Goal: Communication & Community: Share content

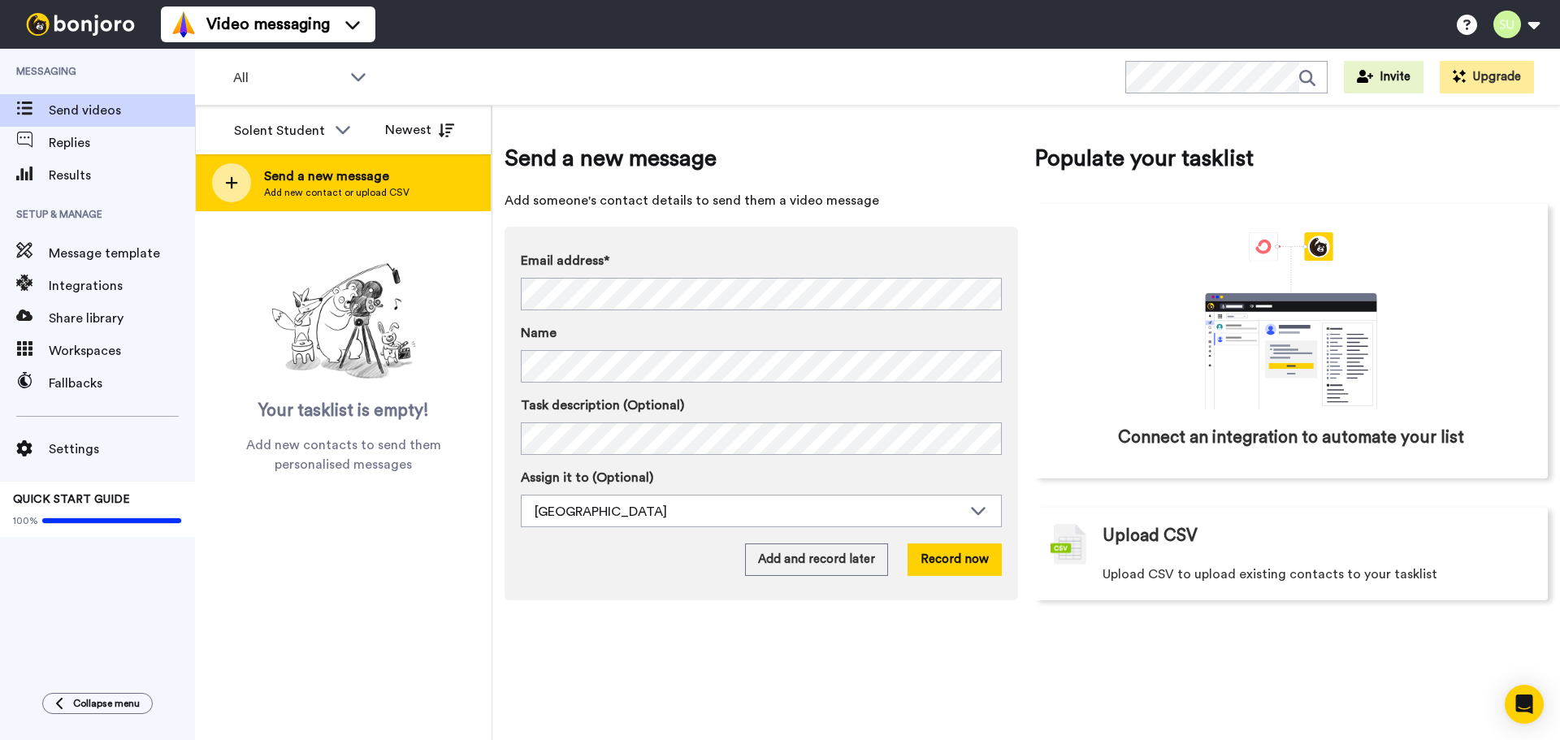
click at [243, 190] on div at bounding box center [231, 182] width 39 height 39
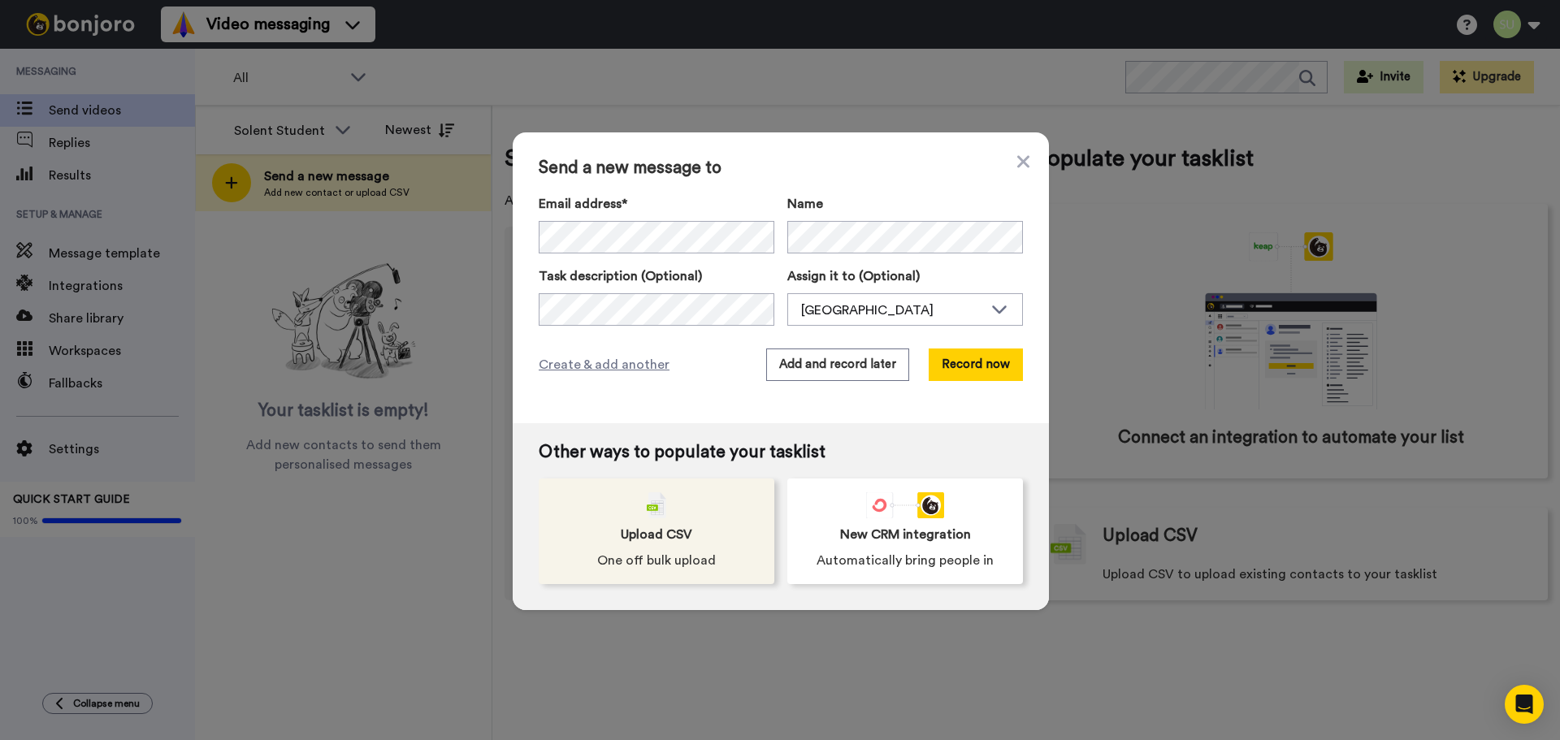
click at [659, 553] on span "One off bulk upload" at bounding box center [656, 561] width 119 height 20
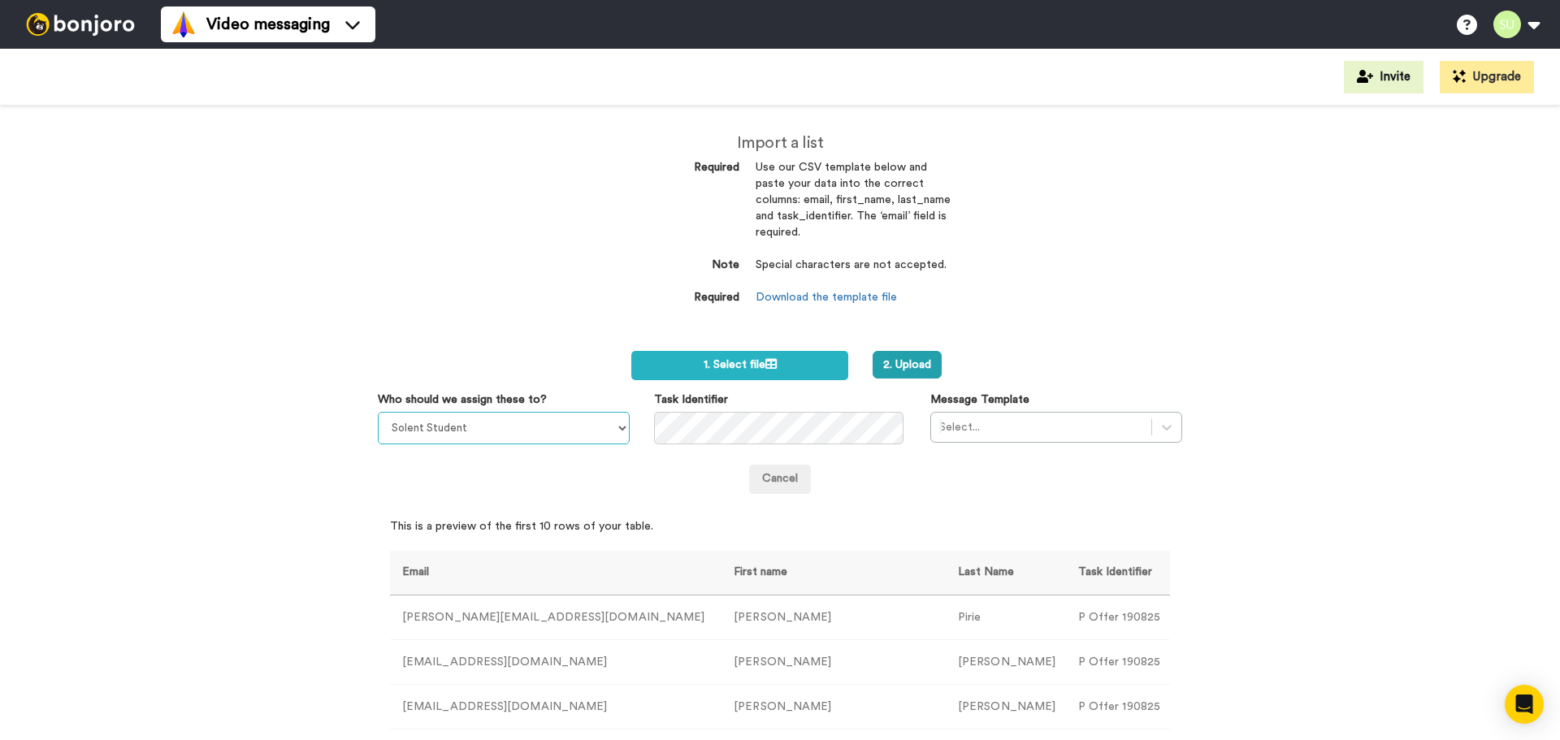
click at [502, 421] on select "Solent Student [PERSON_NAME] [PERSON_NAME] [PERSON_NAME] [PERSON_NAME] Northeas…" at bounding box center [504, 428] width 252 height 33
click at [378, 412] on select "Solent Student Jeremie Molho Sarah Lee Rob Williams Lynsey Northeast Will Cope …" at bounding box center [504, 428] width 252 height 33
click at [475, 422] on select "Solent Student Jeremie Molho Sarah Lee Rob Williams Lynsey Northeast Will Cope …" at bounding box center [504, 428] width 252 height 33
select select "653bde0d-41d2-41f8-88e9-530f2a2e33b8"
click at [378, 412] on select "Solent Student Jeremie Molho Sarah Lee Rob Williams Lynsey Northeast Will Cope …" at bounding box center [504, 428] width 252 height 33
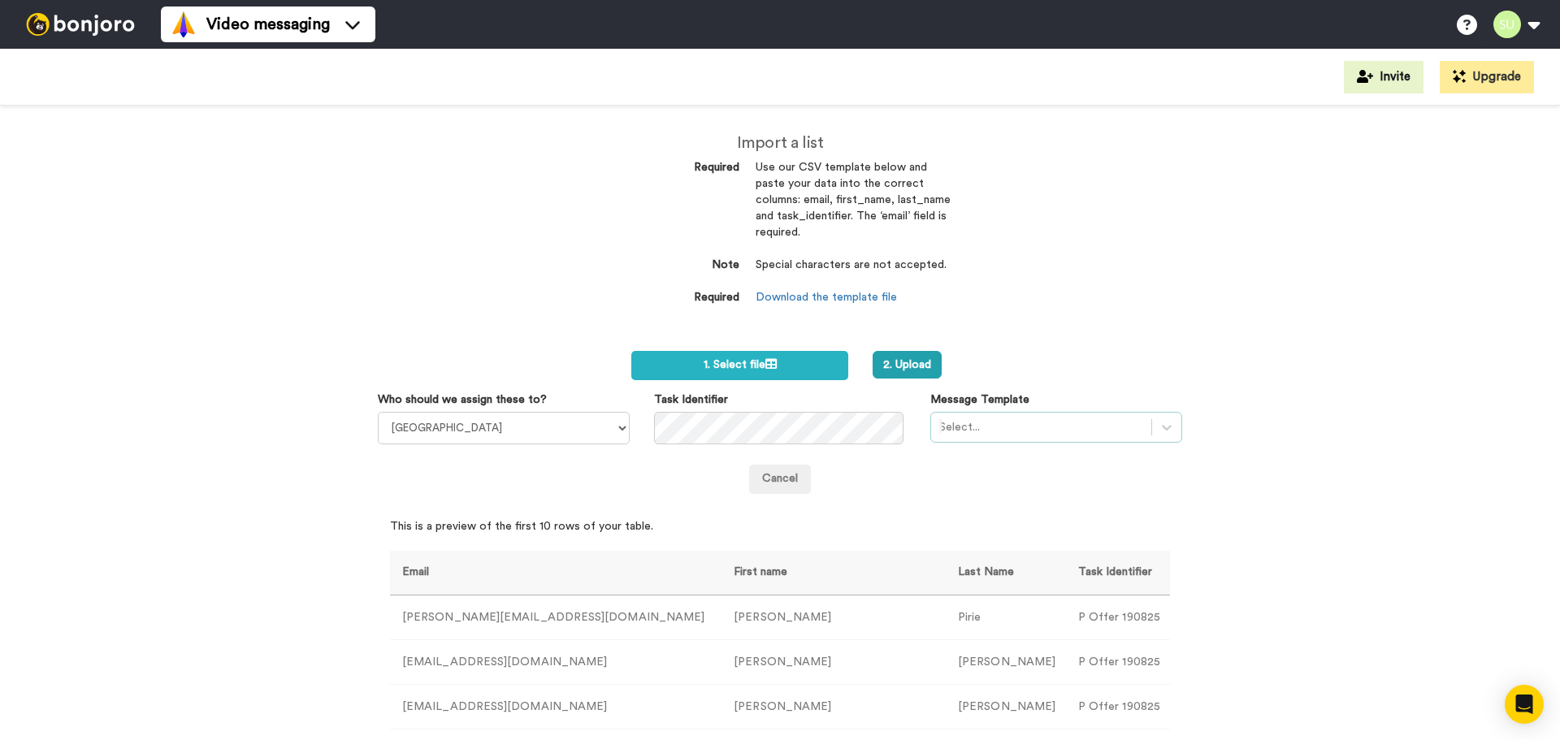
click at [1024, 429] on div at bounding box center [1041, 428] width 204 height 20
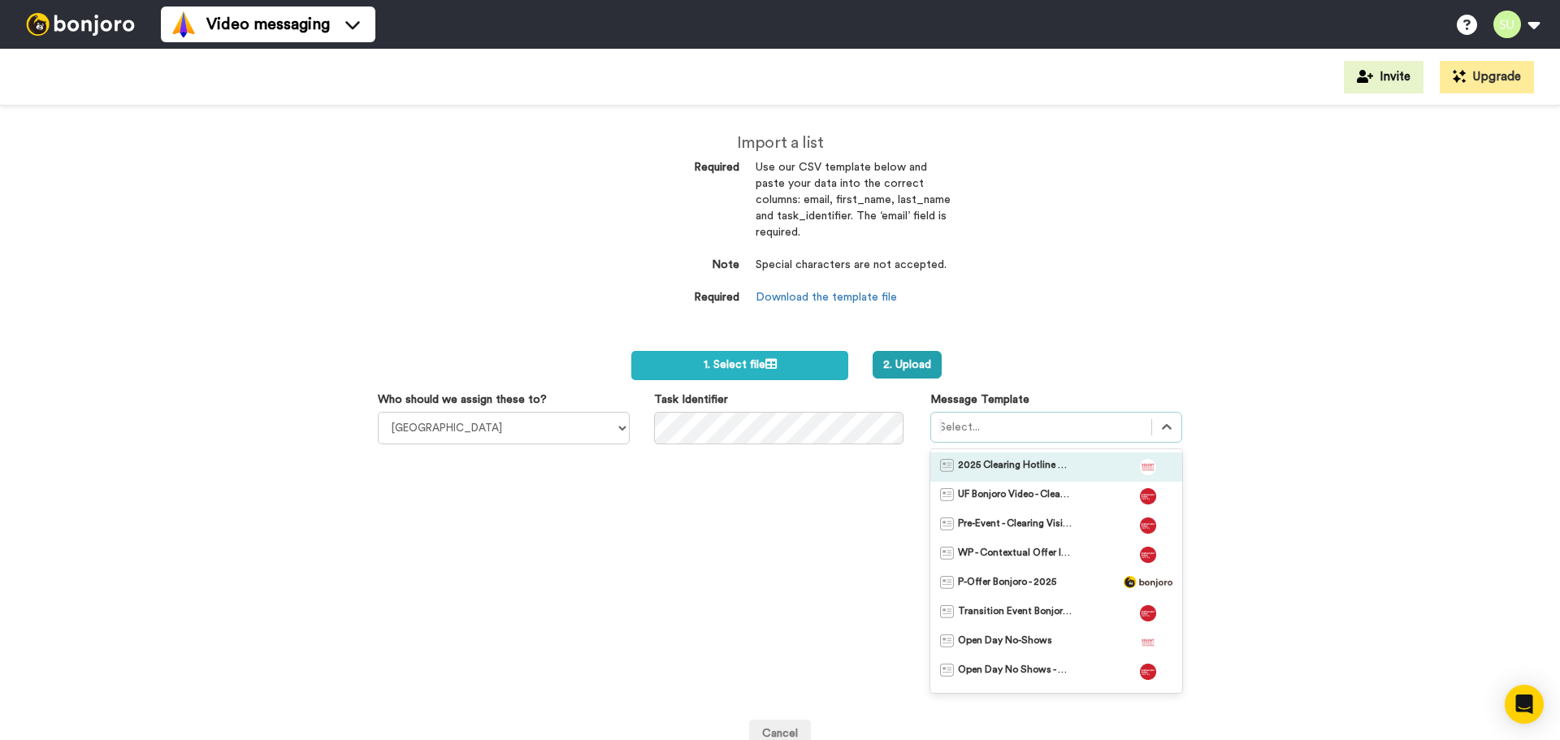
click at [1042, 466] on span "2025 Clearing Hotline Template" at bounding box center [1015, 467] width 114 height 16
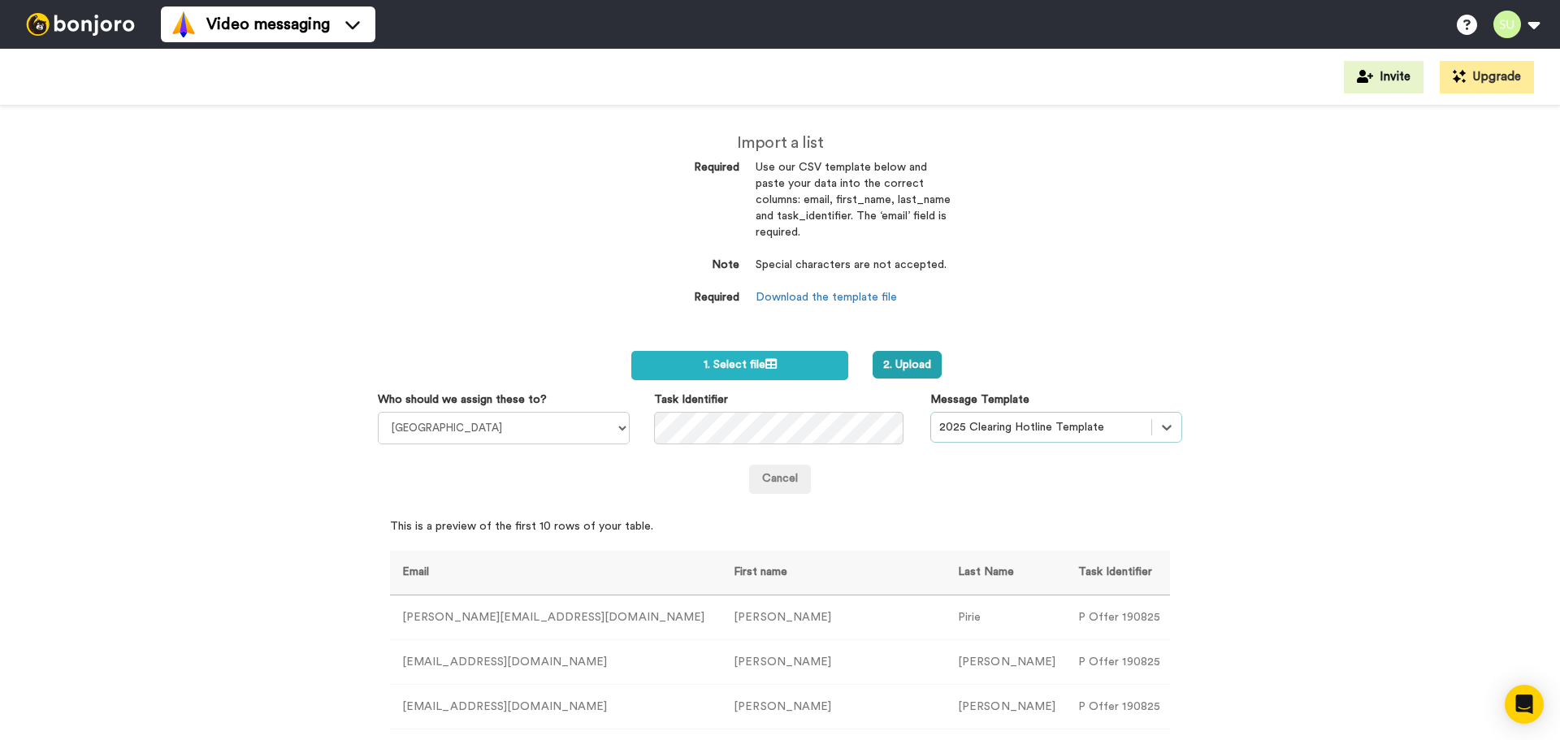
scroll to position [81, 0]
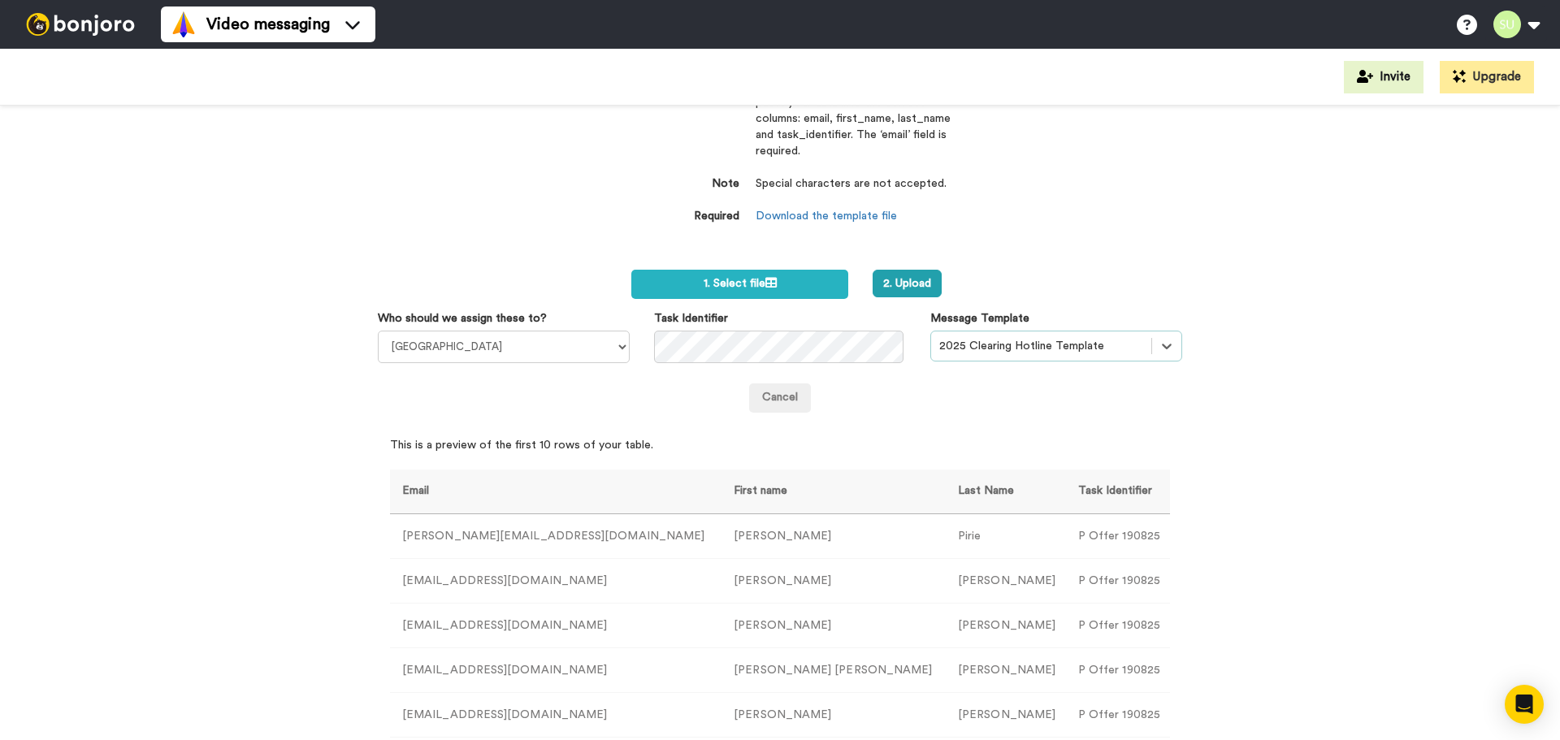
click at [936, 285] on div "2. Upload" at bounding box center [994, 284] width 268 height 28
click at [908, 293] on button "2. Upload" at bounding box center [907, 284] width 69 height 28
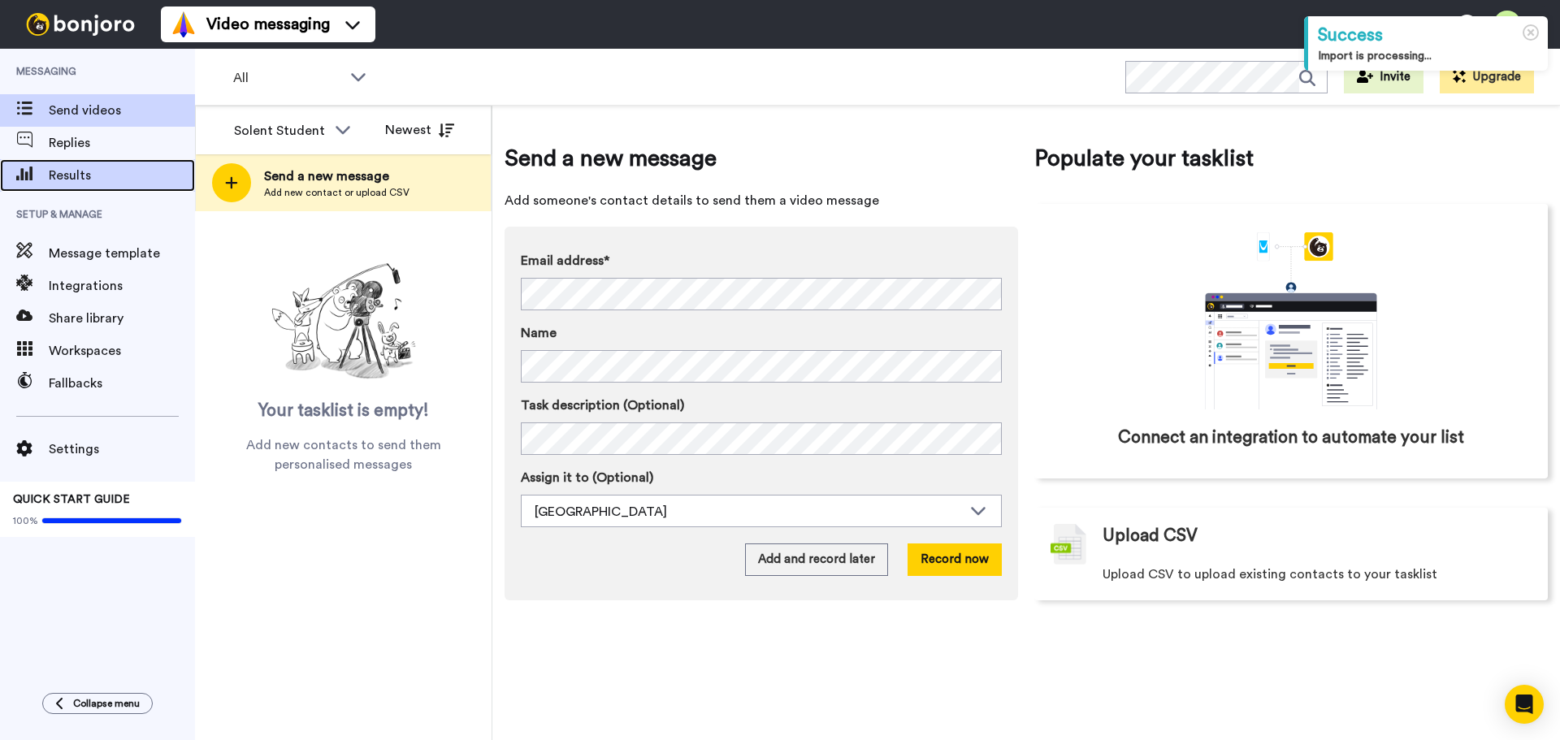
click at [89, 180] on span "Results" at bounding box center [122, 176] width 146 height 20
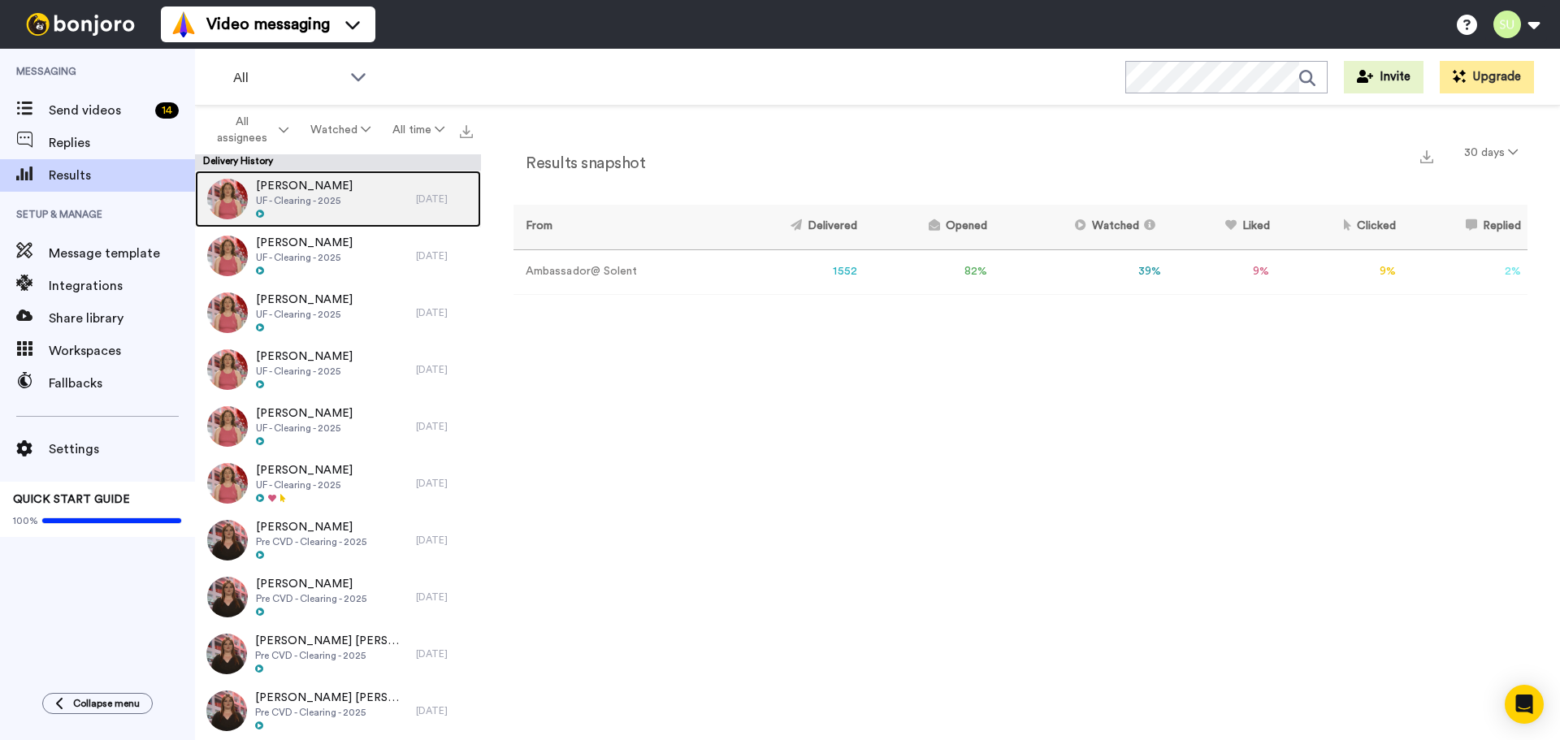
click at [342, 201] on div "Amy Mills UF - Clearing - 2025" at bounding box center [305, 199] width 221 height 57
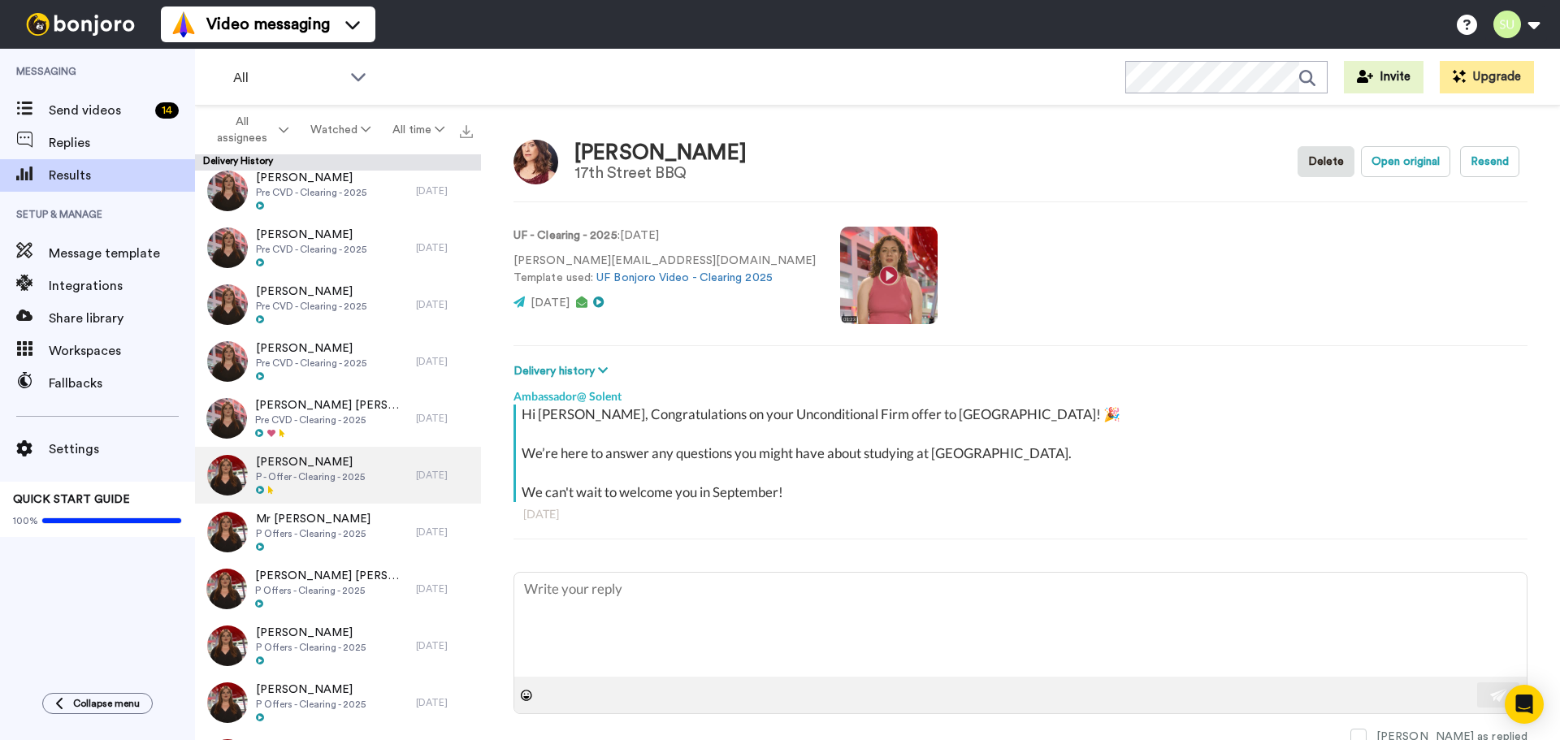
scroll to position [1625, 0]
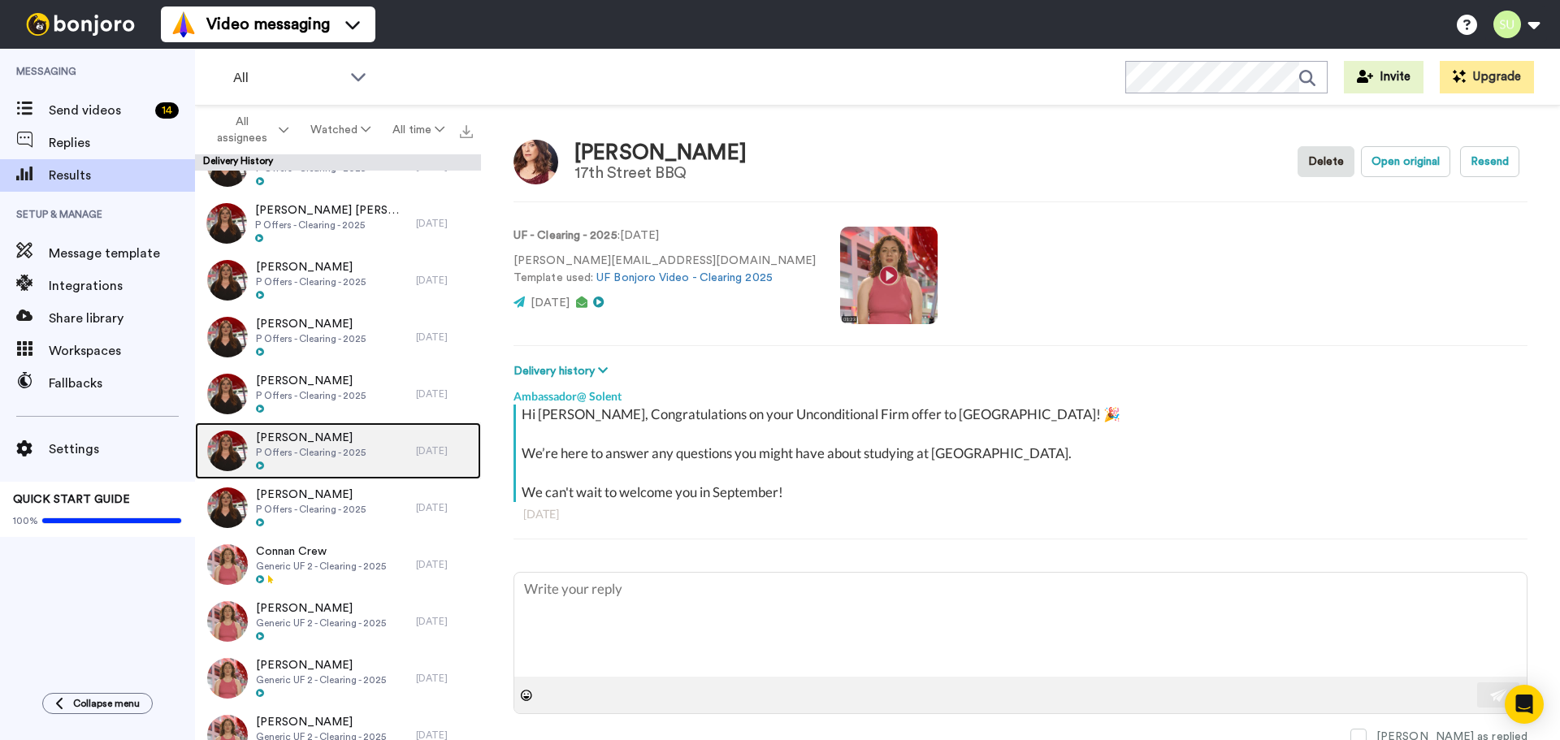
click at [323, 448] on span "P Offers - Clearing - 2025" at bounding box center [311, 452] width 110 height 13
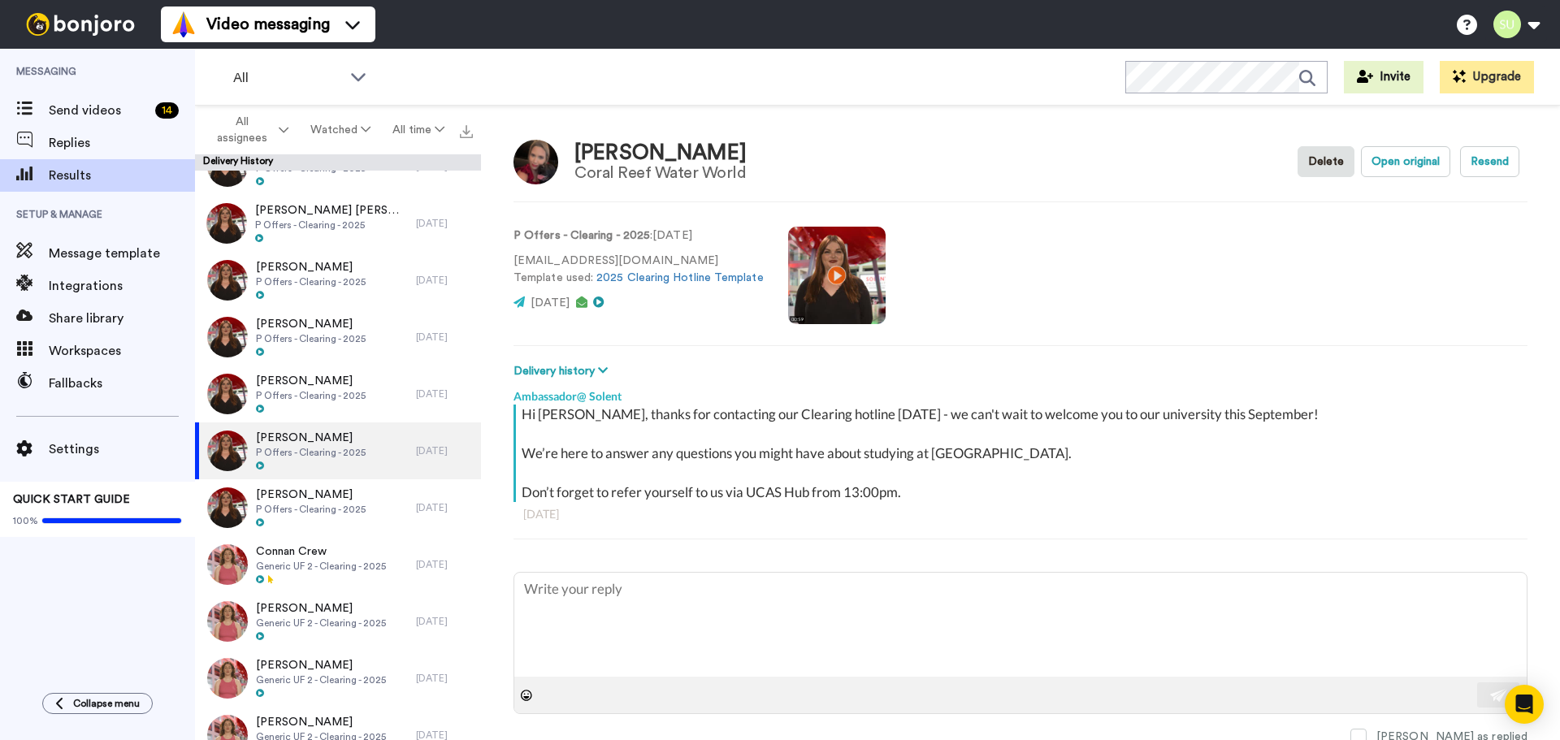
type textarea "x"
click at [98, 115] on span "Send videos" at bounding box center [99, 111] width 100 height 20
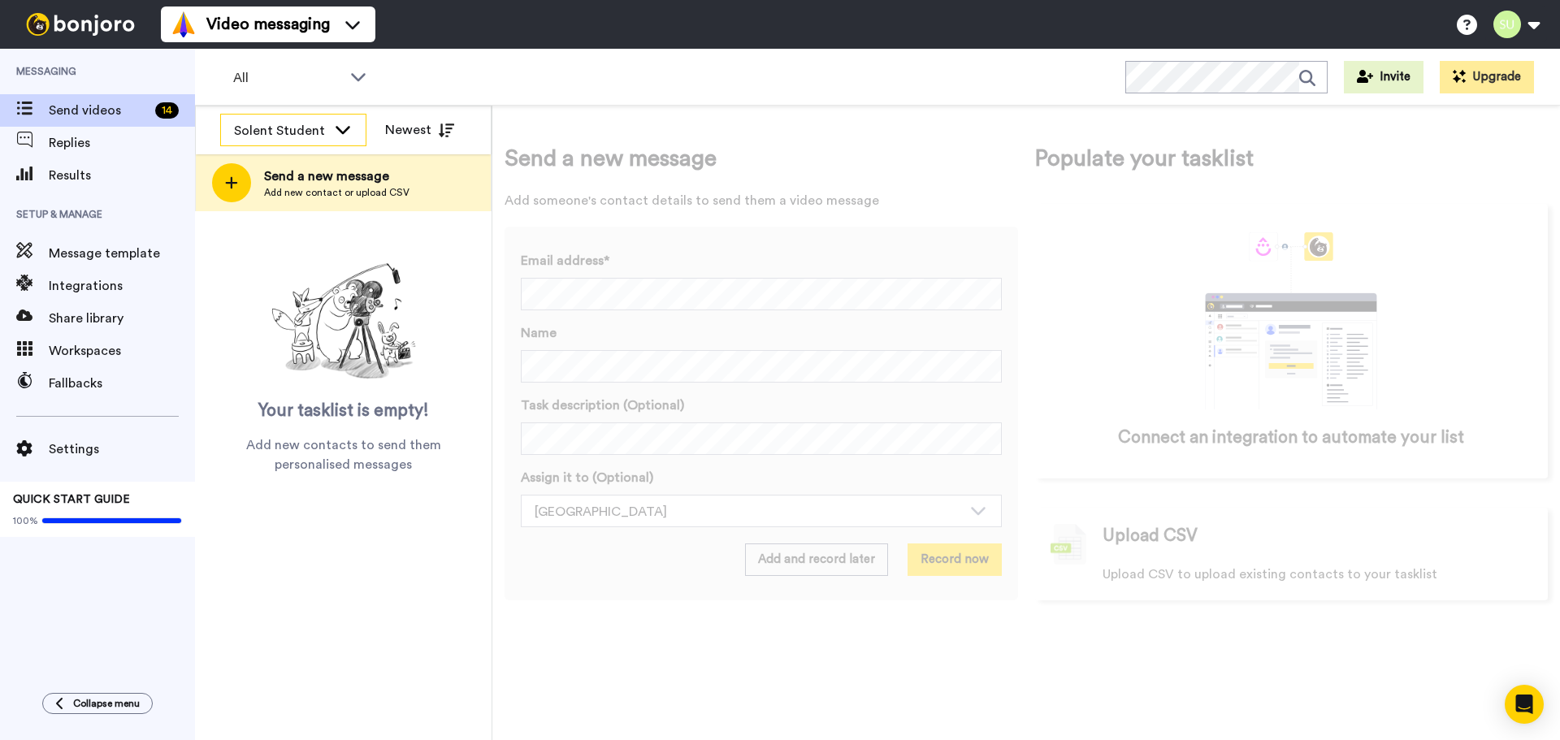
click at [314, 129] on div "Solent Student" at bounding box center [280, 131] width 93 height 20
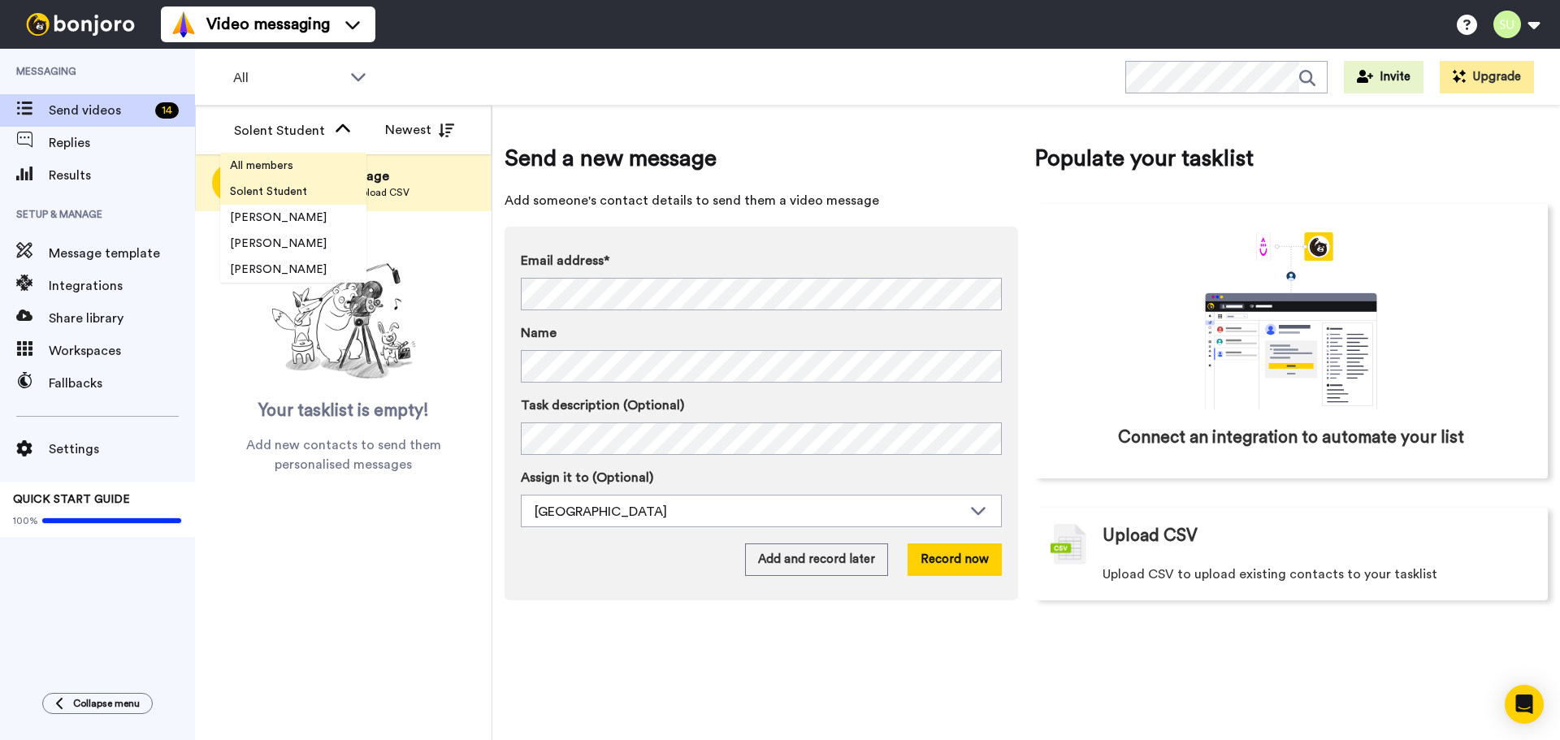
click at [286, 160] on span "All members" at bounding box center [261, 166] width 83 height 16
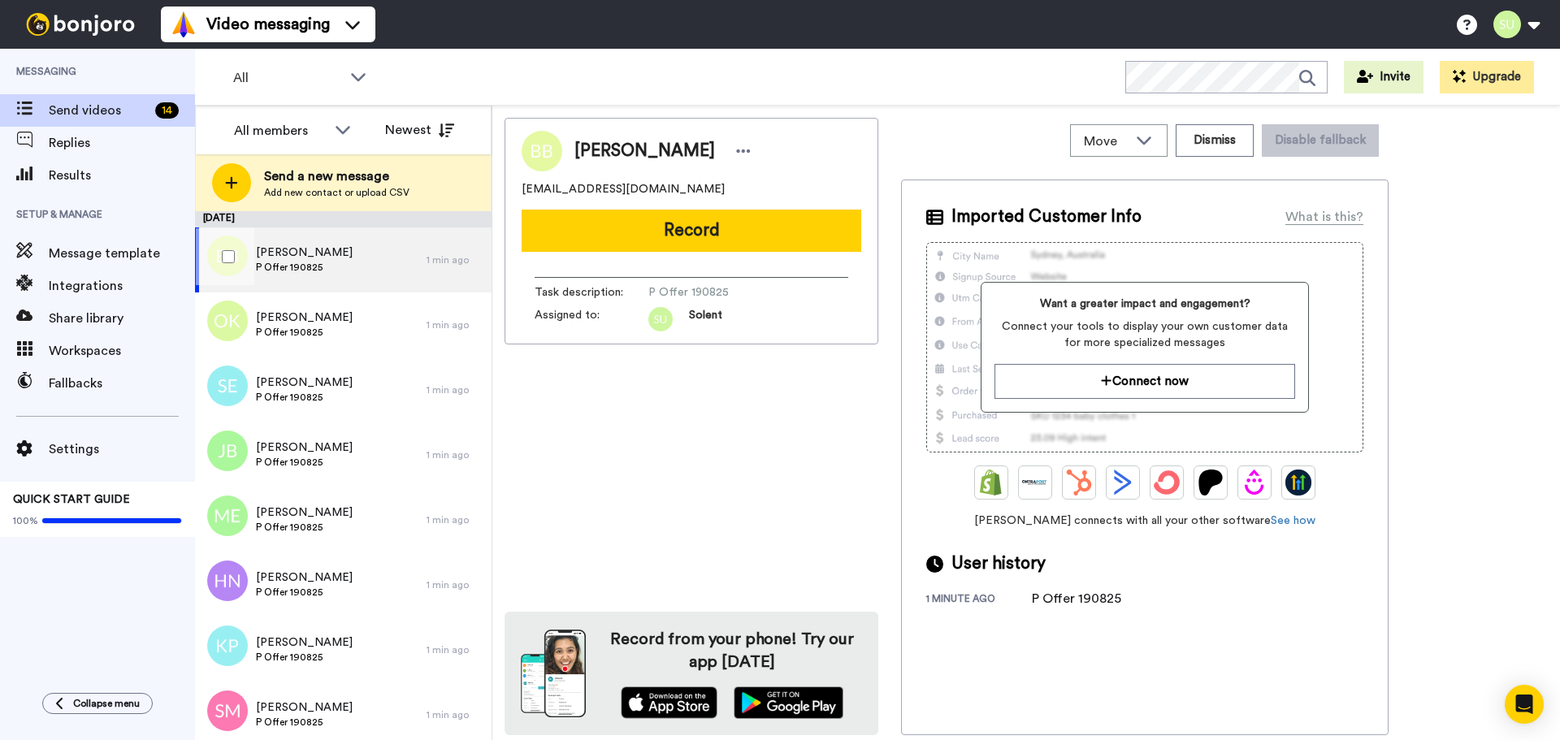
click at [229, 247] on div at bounding box center [225, 256] width 59 height 57
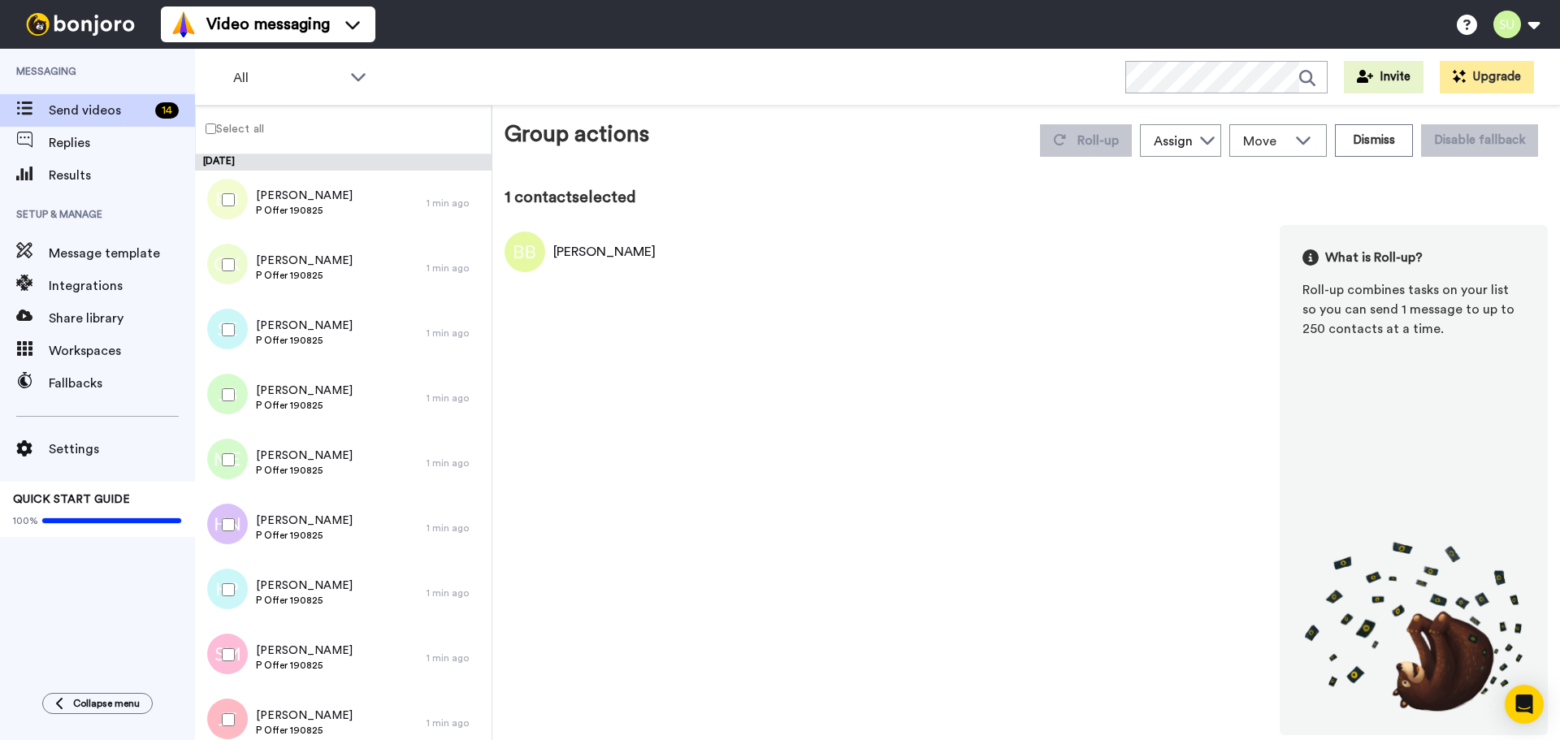
click at [234, 143] on div "Select all" at bounding box center [343, 130] width 297 height 49
click at [238, 132] on label "Select all" at bounding box center [230, 129] width 68 height 20
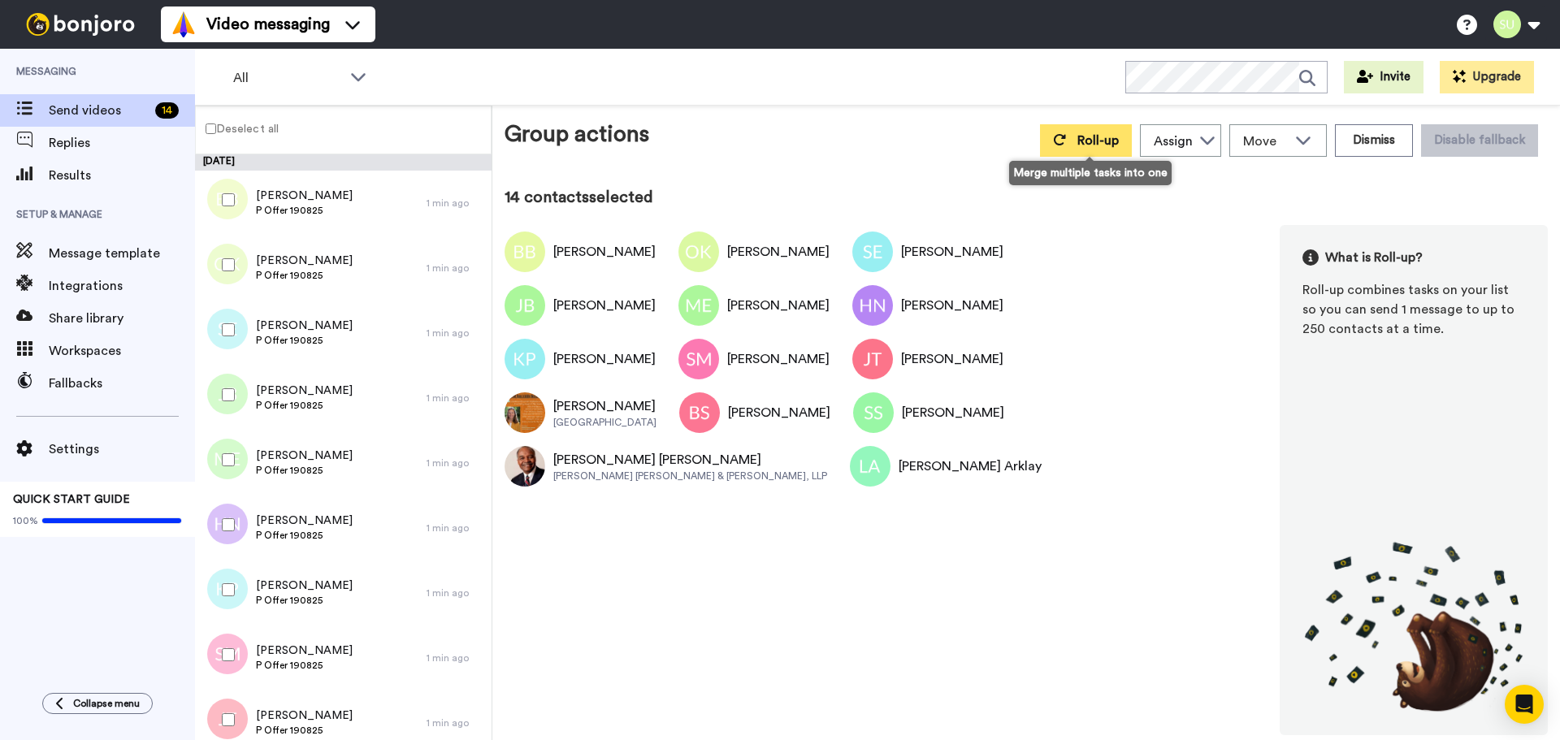
click at [1099, 151] on button "Roll-up" at bounding box center [1086, 140] width 92 height 33
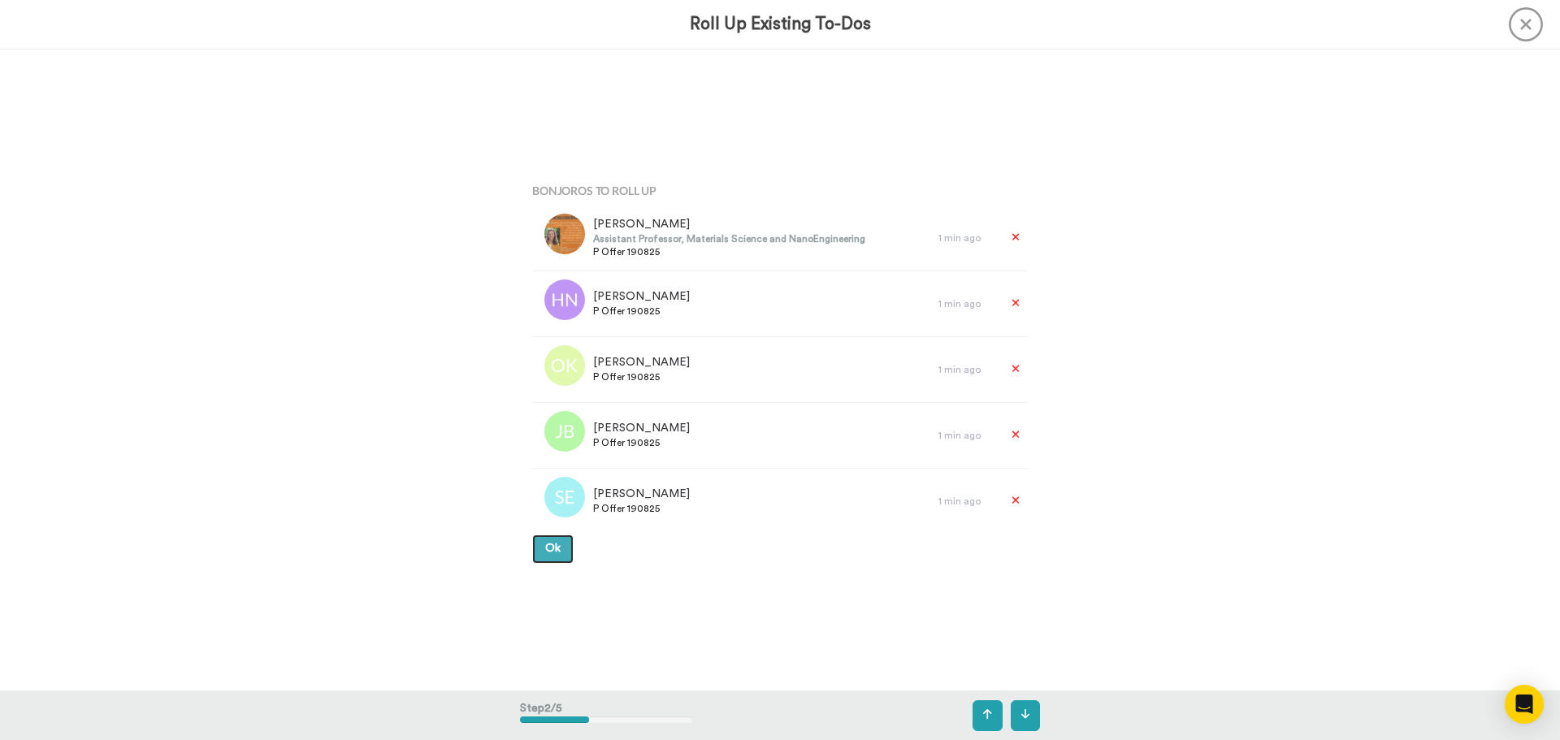
scroll to position [650, 0]
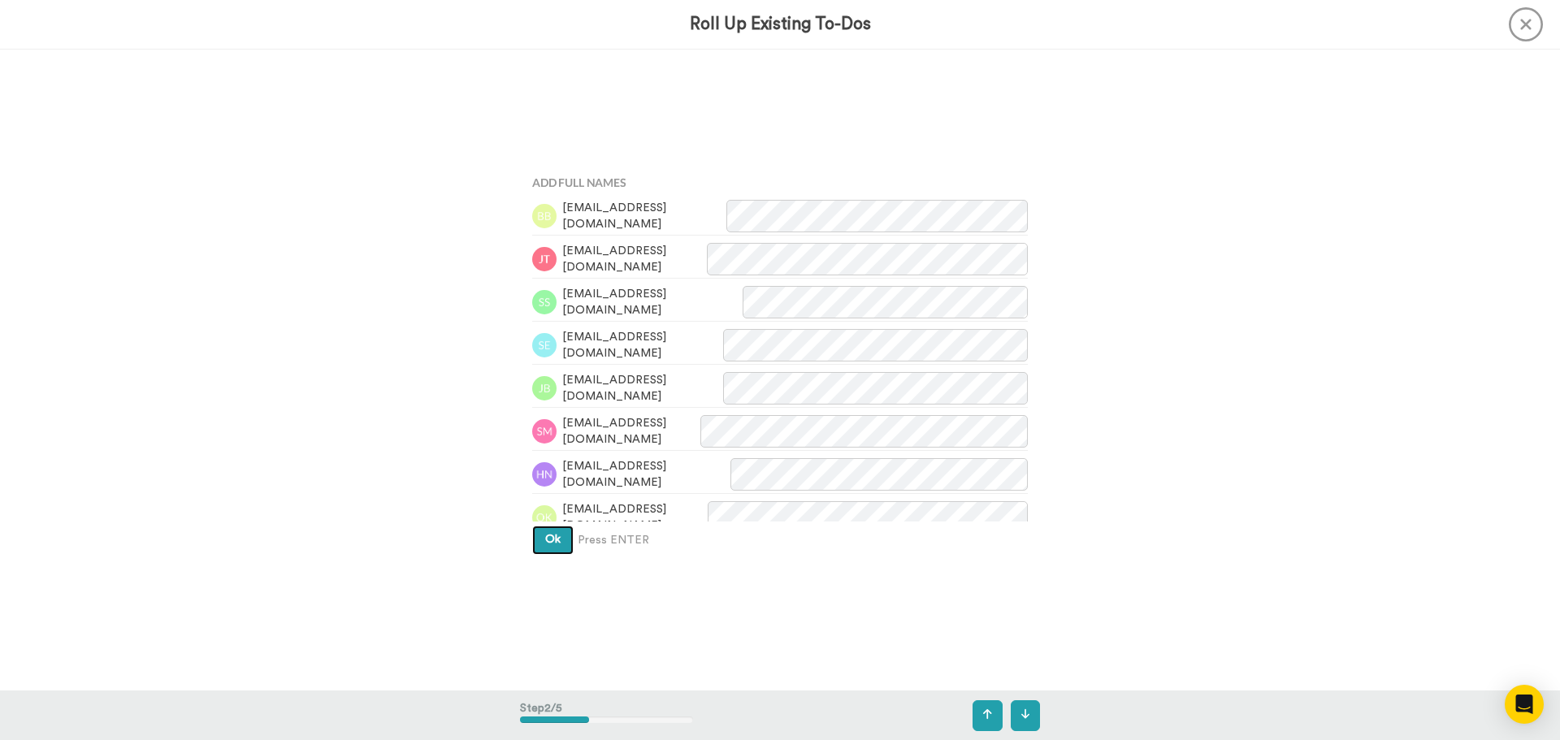
click at [534, 548] on button "Ok" at bounding box center [552, 540] width 41 height 29
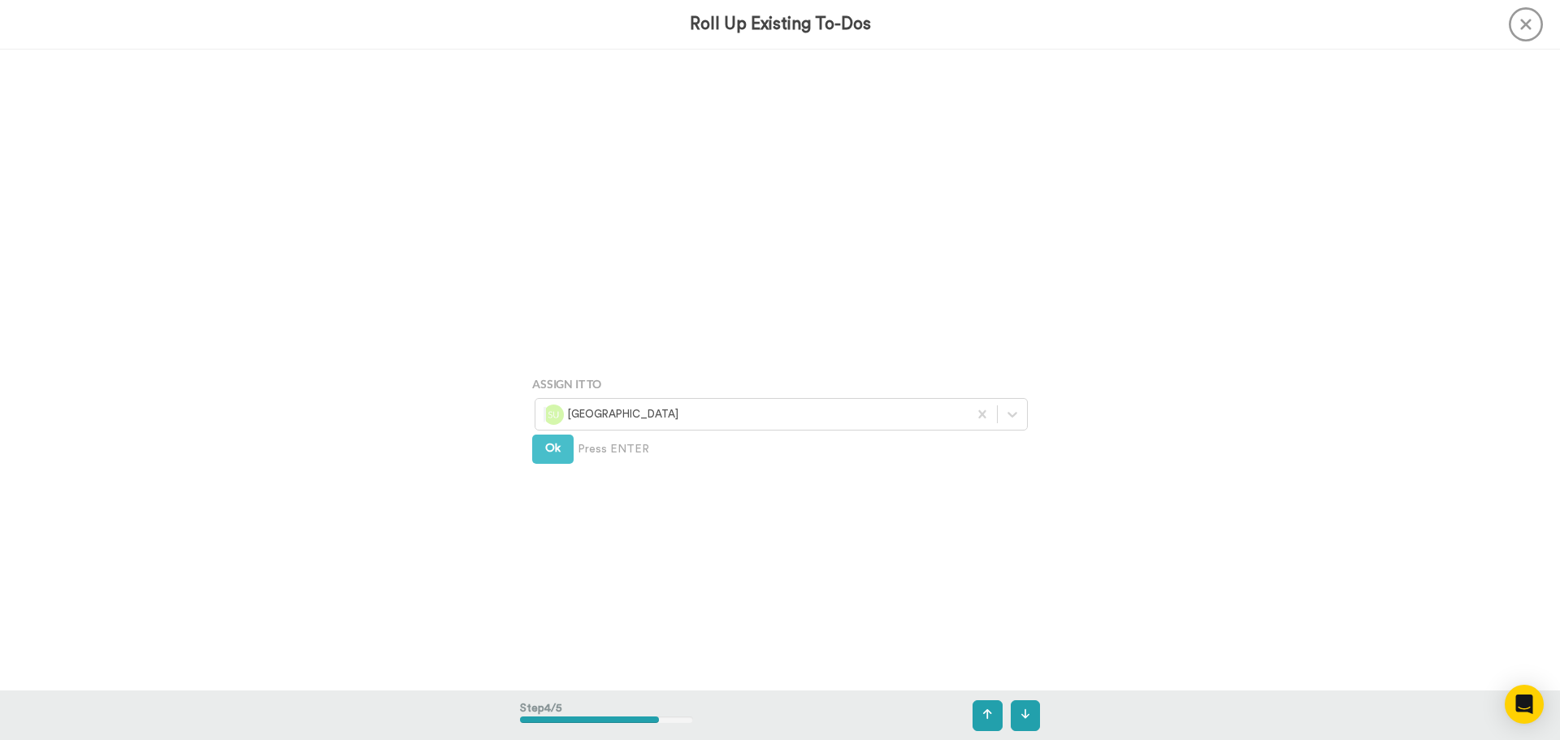
scroll to position [1925, 0]
click at [577, 381] on div "[GEOGRAPHIC_DATA]" at bounding box center [781, 367] width 493 height 33
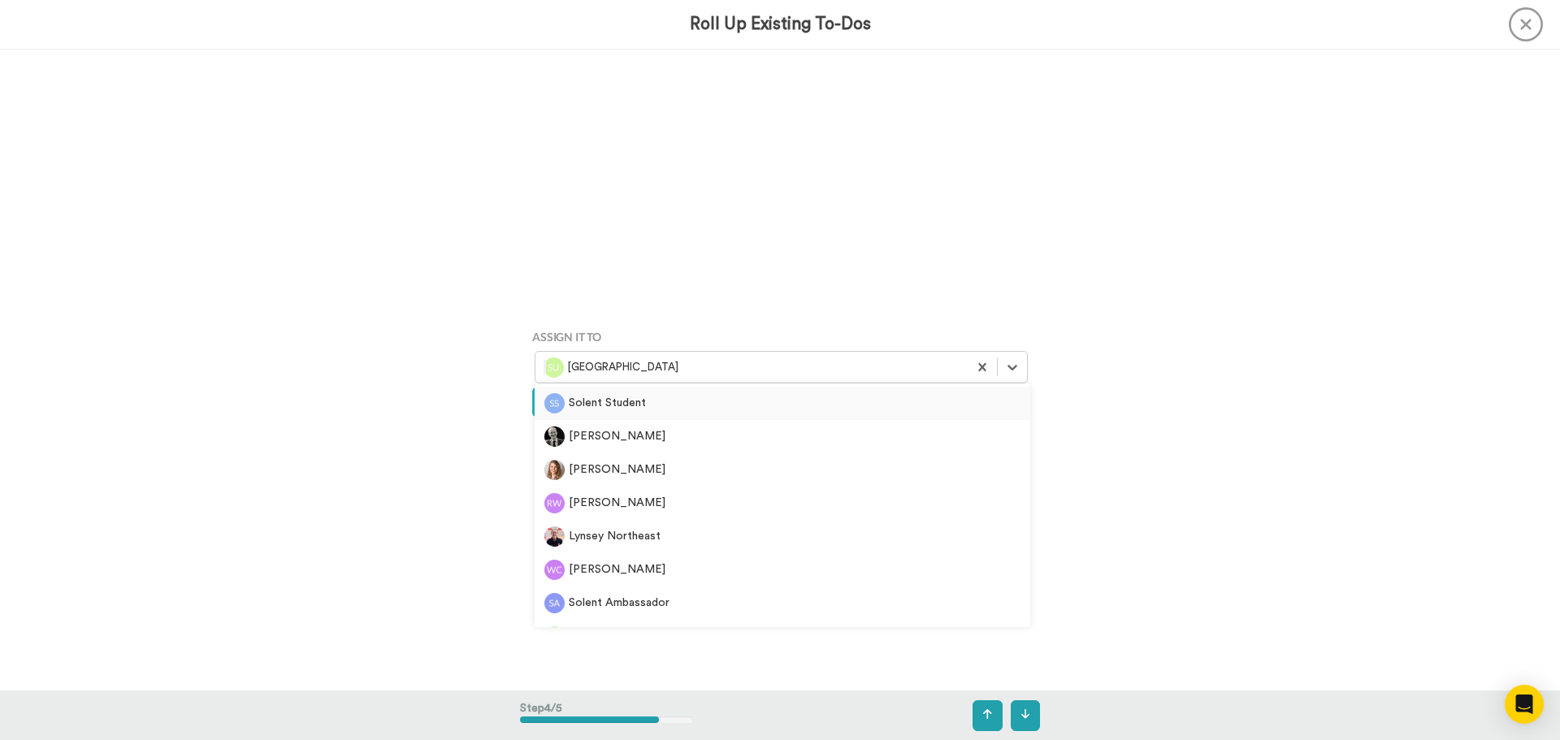
click at [577, 380] on div "[GEOGRAPHIC_DATA]" at bounding box center [781, 367] width 493 height 33
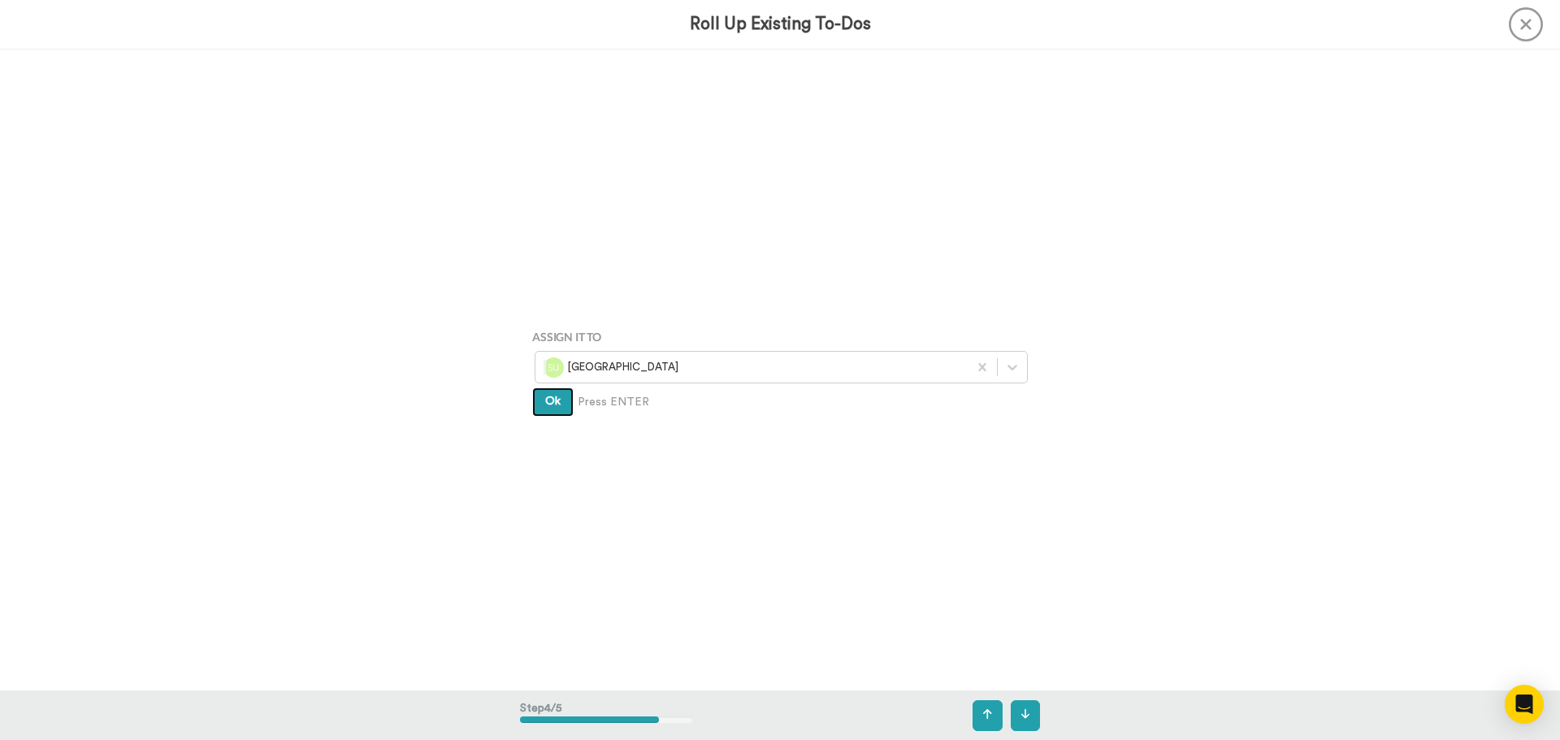
click at [553, 404] on span "Ok" at bounding box center [552, 401] width 15 height 11
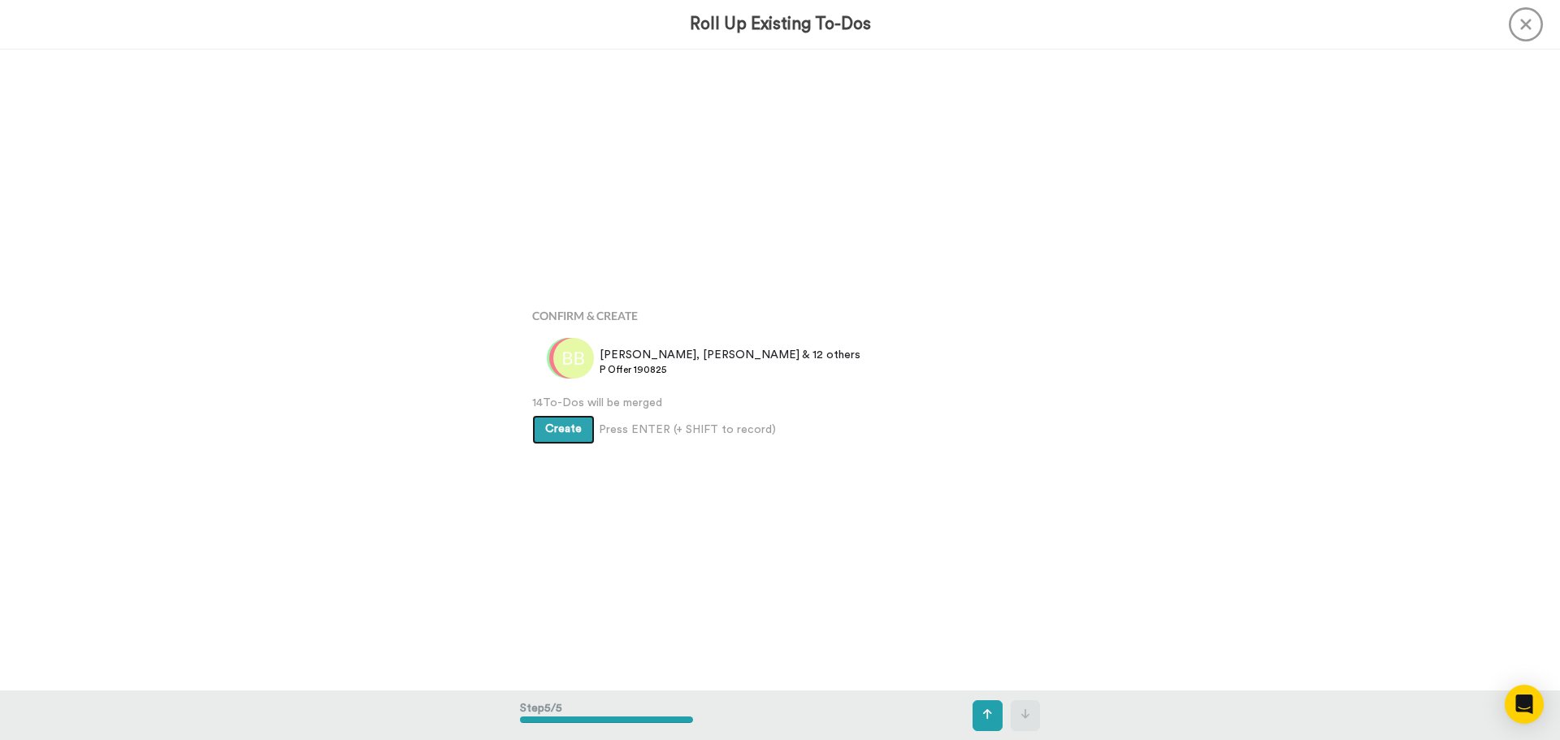
scroll to position [2566, 0]
click at [564, 436] on button "Create" at bounding box center [563, 427] width 63 height 29
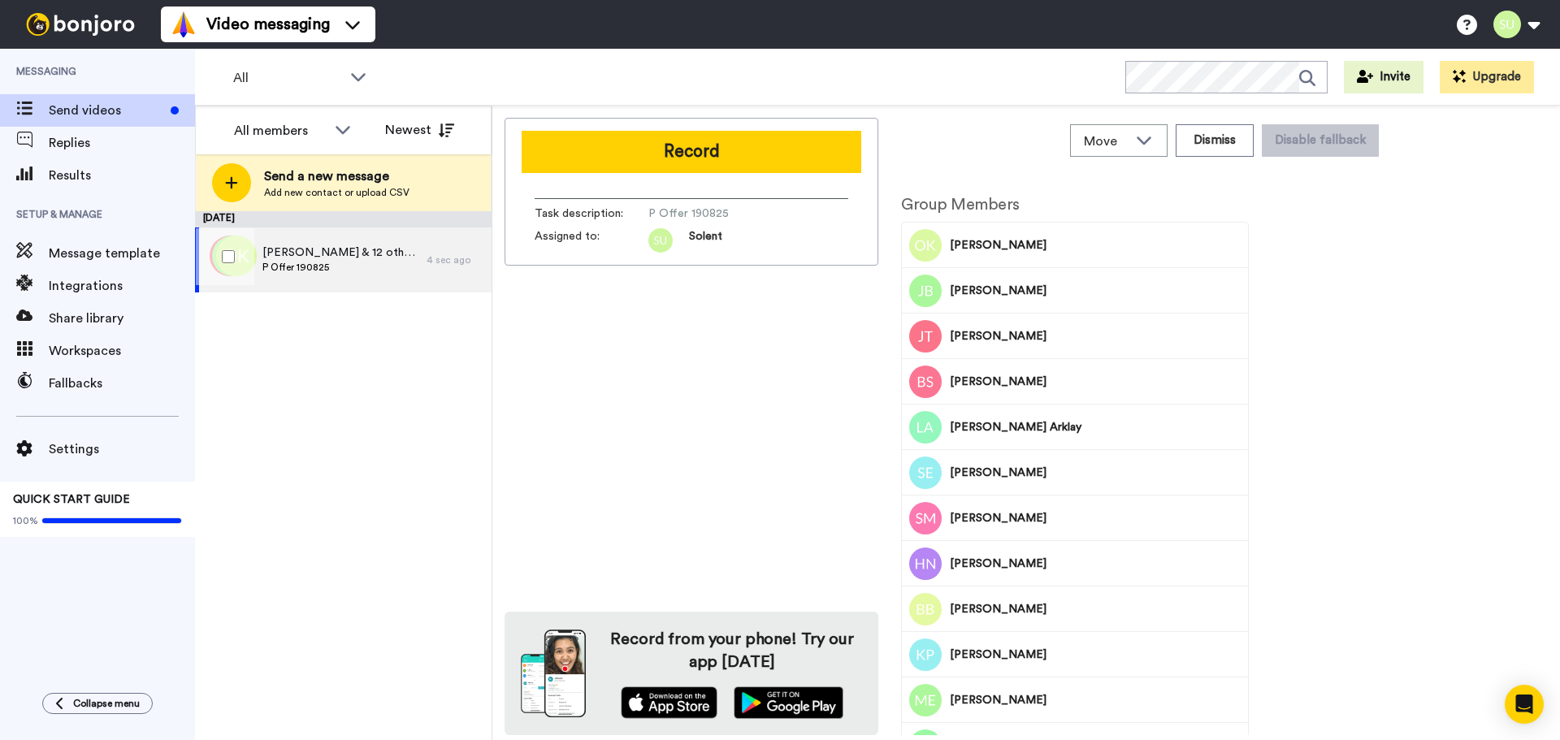
click at [361, 256] on span "[PERSON_NAME] & 12 others" at bounding box center [340, 253] width 156 height 16
click at [623, 154] on button "Record" at bounding box center [692, 152] width 340 height 42
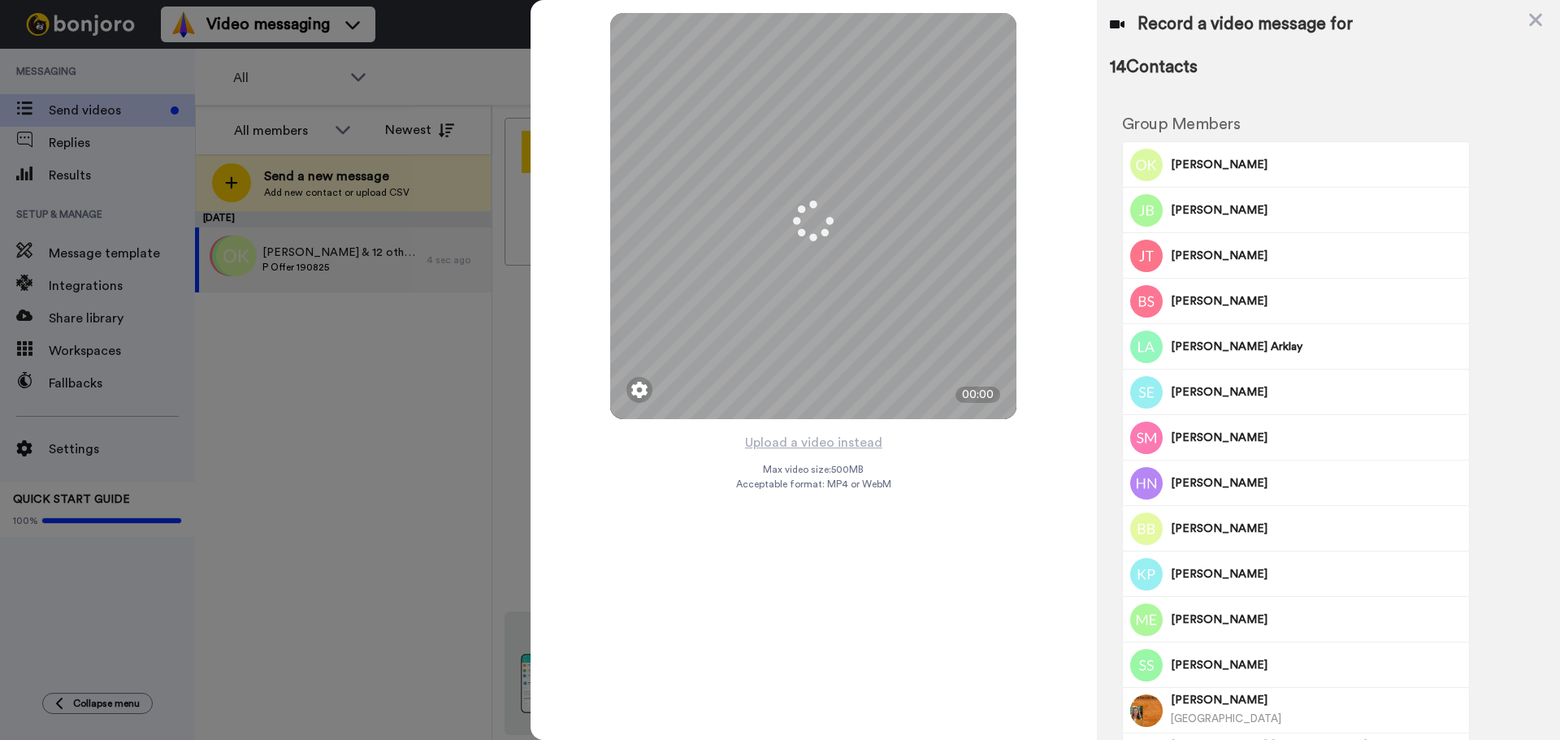
click at [817, 440] on button "Upload a video instead" at bounding box center [813, 442] width 147 height 21
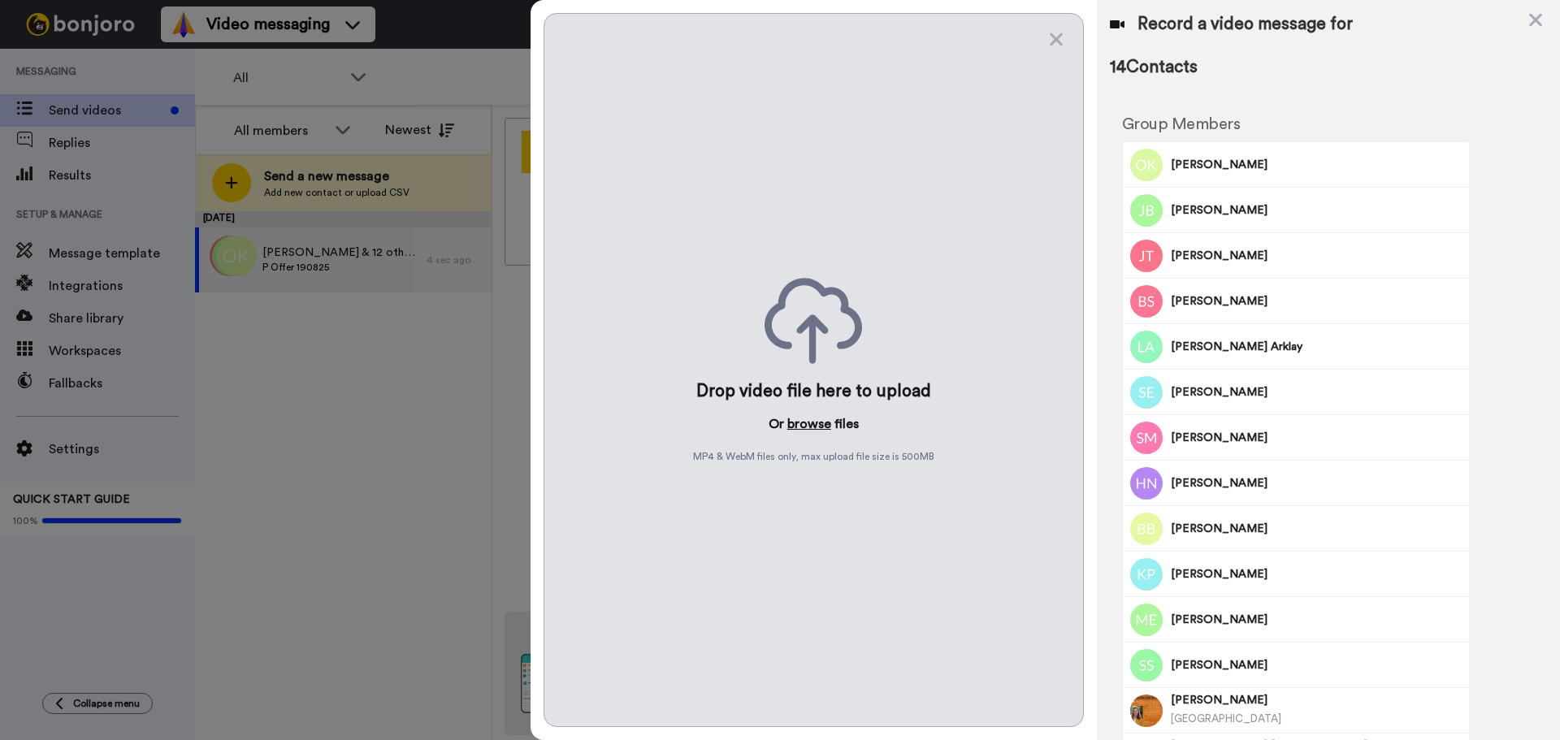
click at [809, 423] on button "browse" at bounding box center [809, 424] width 44 height 20
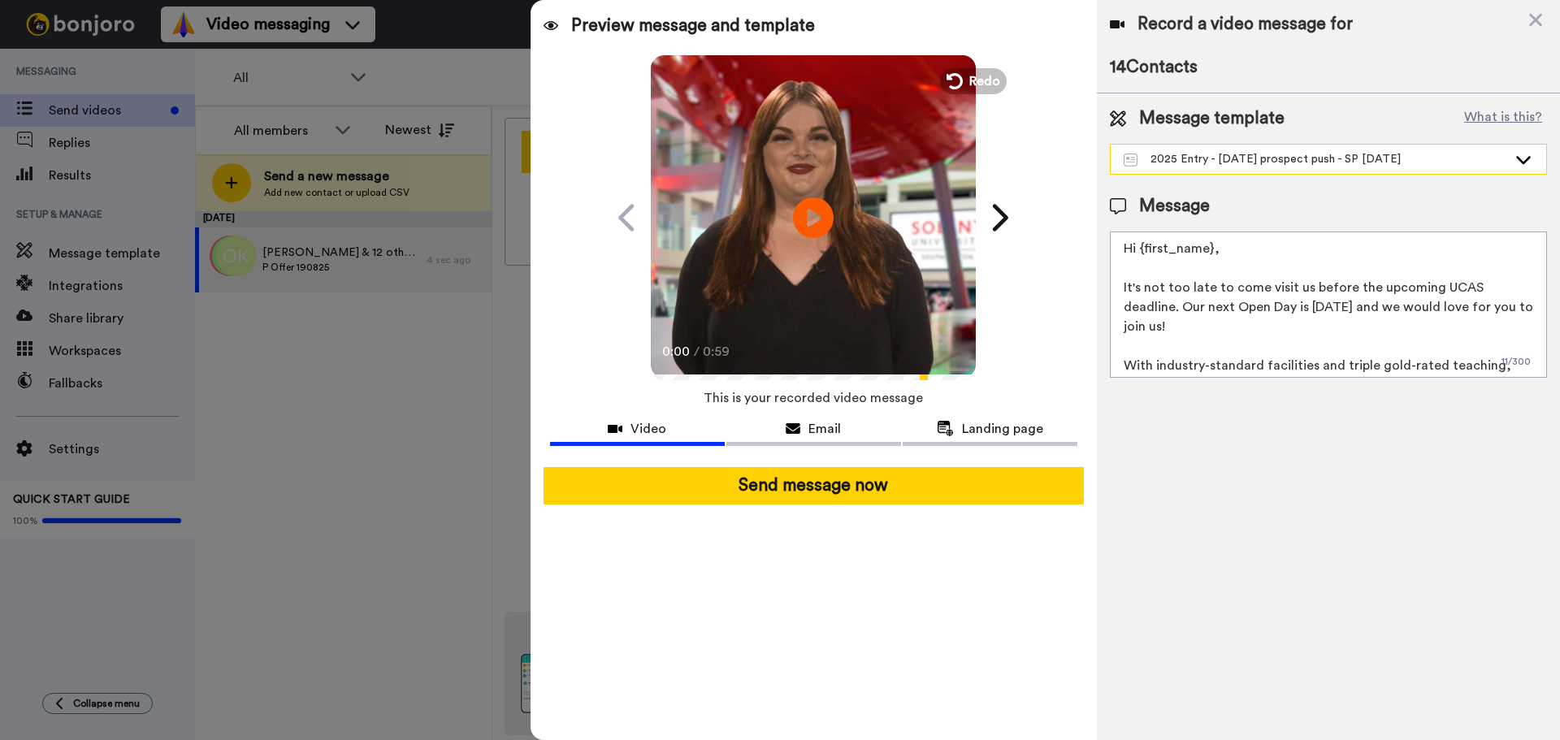
click at [1228, 154] on div "2025 Entry - [DATE] prospect push - SP [DATE]" at bounding box center [1316, 159] width 384 height 16
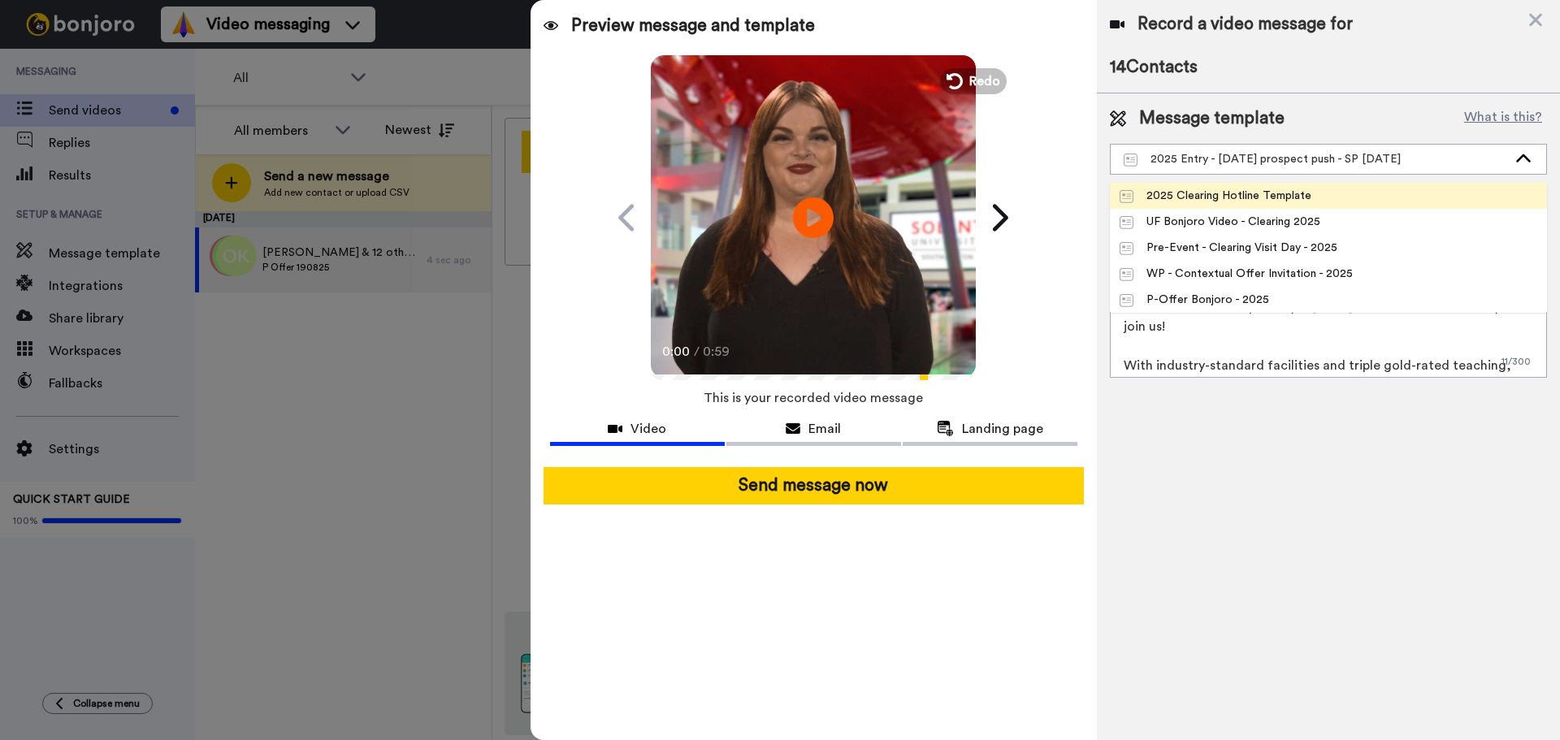
click at [1227, 205] on li "2025 Clearing Hotline Template" at bounding box center [1328, 196] width 437 height 26
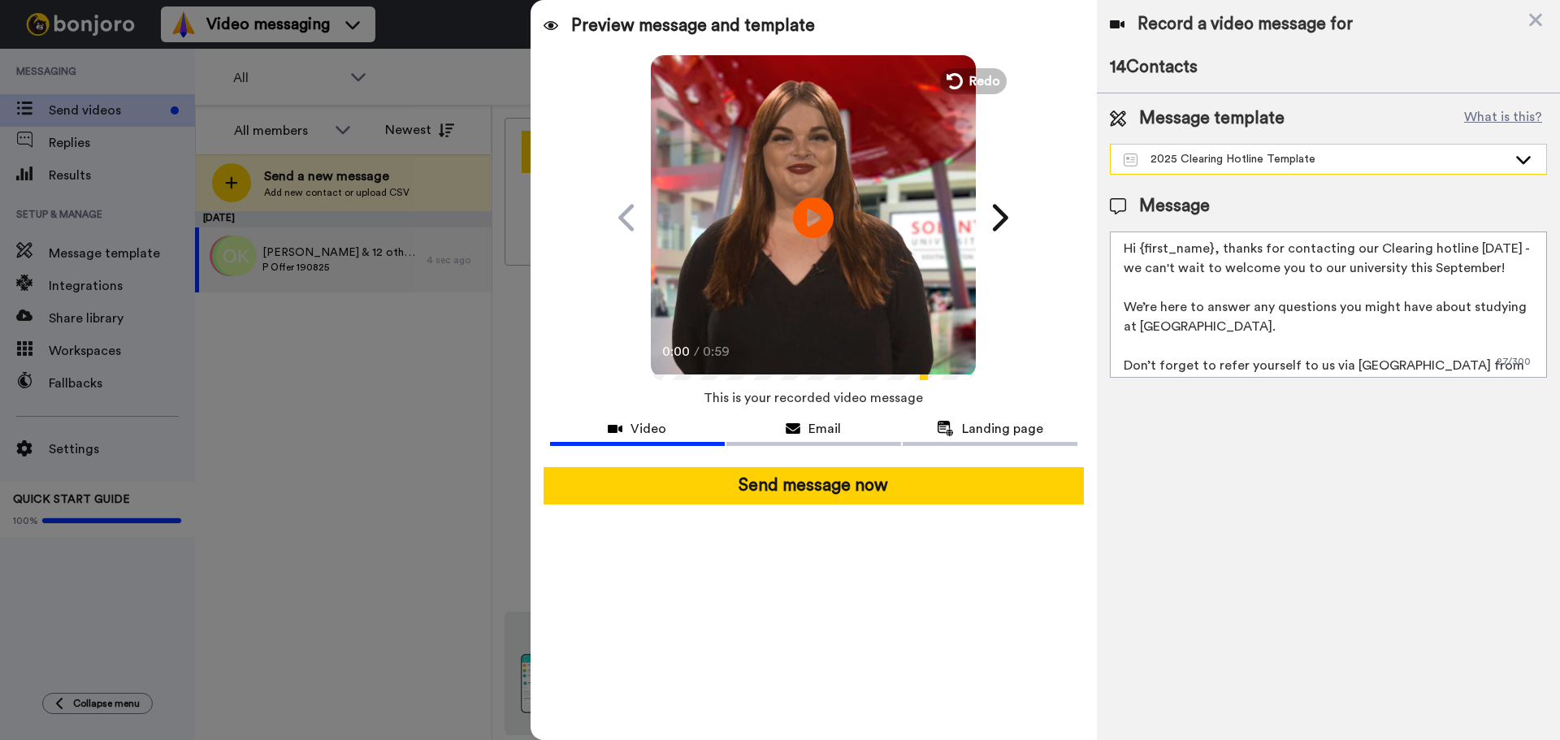
click at [1361, 165] on div "2025 Clearing Hotline Template" at bounding box center [1316, 159] width 384 height 16
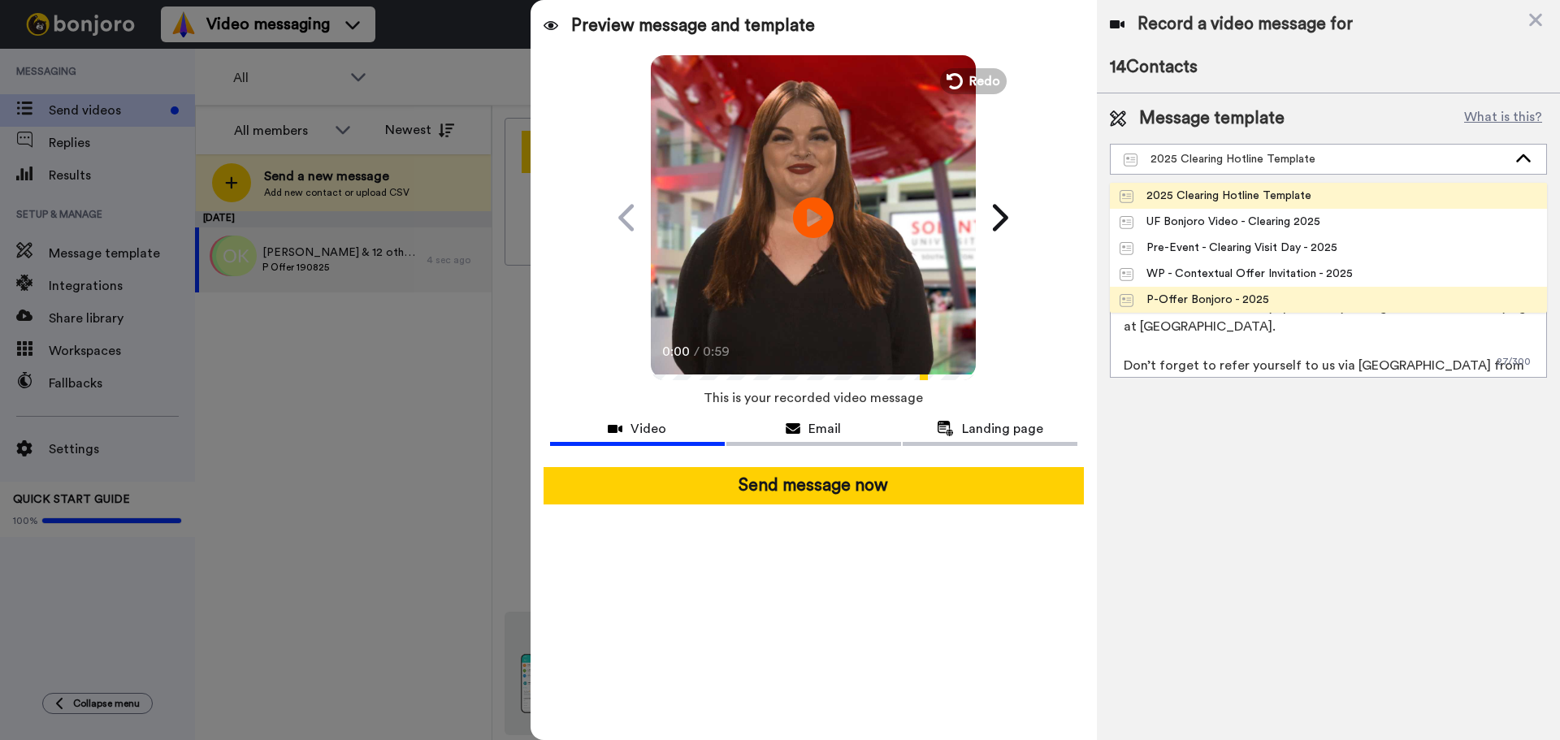
click at [1302, 296] on li "P-Offer Bonjoro - 2025" at bounding box center [1328, 300] width 437 height 26
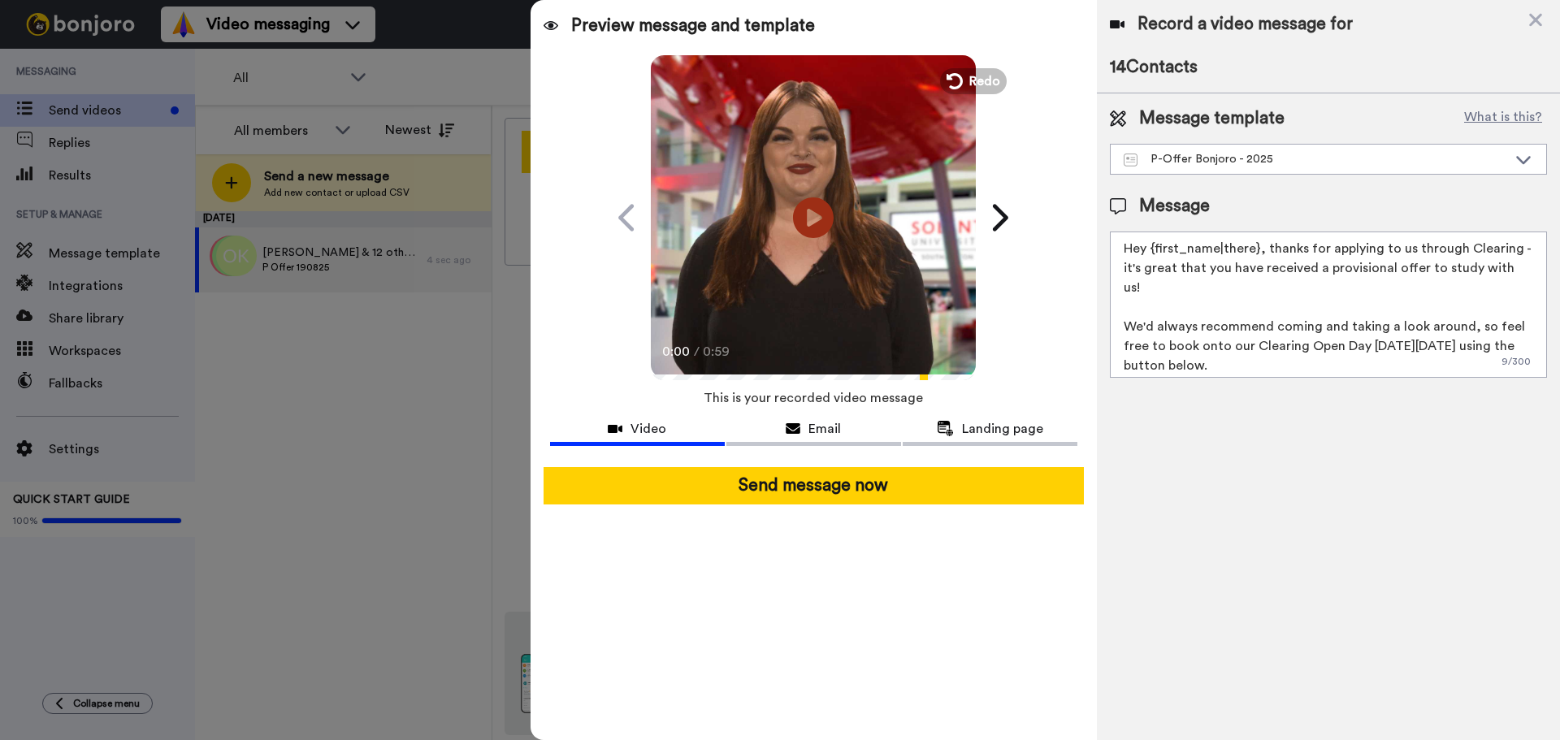
drag, startPoint x: 1451, startPoint y: 351, endPoint x: 1250, endPoint y: 333, distance: 202.3
click at [1250, 333] on textarea "Hey {first_name|there}, thanks for applying to us through Clearing - it's great…" at bounding box center [1328, 305] width 437 height 146
type textarea "Hey {first_name|there}, thanks for applying to us through Clearing - it's great…"
click at [825, 217] on icon at bounding box center [813, 217] width 43 height 43
click at [1534, 17] on icon at bounding box center [1535, 20] width 13 height 13
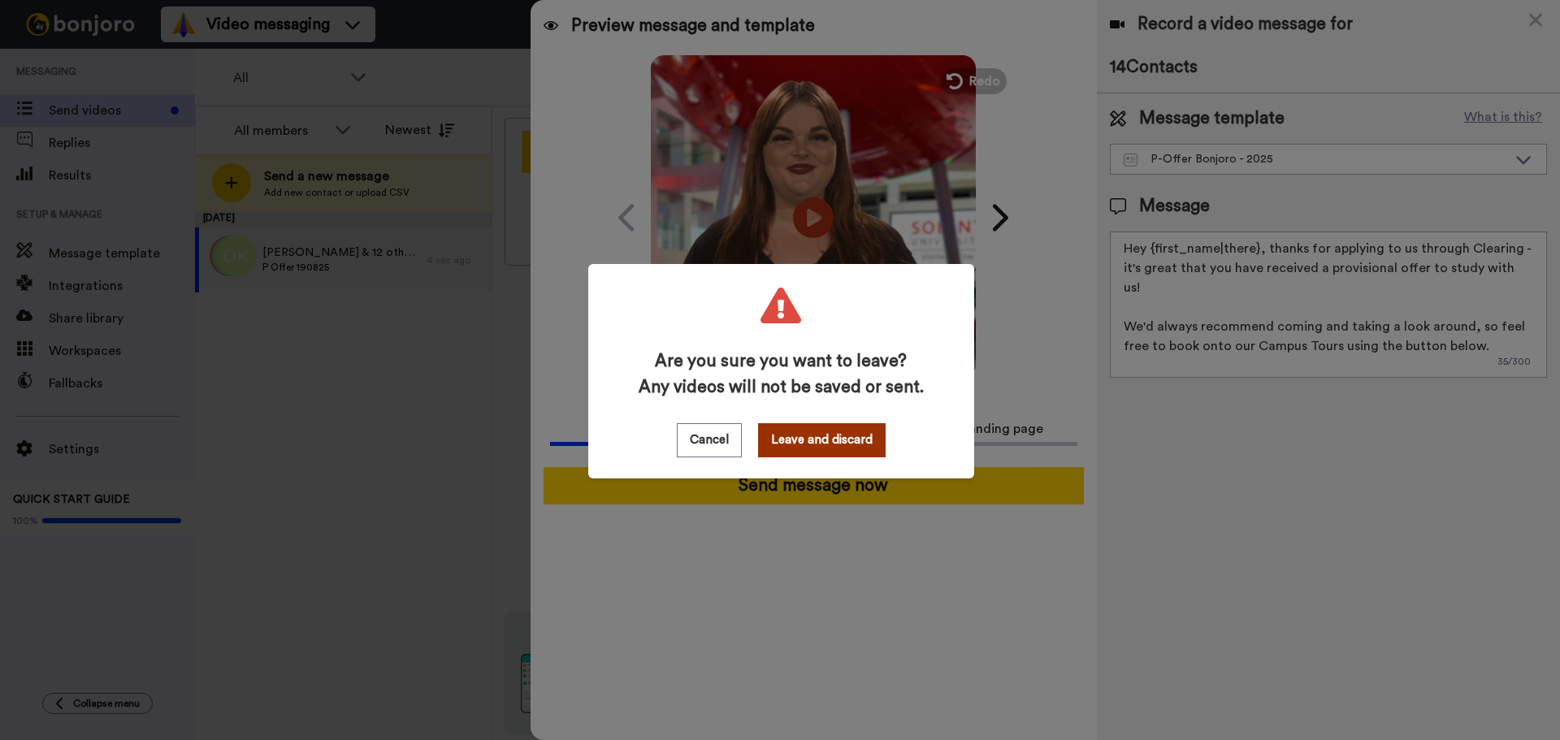
click at [798, 440] on button "Leave and discard" at bounding box center [822, 440] width 128 height 34
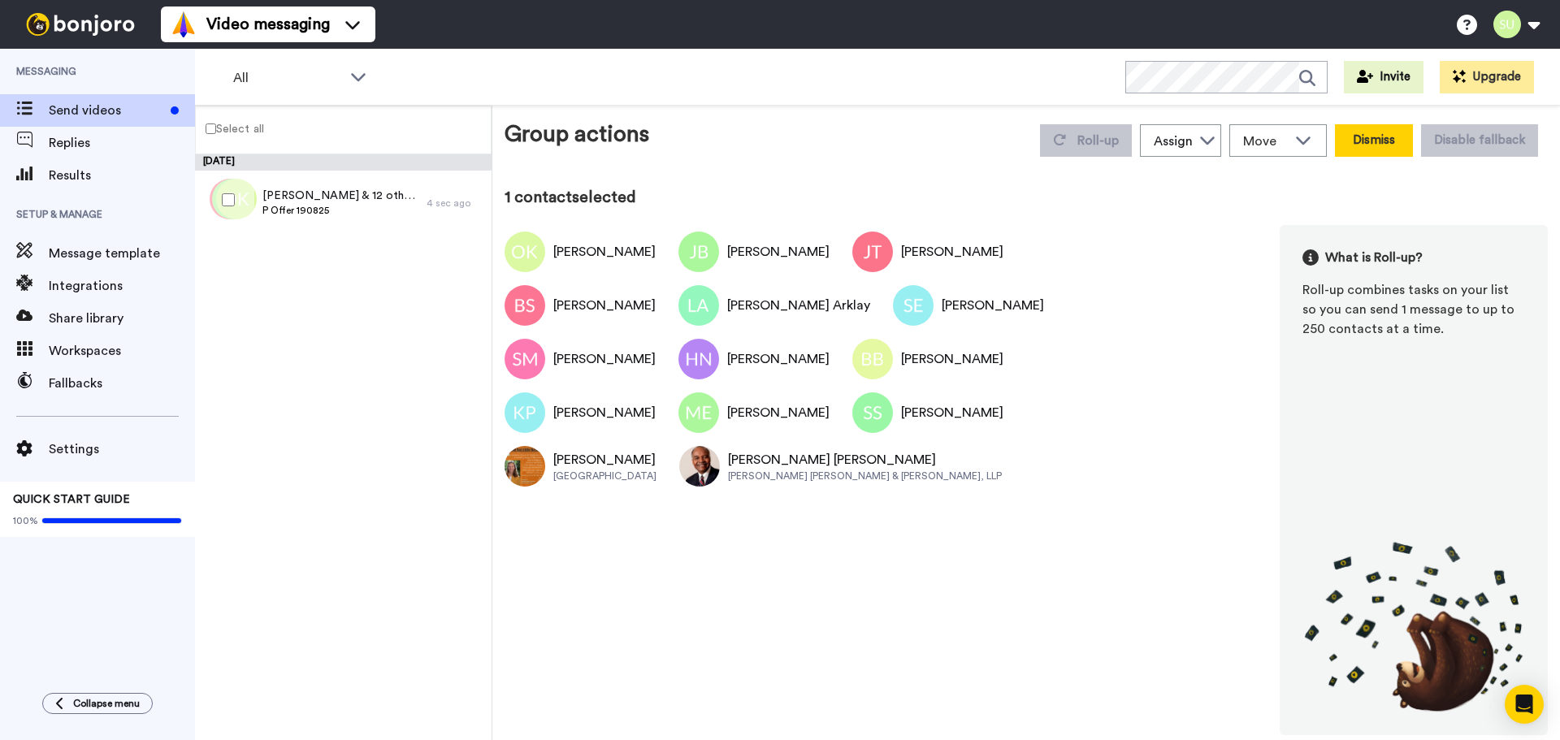
click at [1386, 143] on button "Dismiss" at bounding box center [1374, 140] width 78 height 33
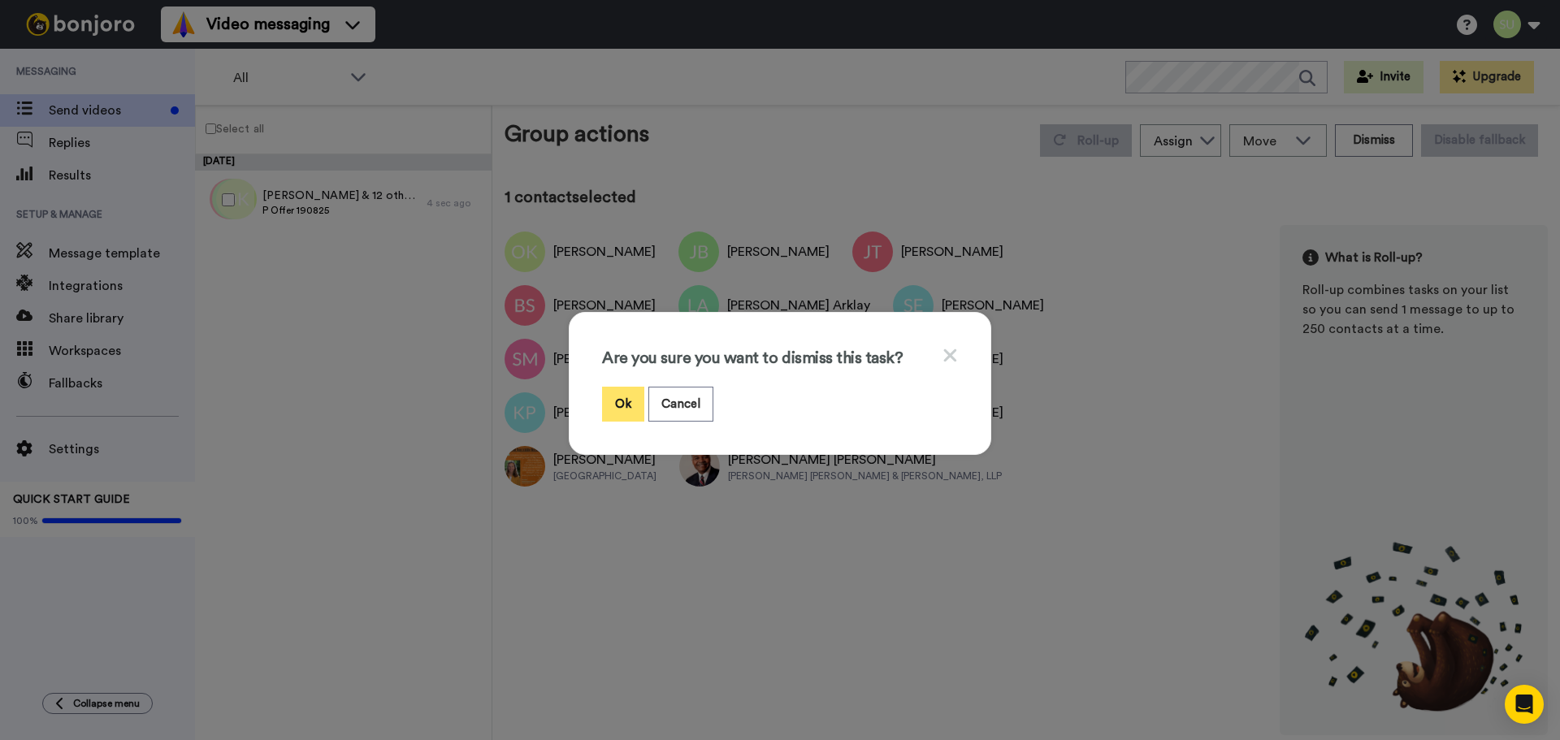
click at [618, 403] on button "Ok" at bounding box center [623, 404] width 42 height 35
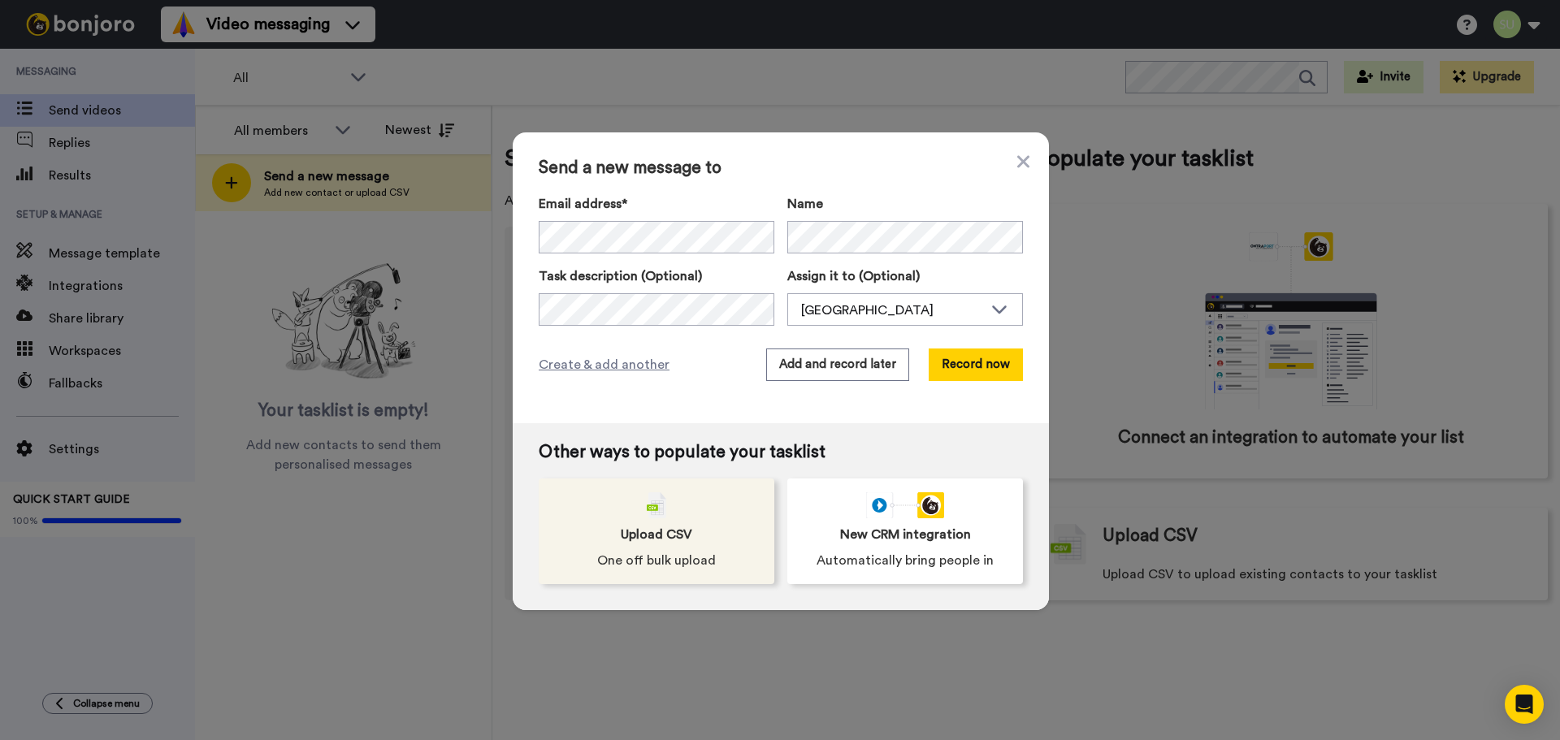
click at [665, 501] on div "Upload CSV One off bulk upload" at bounding box center [657, 532] width 236 height 106
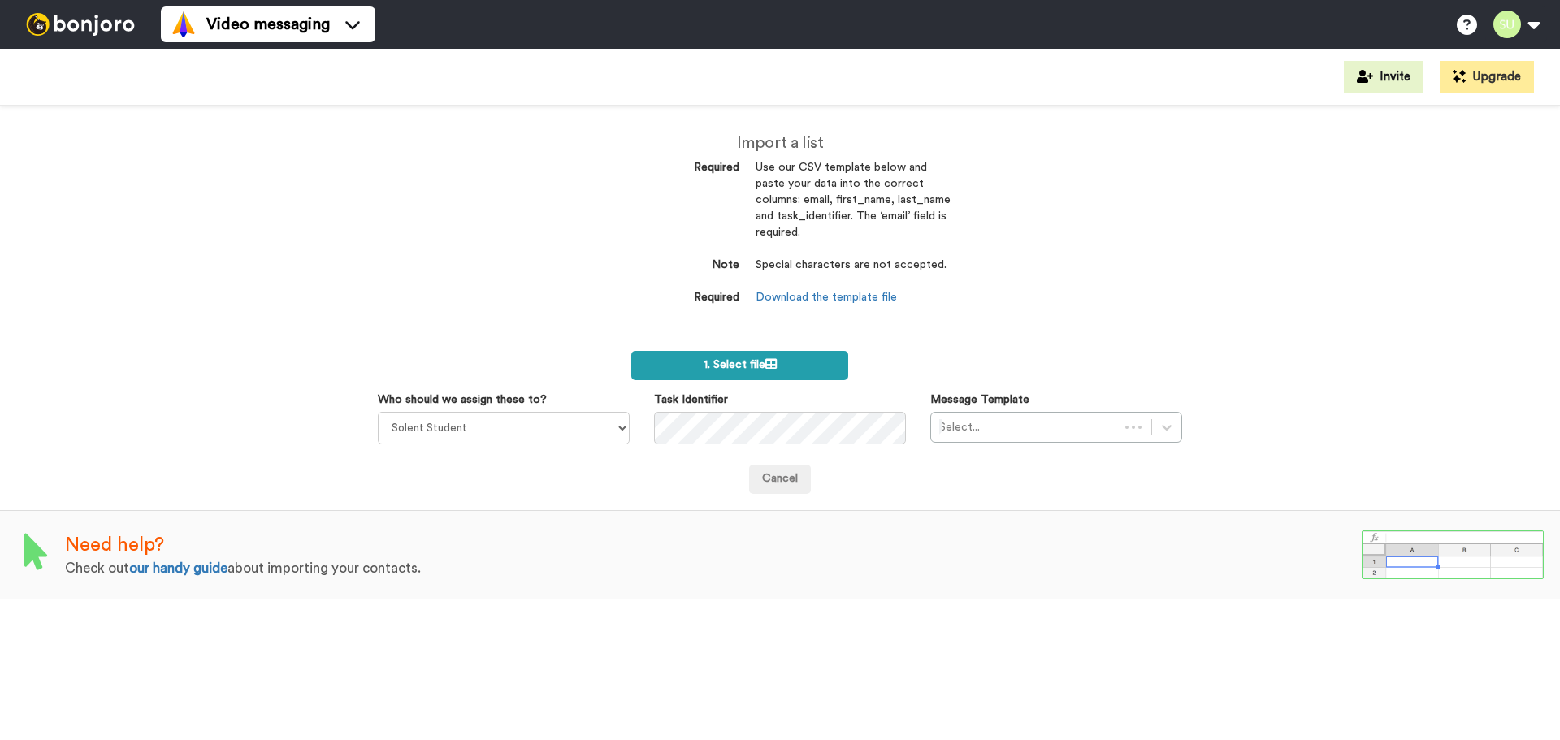
click at [665, 374] on label "1. Select file" at bounding box center [739, 365] width 217 height 29
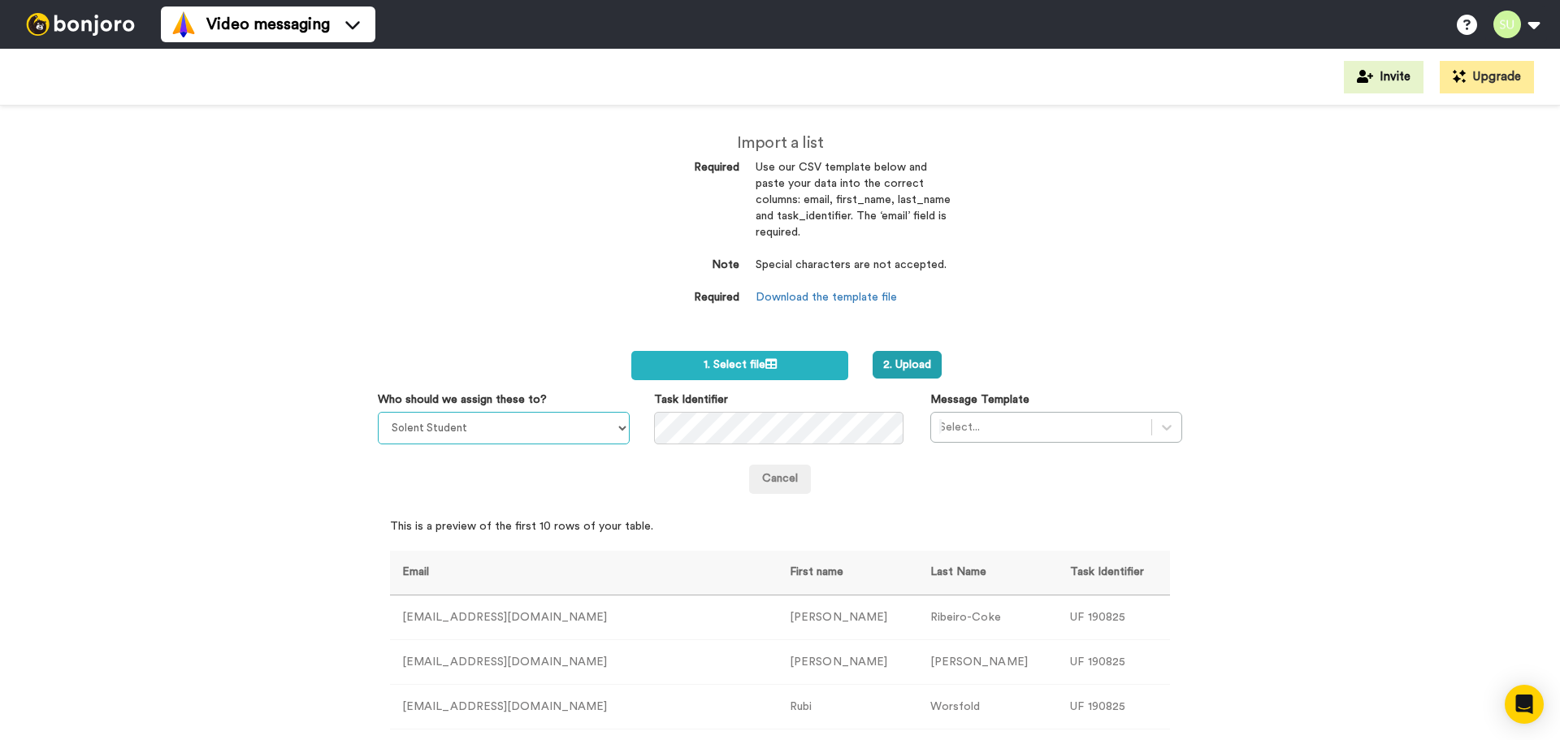
click at [572, 436] on select "Solent Student Jeremie Molho Sarah Lee Rob Williams Lynsey Northeast Will Cope …" at bounding box center [504, 428] width 252 height 33
select select "653bde0d-41d2-41f8-88e9-530f2a2e33b8"
click at [378, 412] on select "Solent Student Jeremie Molho Sarah Lee Rob Williams Lynsey Northeast Will Cope …" at bounding box center [504, 428] width 252 height 33
click at [1120, 428] on div at bounding box center [1041, 428] width 204 height 20
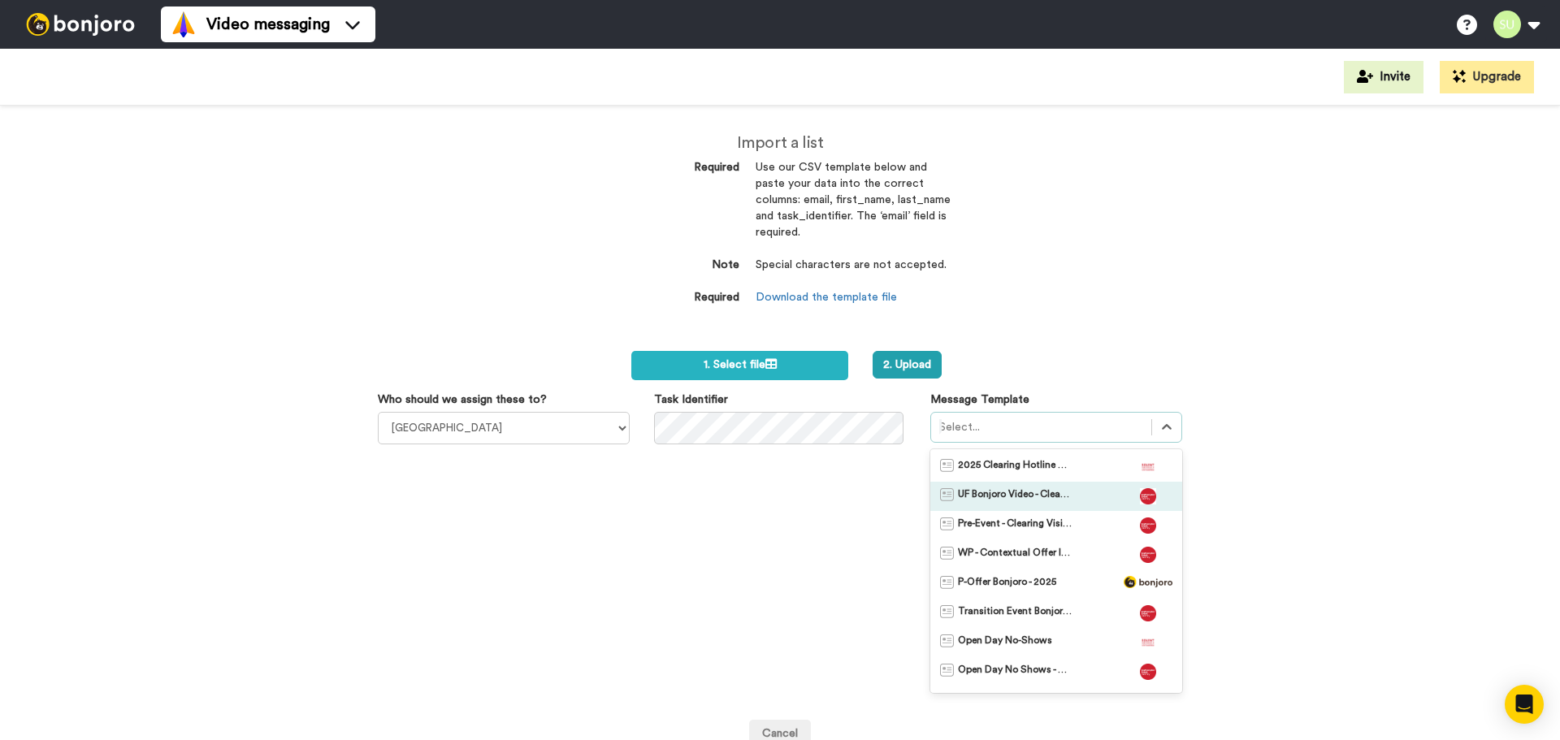
click at [1051, 497] on span "UF Bonjoro Video - Clearing 2025" at bounding box center [1015, 496] width 114 height 16
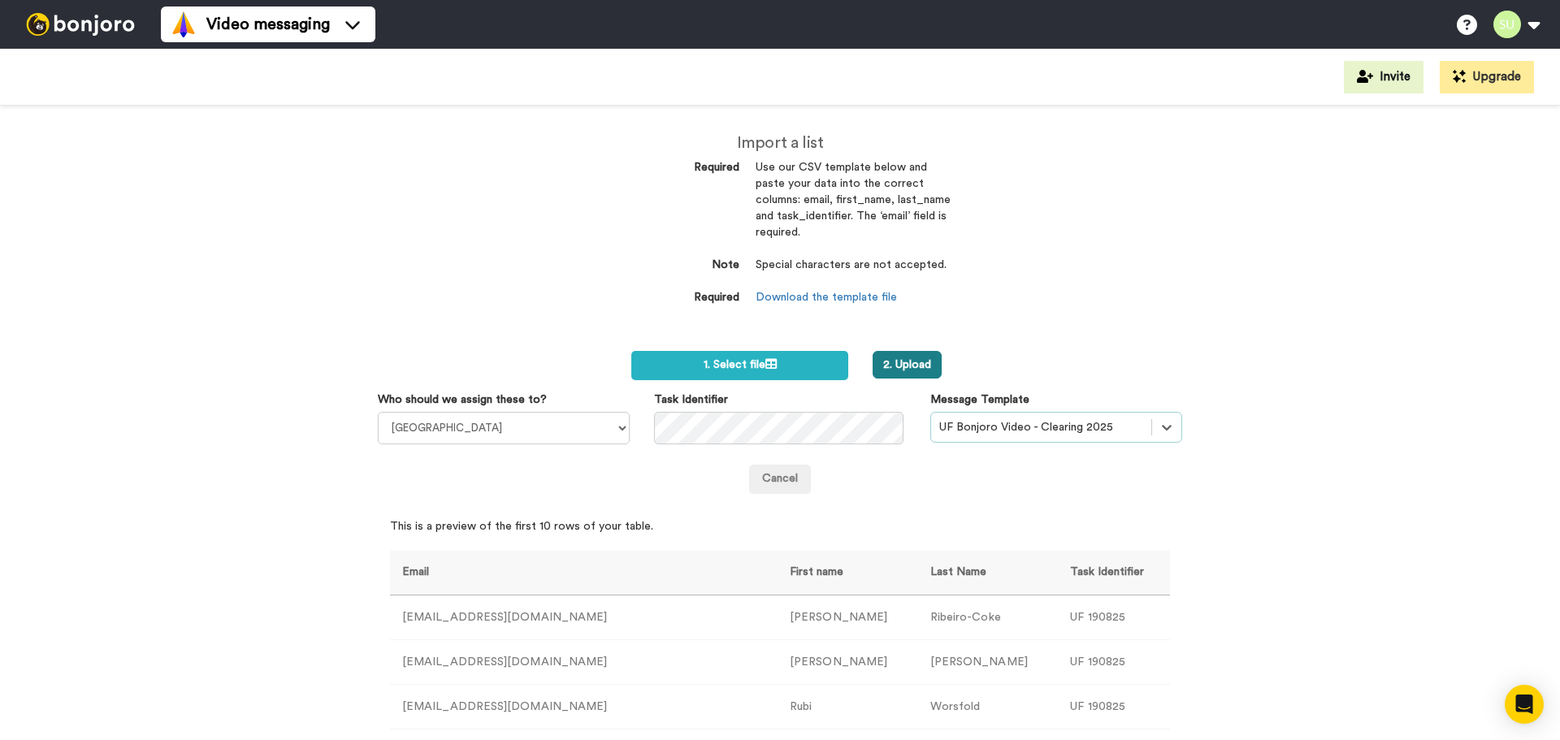
drag, startPoint x: 903, startPoint y: 362, endPoint x: 969, endPoint y: 463, distance: 120.8
click at [904, 362] on button "2. Upload" at bounding box center [907, 365] width 69 height 28
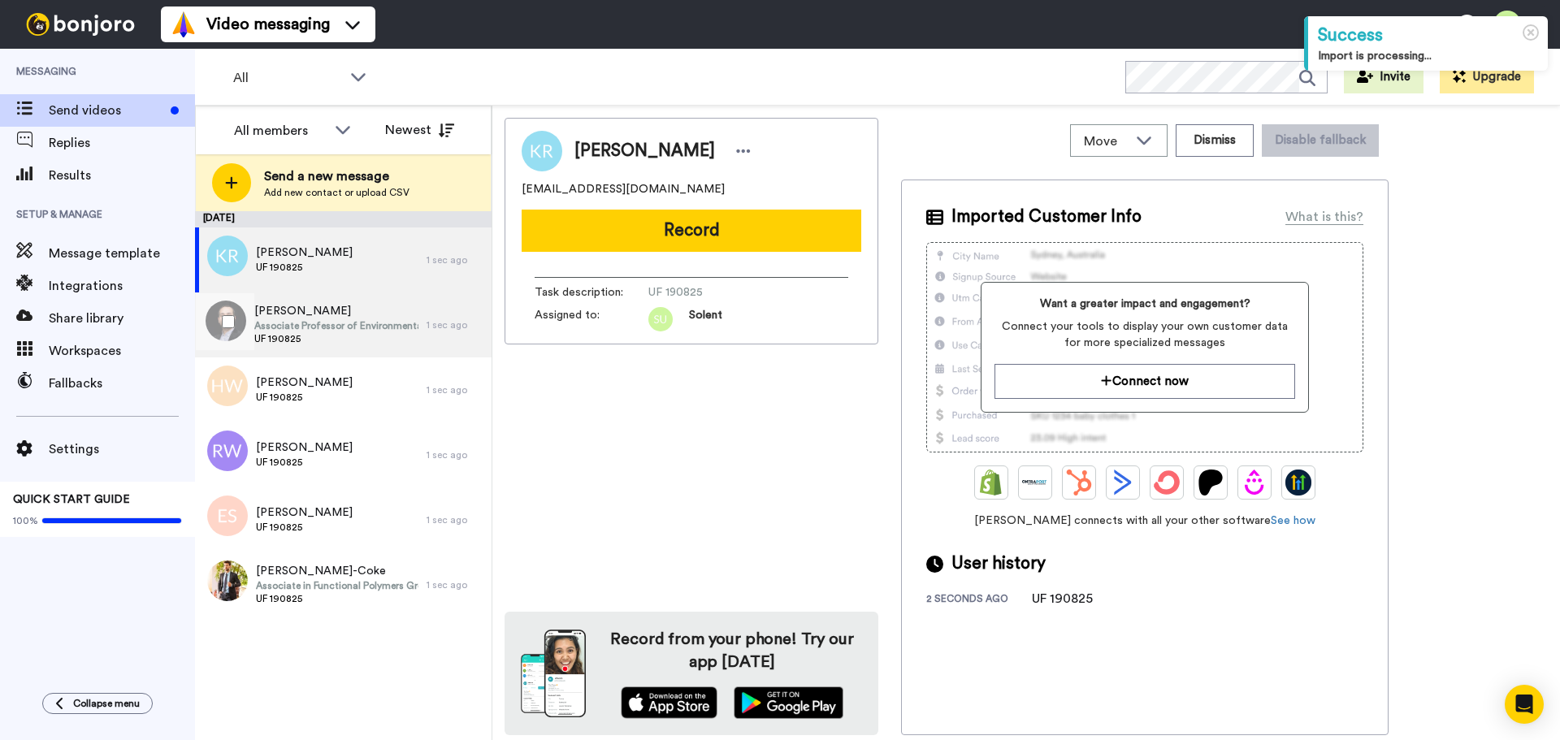
click at [378, 320] on span "Associate Professor of Environmental Science, GIS, and Remote Sensing" at bounding box center [336, 325] width 165 height 13
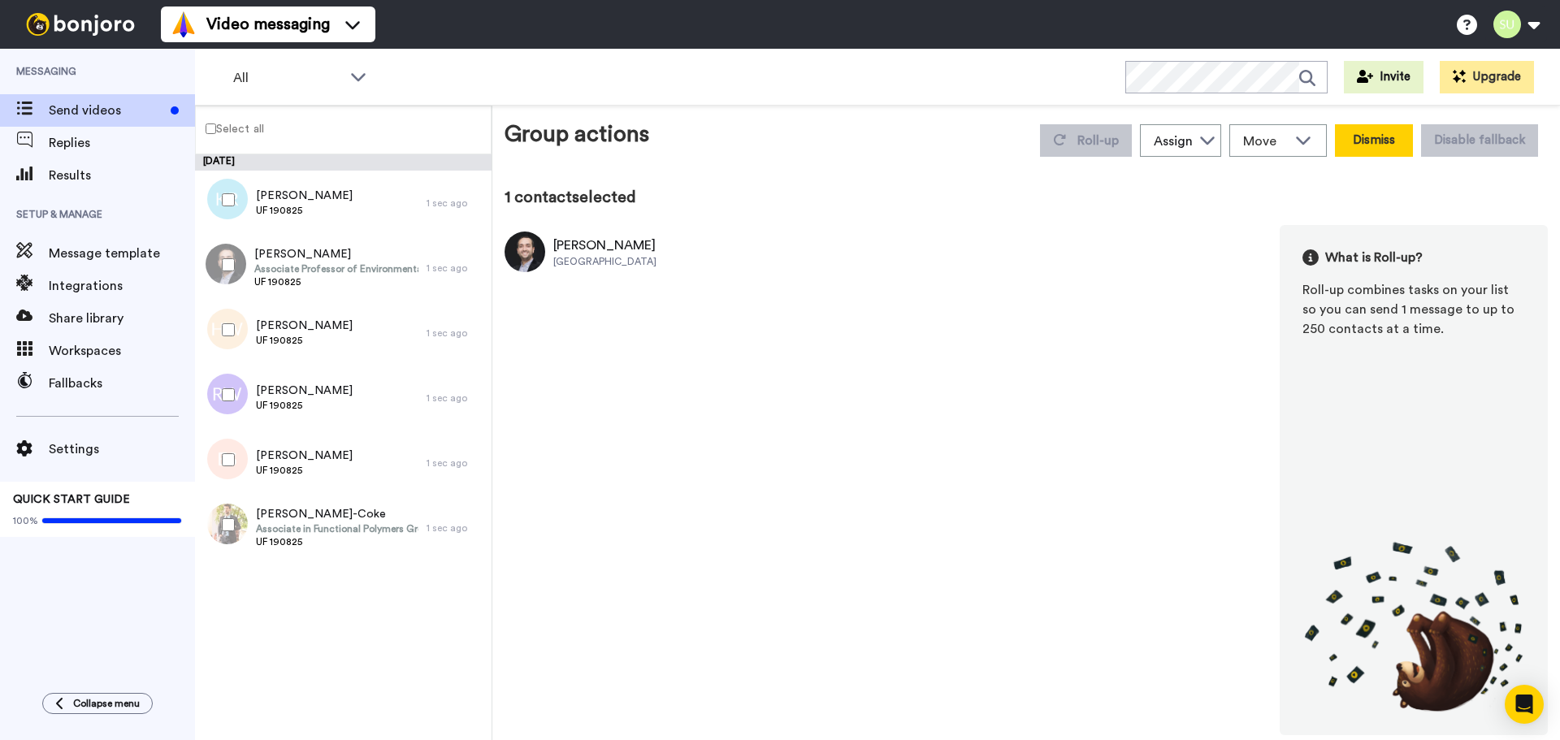
click at [1375, 137] on button "Dismiss" at bounding box center [1374, 140] width 78 height 33
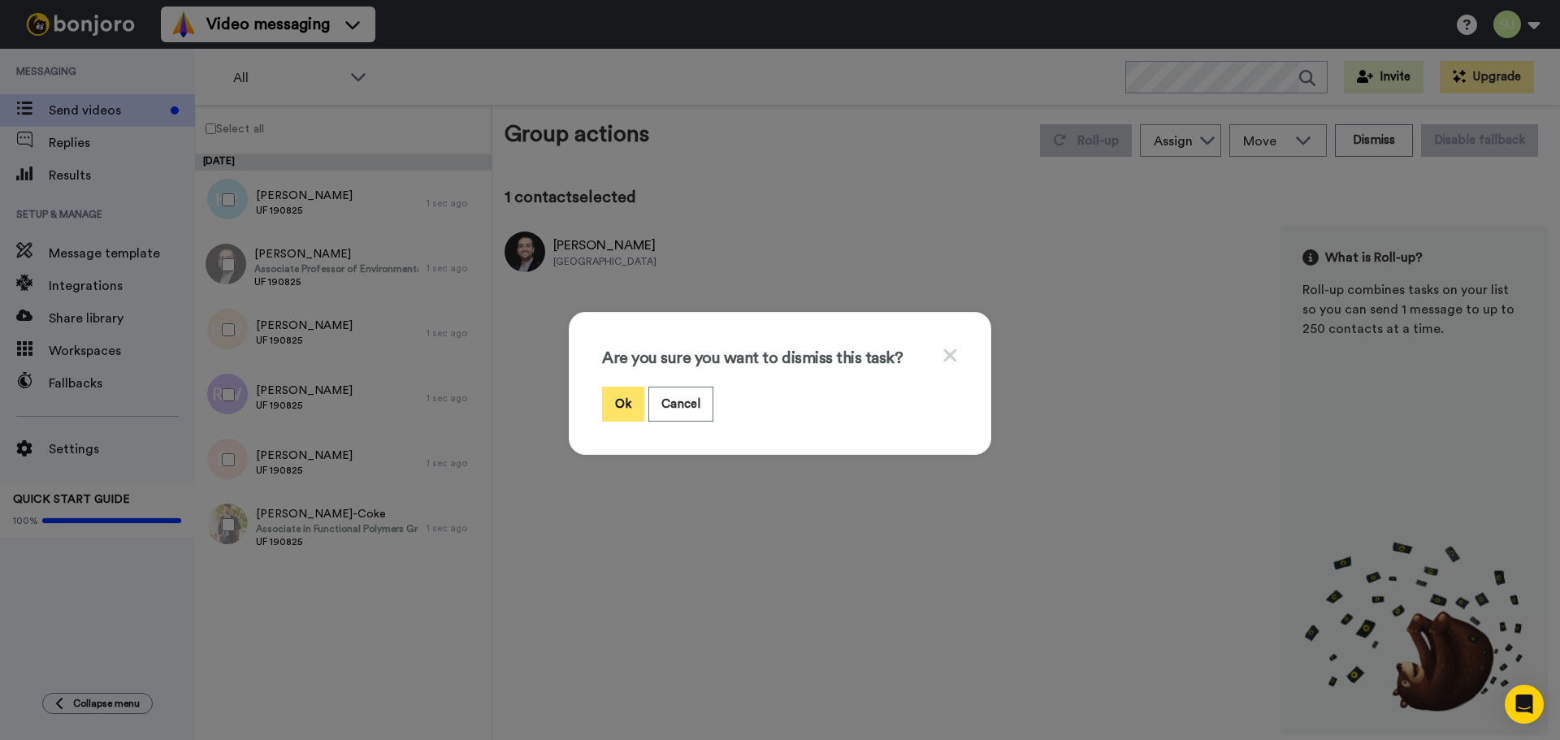
click at [618, 404] on button "Ok" at bounding box center [623, 404] width 42 height 35
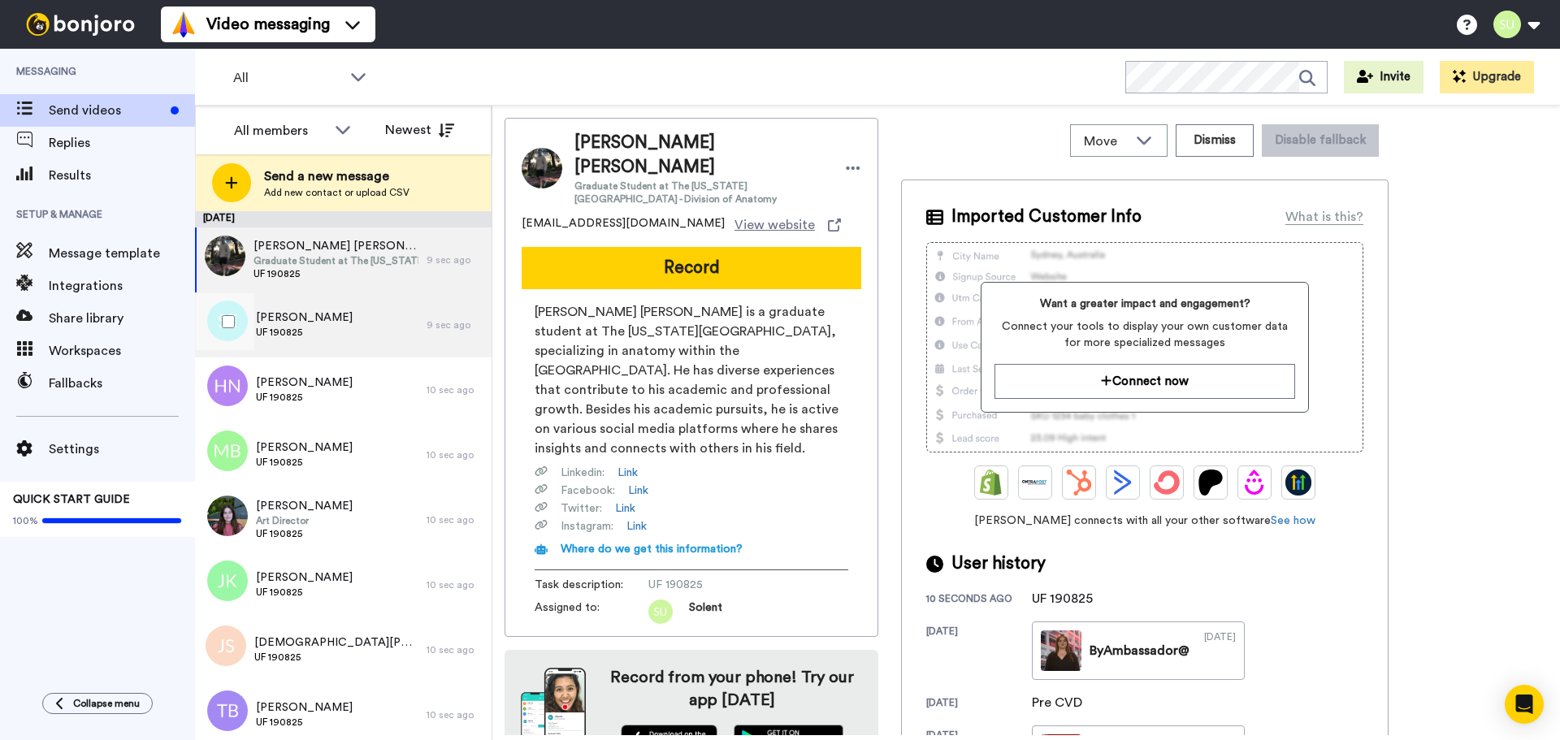
click at [303, 333] on span "UF 190825" at bounding box center [304, 332] width 97 height 13
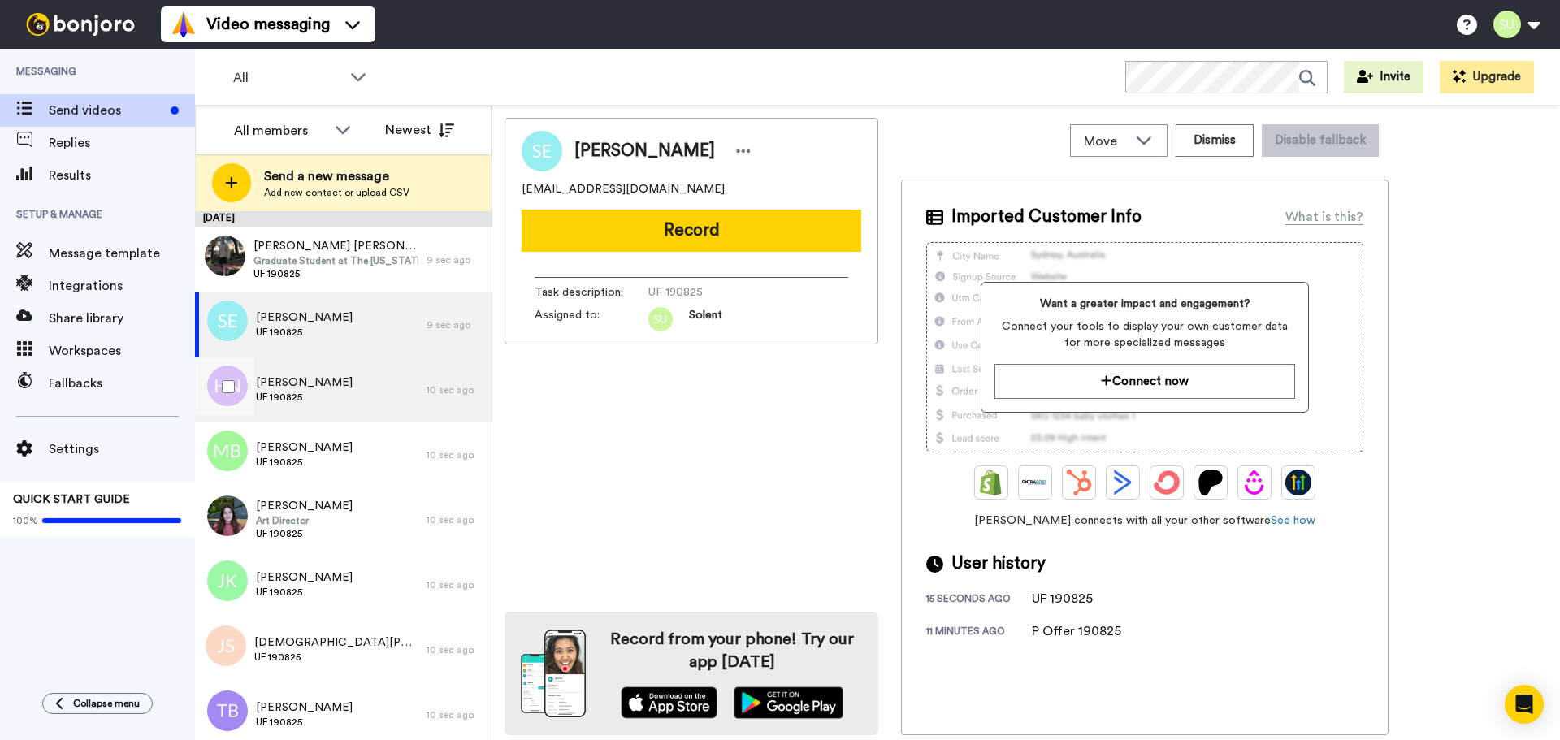
click at [304, 391] on span "UF 190825" at bounding box center [304, 397] width 97 height 13
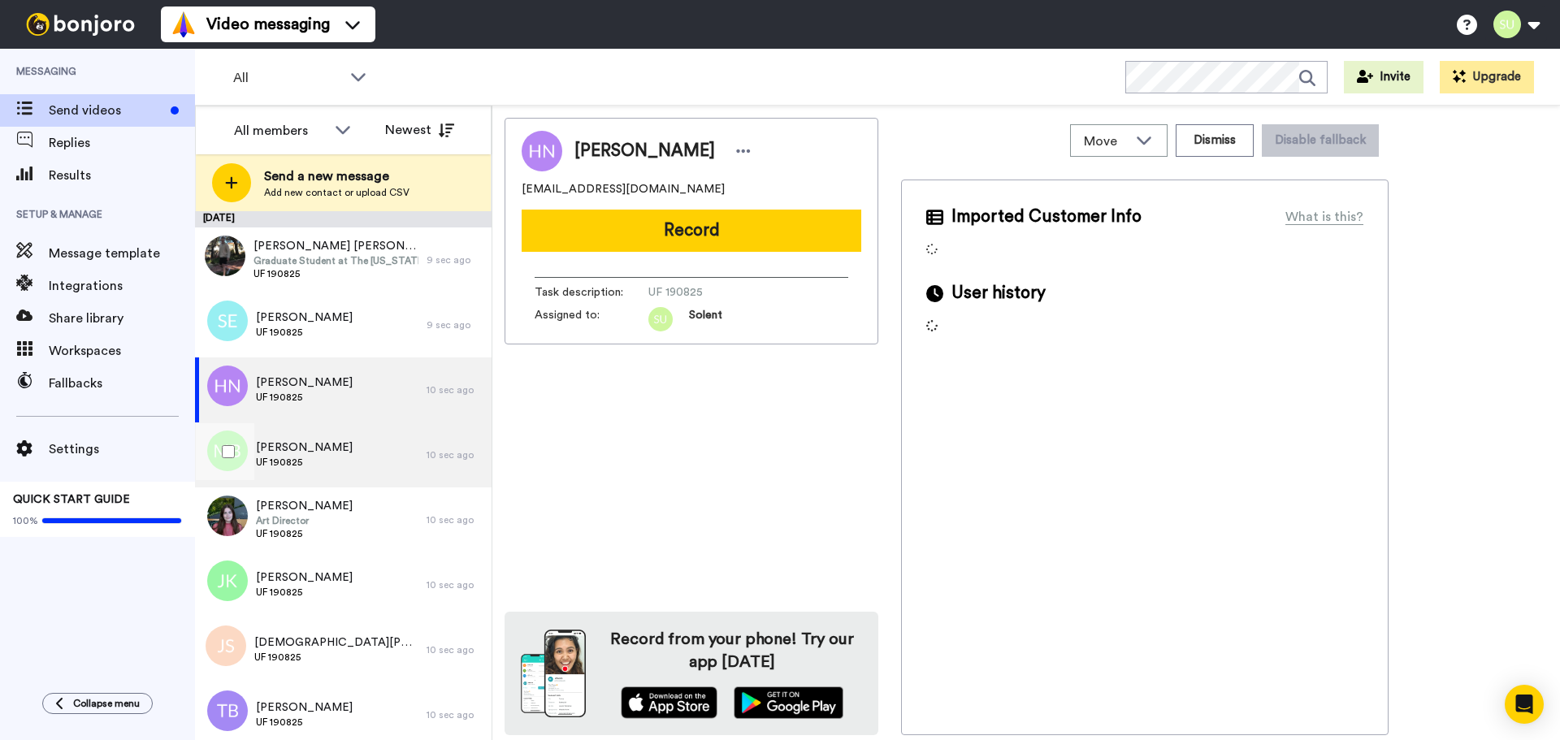
click at [317, 448] on span "[PERSON_NAME]" at bounding box center [304, 448] width 97 height 16
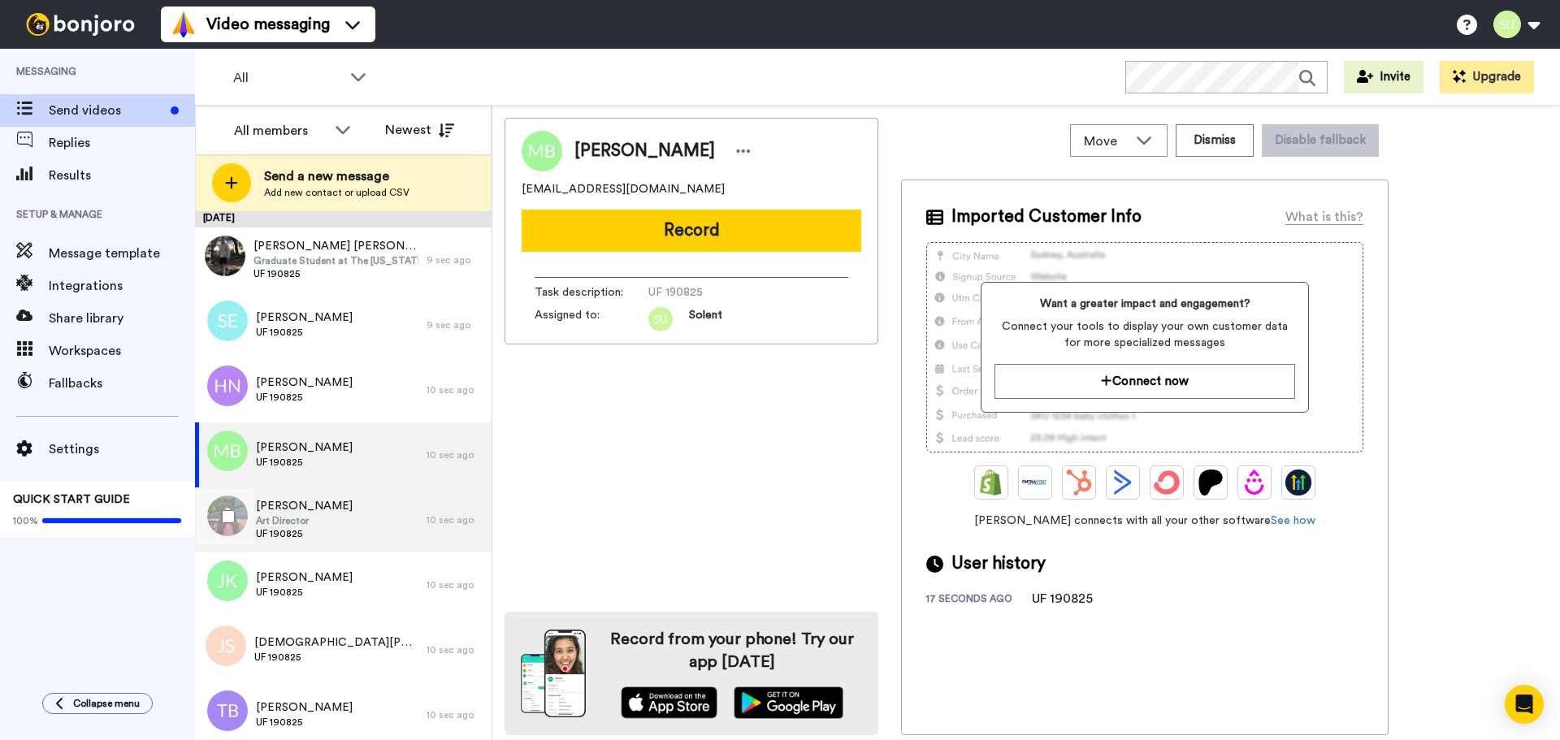
click at [330, 510] on span "[PERSON_NAME]" at bounding box center [304, 506] width 97 height 16
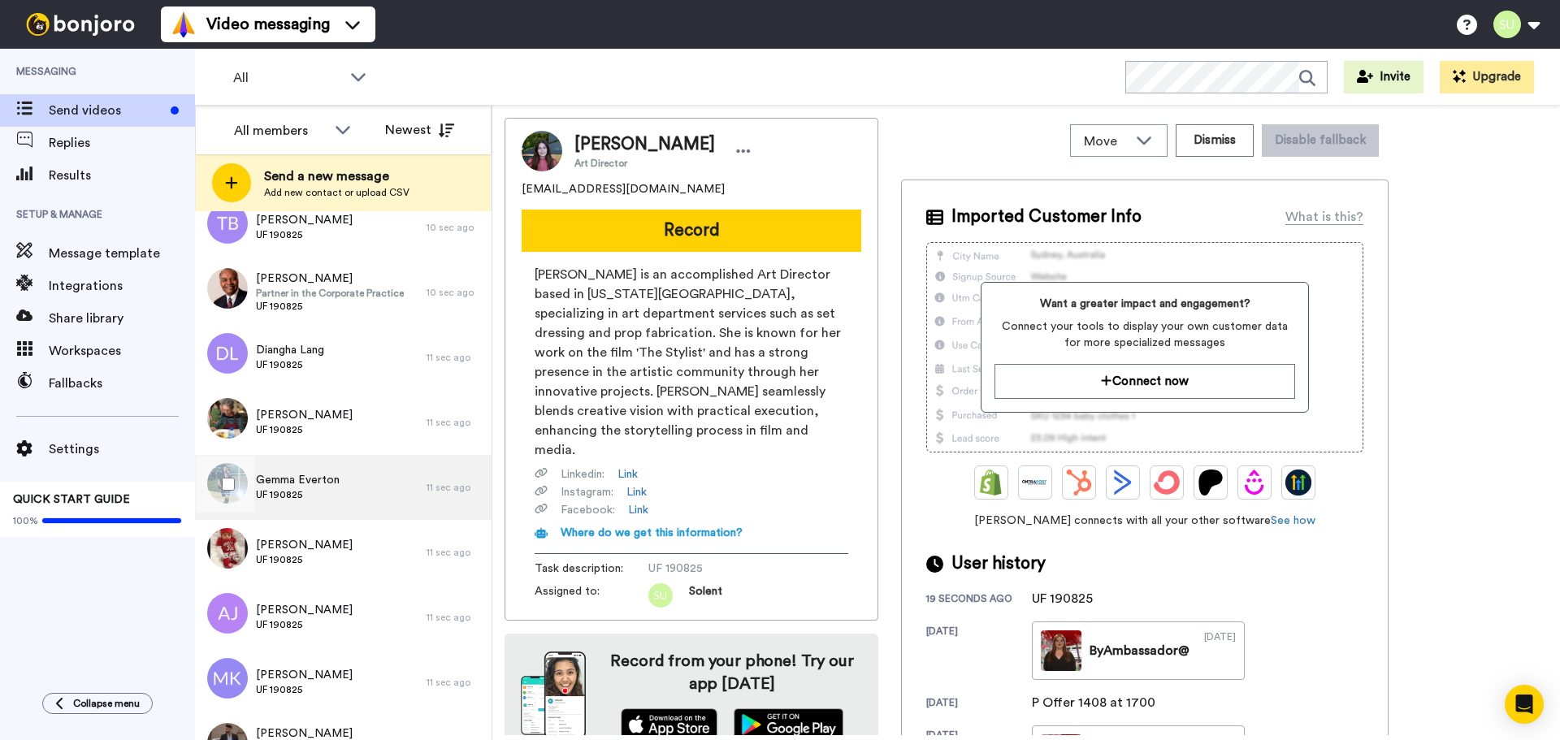
scroll to position [1056, 0]
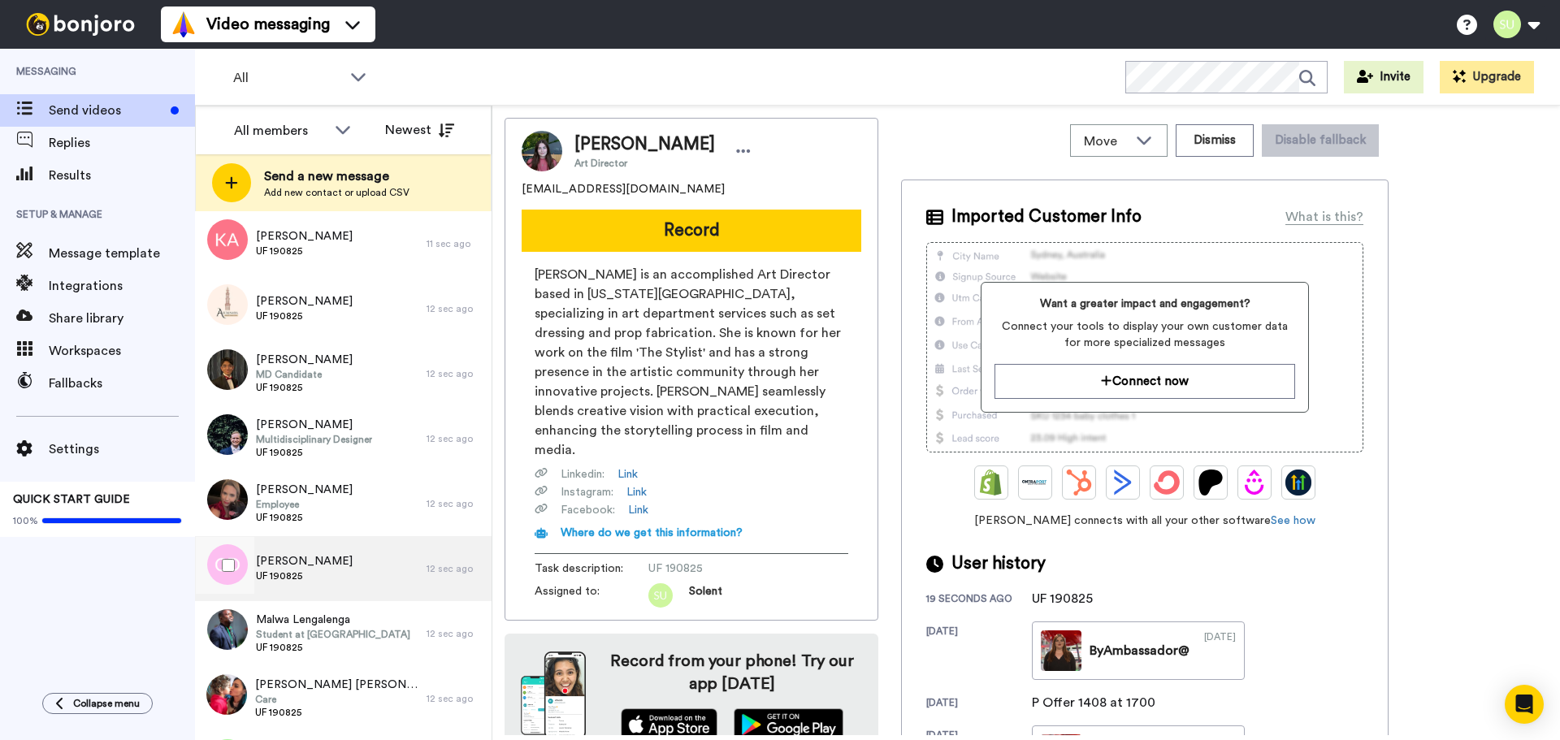
click at [337, 566] on span "[PERSON_NAME]" at bounding box center [304, 561] width 97 height 16
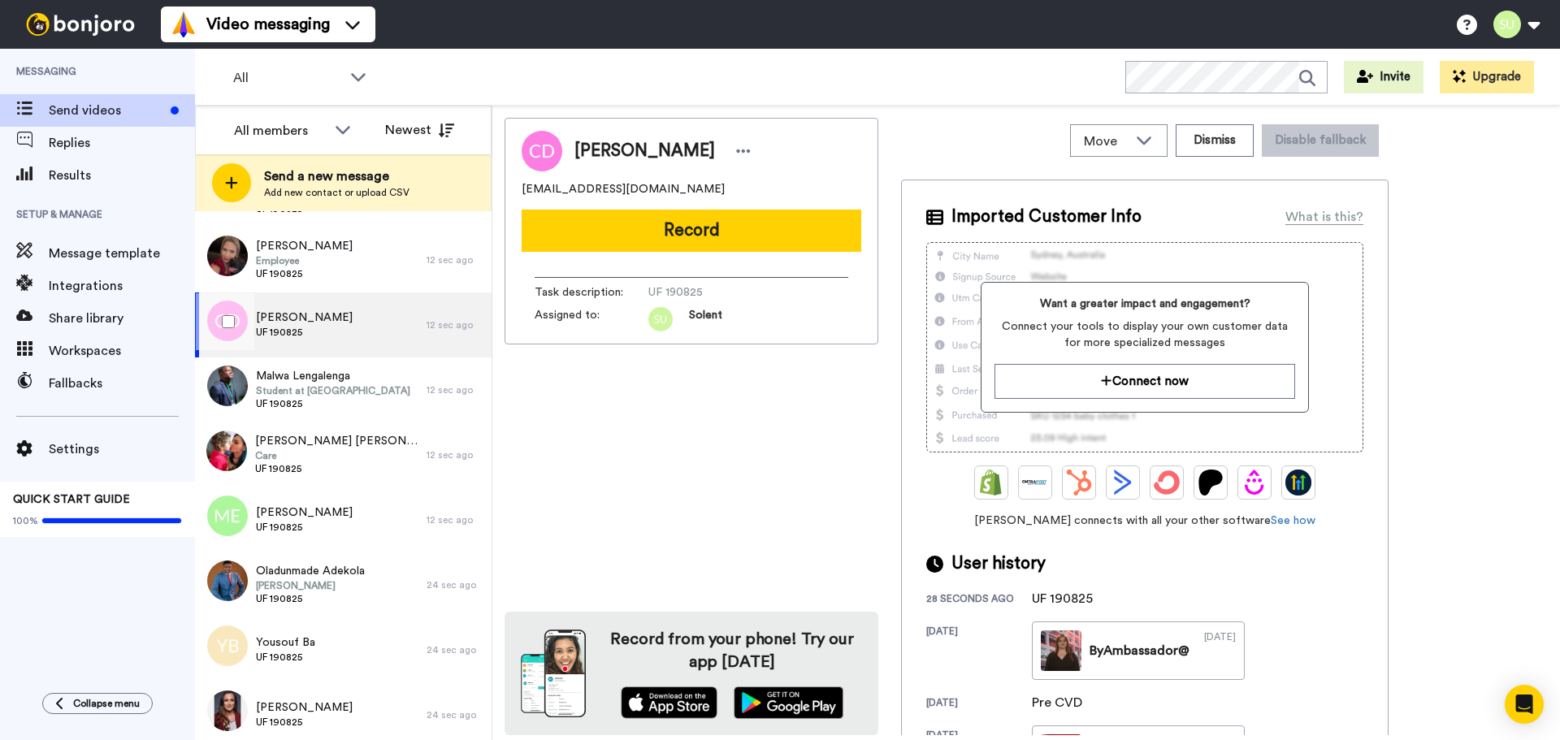
scroll to position [1463, 0]
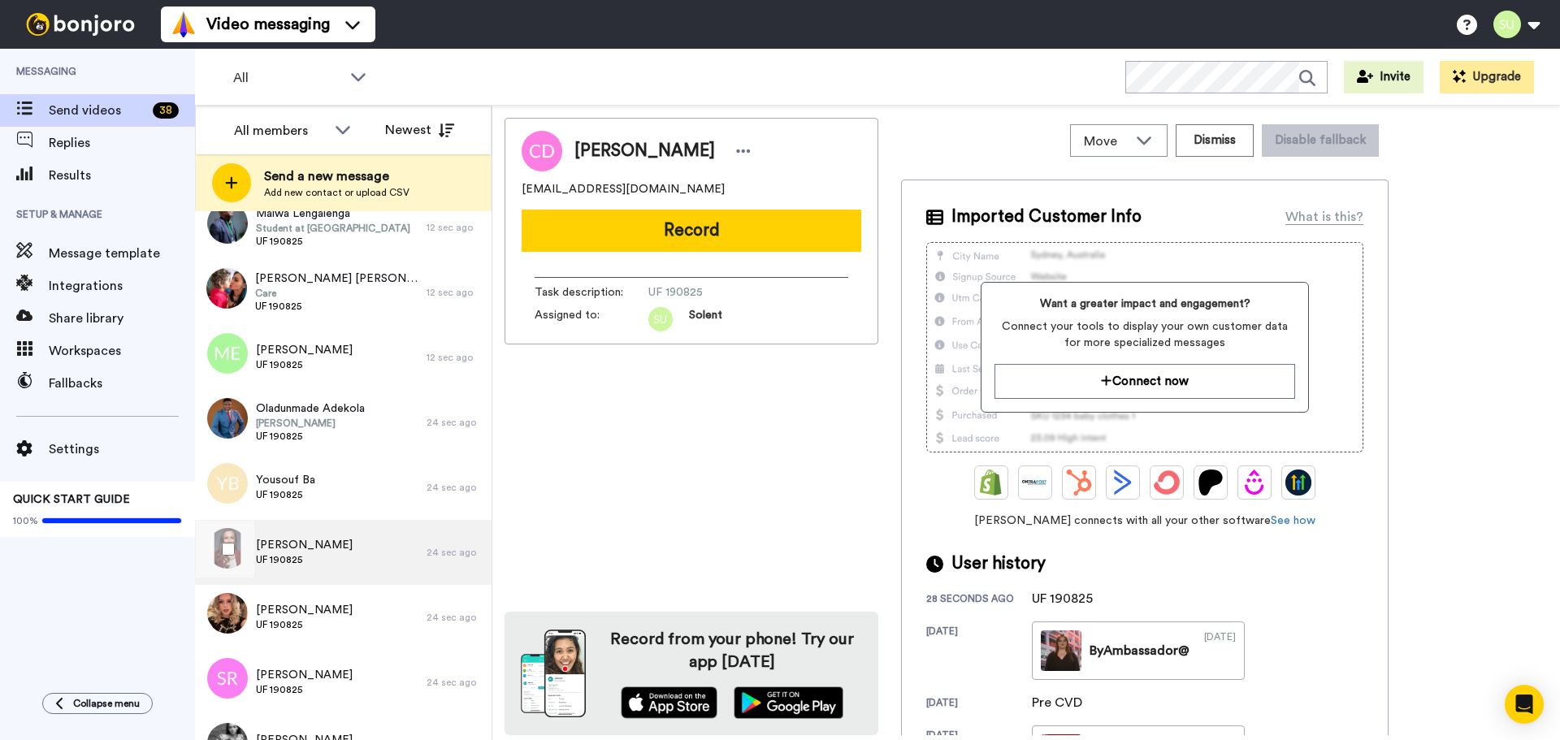
click at [336, 567] on div "Kayleigh Davies UF 190825" at bounding box center [304, 552] width 97 height 31
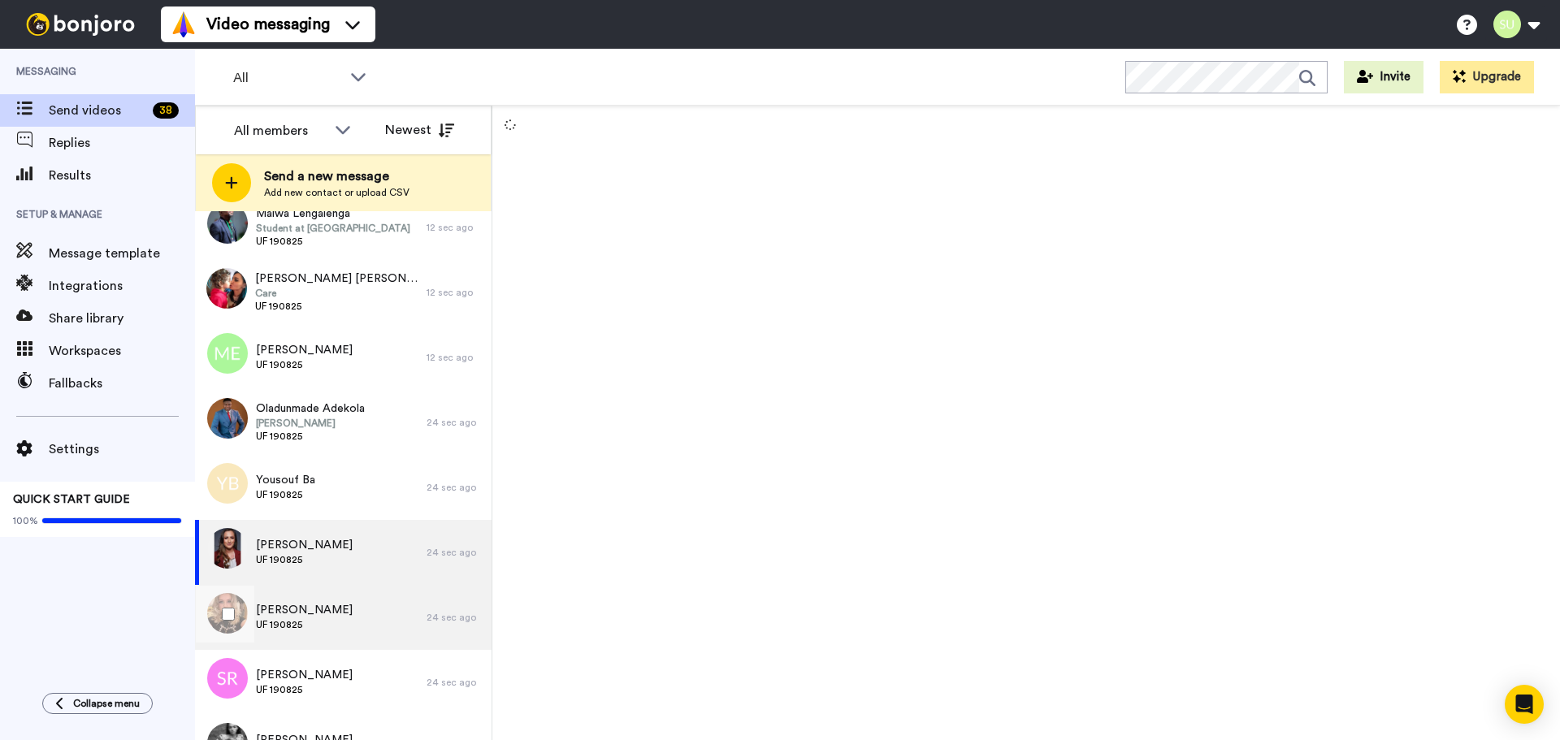
click at [336, 601] on div "Hughes Mierins UF 190825" at bounding box center [311, 617] width 232 height 65
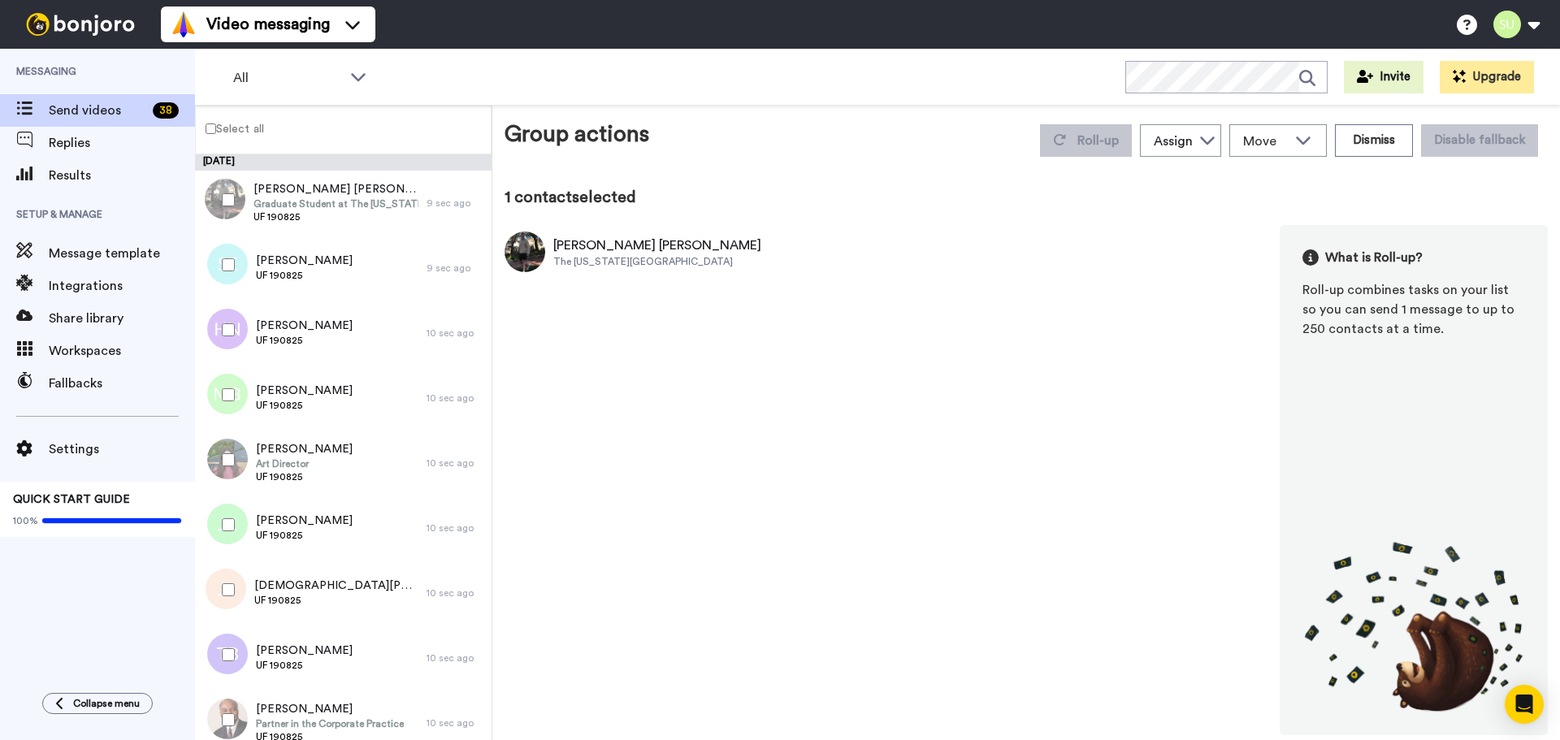
click at [245, 124] on label "Select all" at bounding box center [230, 129] width 68 height 20
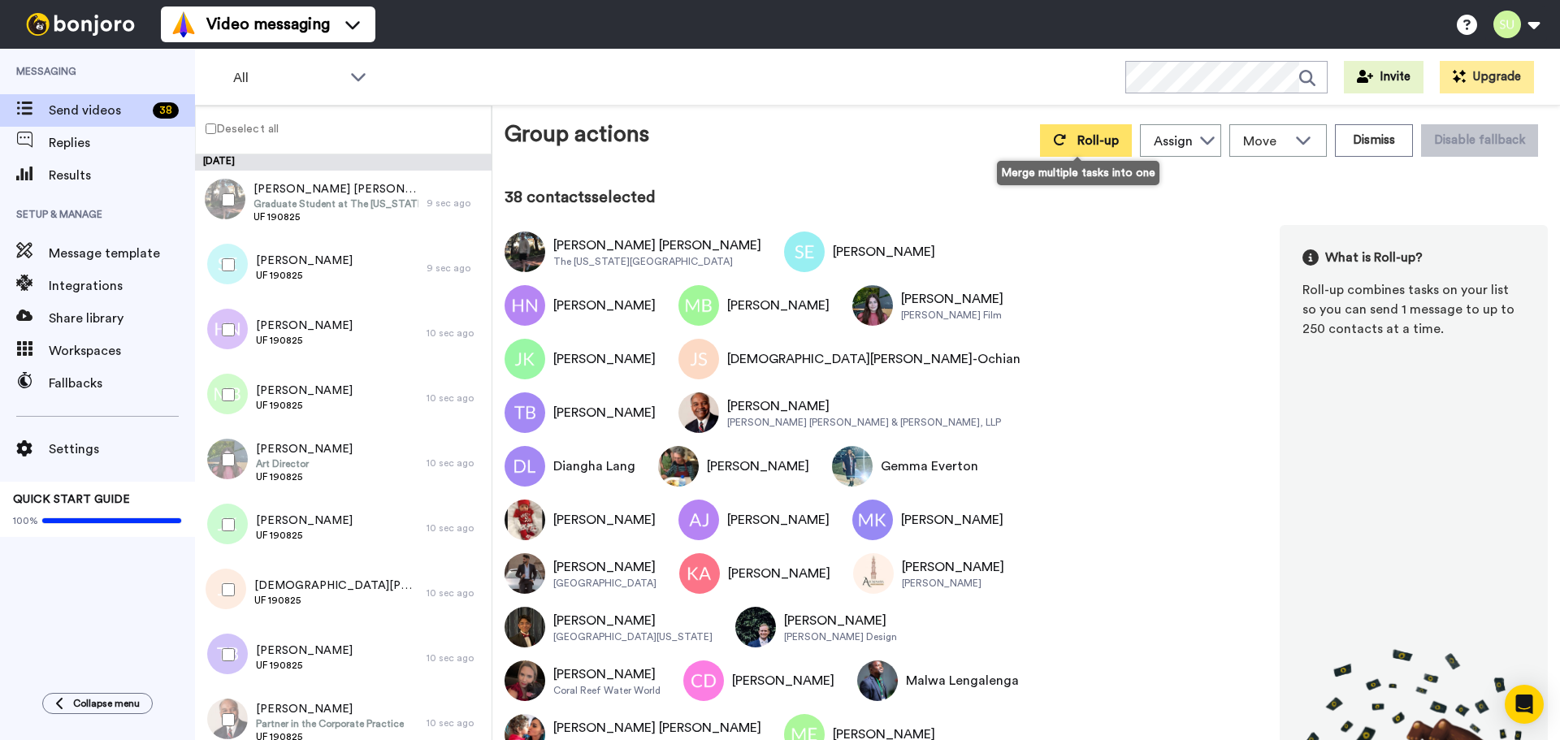
click at [1059, 144] on button "Roll-up" at bounding box center [1086, 140] width 92 height 33
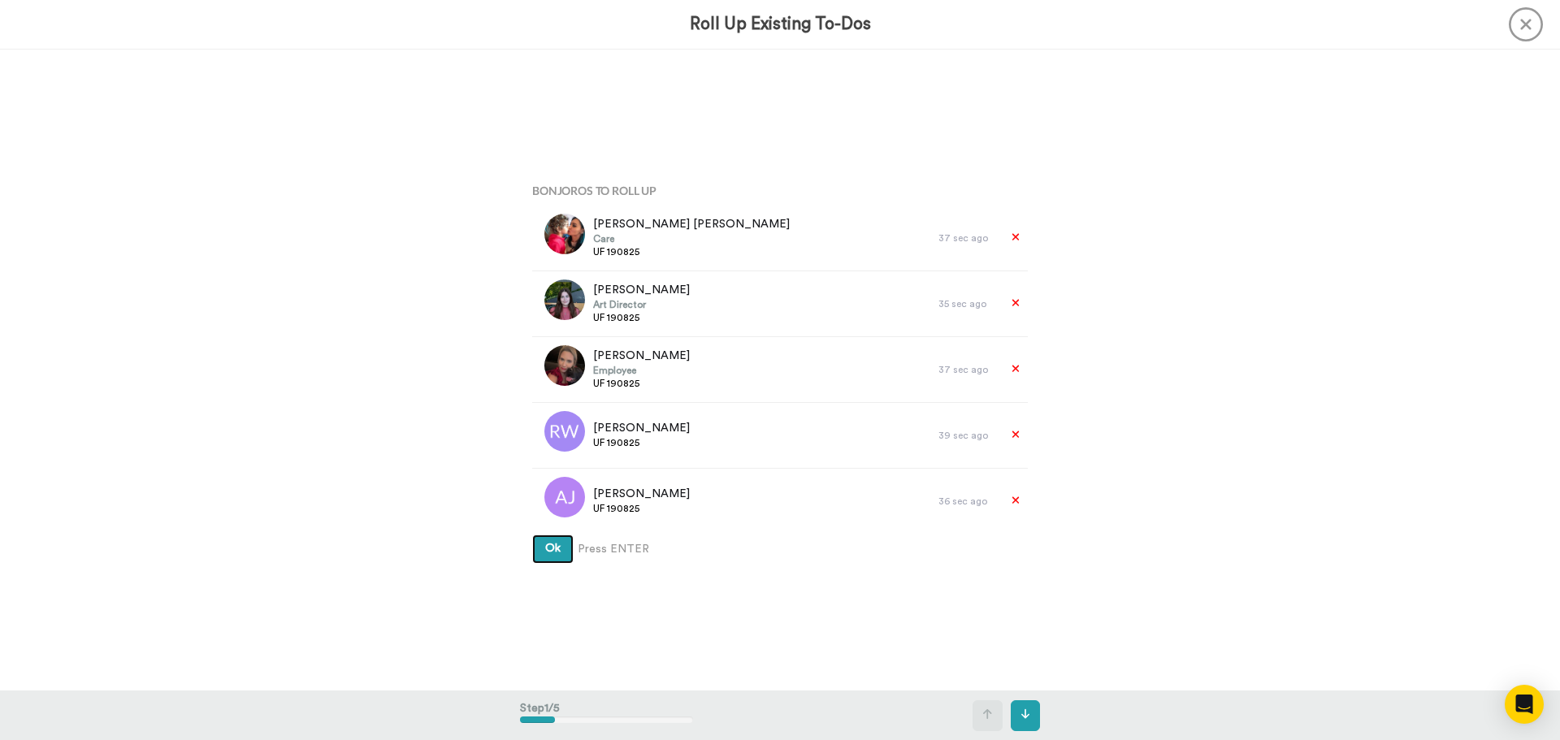
click at [535, 549] on button "Ok" at bounding box center [552, 549] width 41 height 29
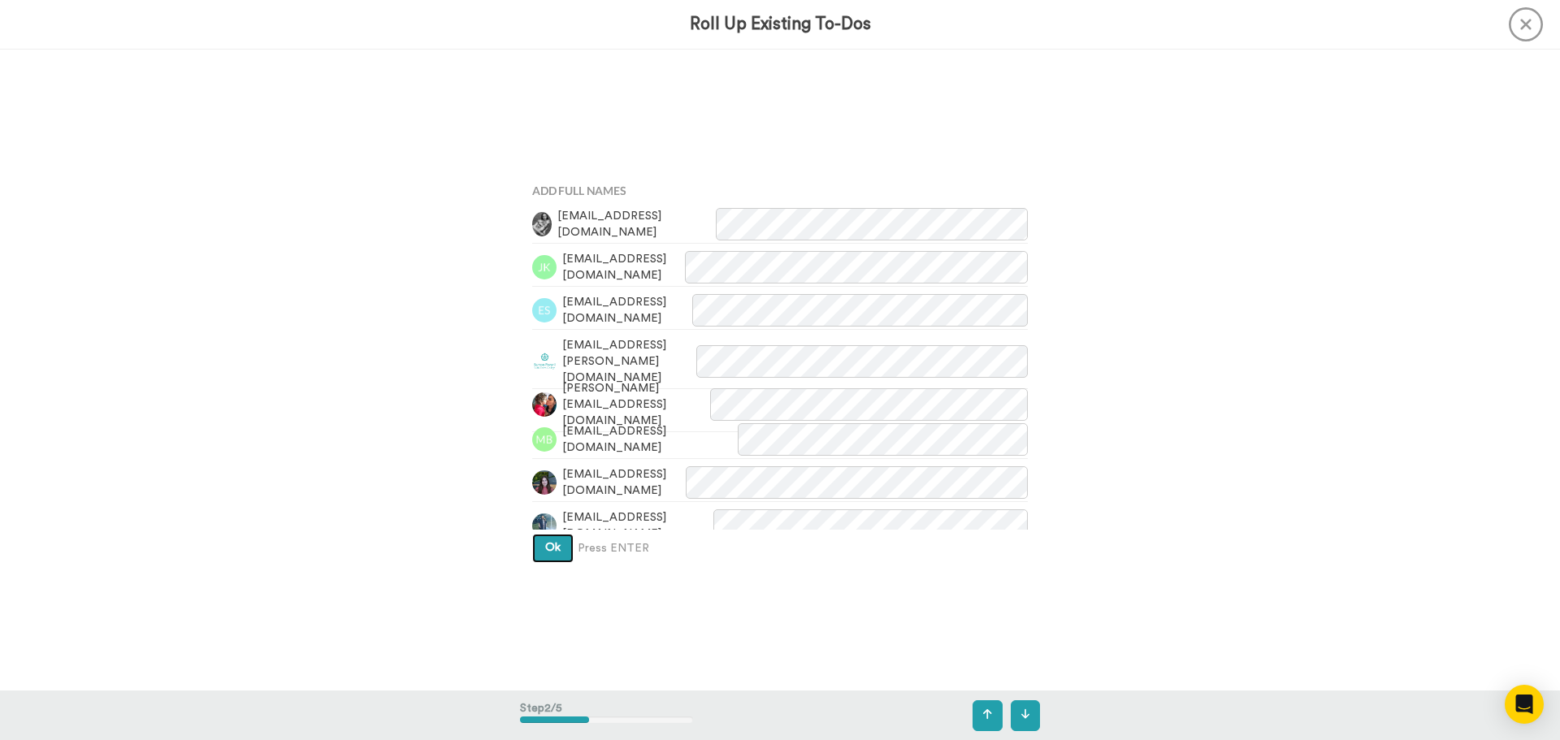
click at [551, 551] on span "Ok" at bounding box center [552, 547] width 15 height 11
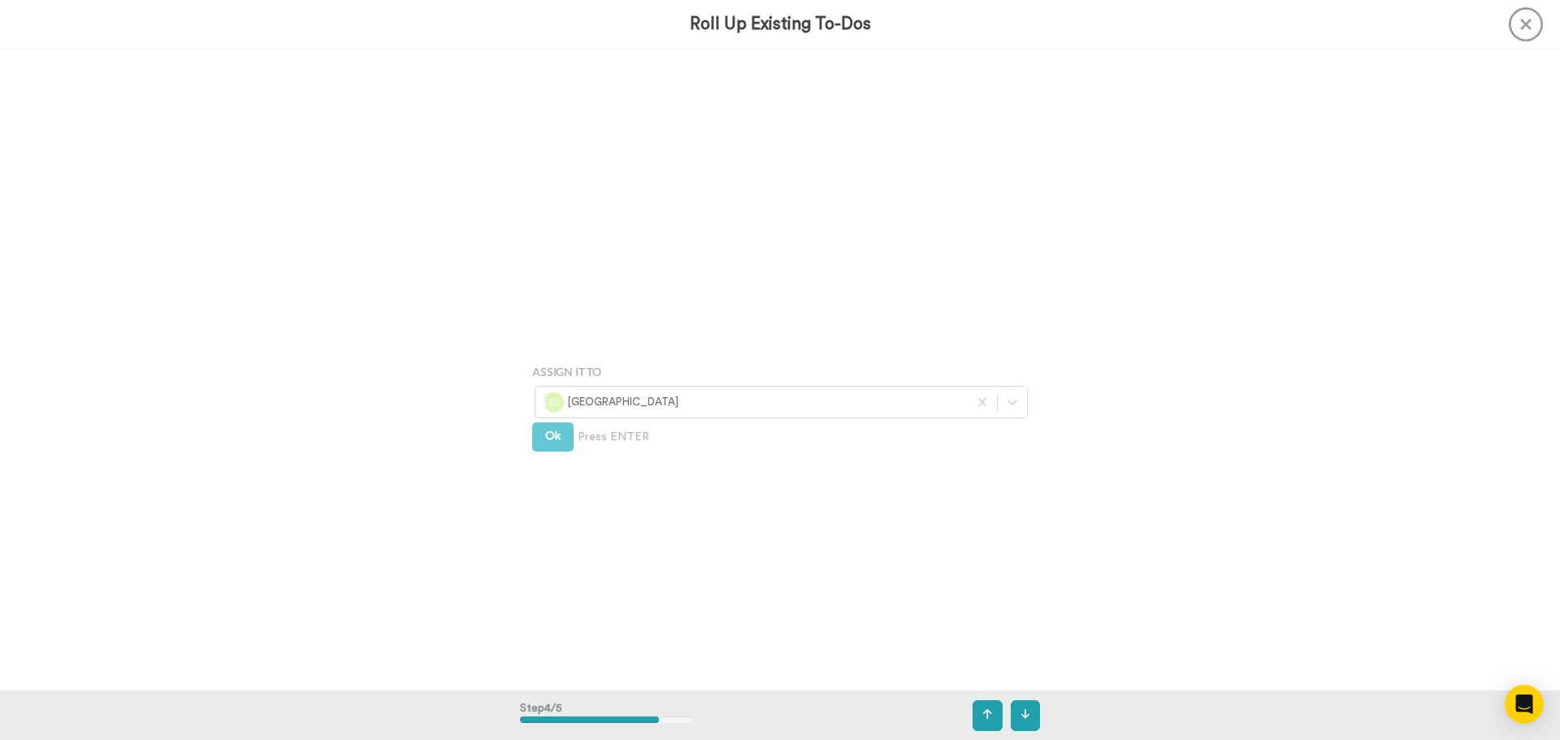
scroll to position [1925, 0]
click at [559, 405] on button "Ok" at bounding box center [552, 402] width 41 height 29
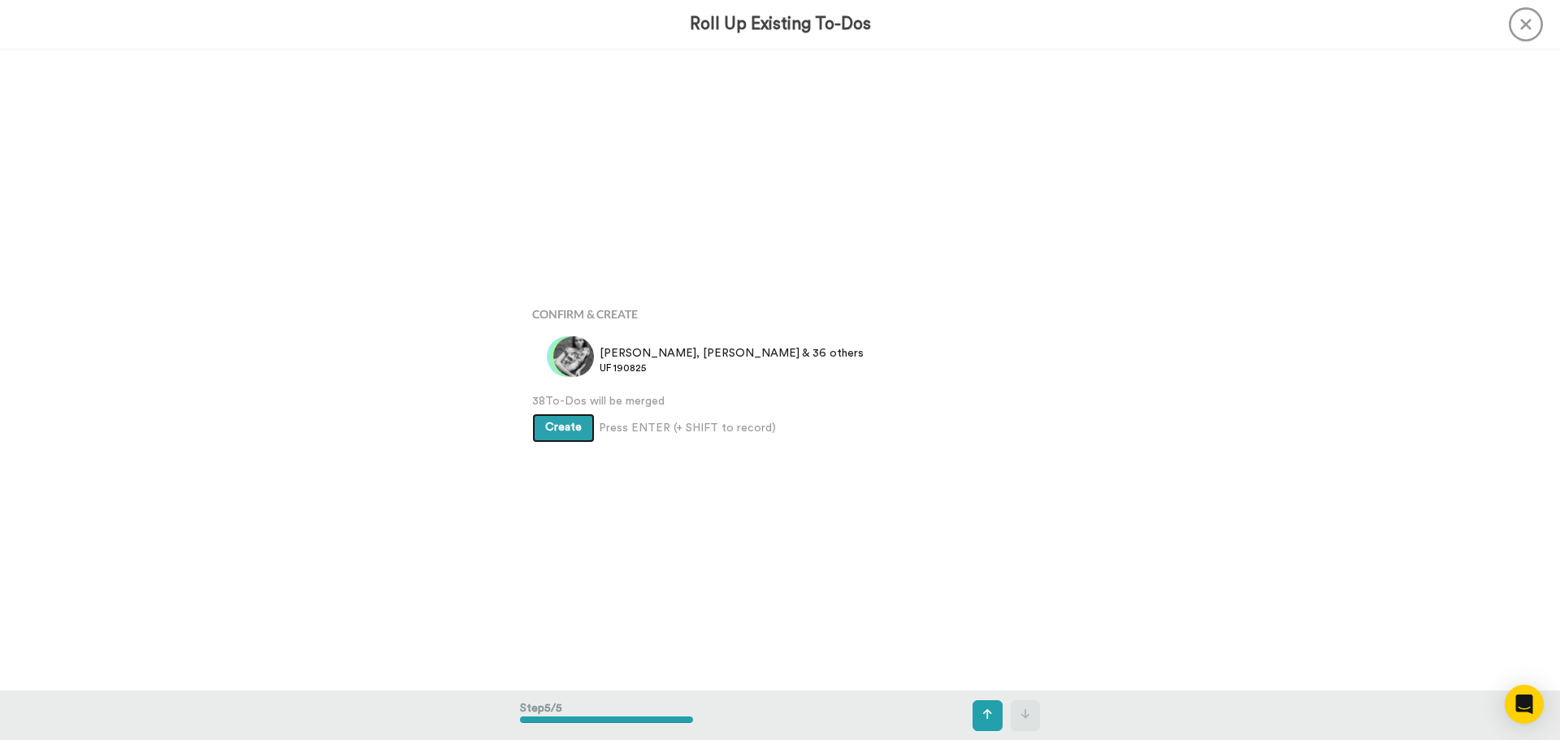
scroll to position [2566, 0]
click at [572, 418] on button "Create" at bounding box center [563, 427] width 63 height 29
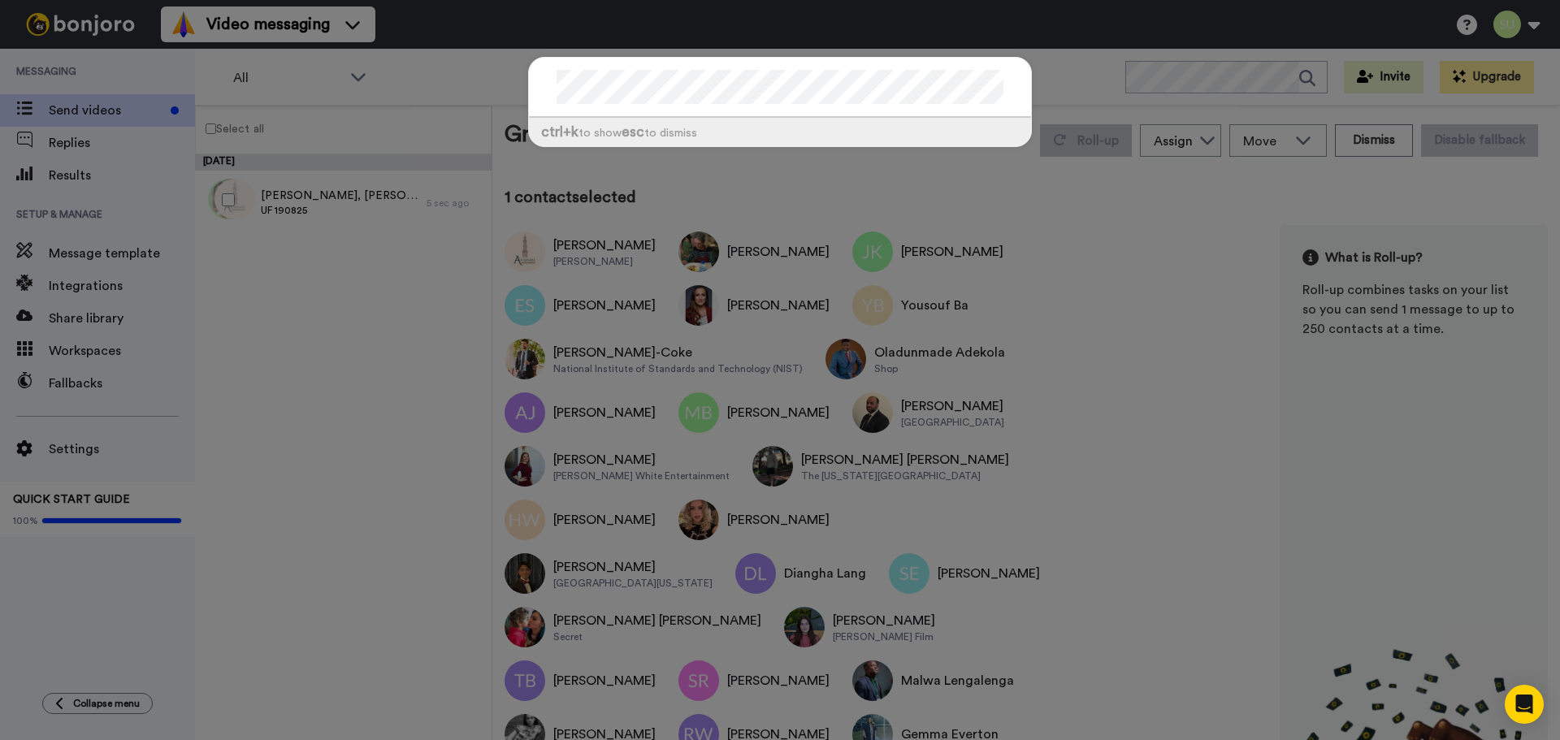
click at [803, 111] on div at bounding box center [780, 88] width 502 height 60
click at [335, 356] on div "ctrl +k to show esc to dismiss" at bounding box center [780, 370] width 1560 height 740
click at [385, 77] on div "ctrl +k to show esc to dismiss" at bounding box center [780, 370] width 1560 height 740
click at [89, 176] on div "ctrl +k to show esc to dismiss" at bounding box center [780, 370] width 1560 height 740
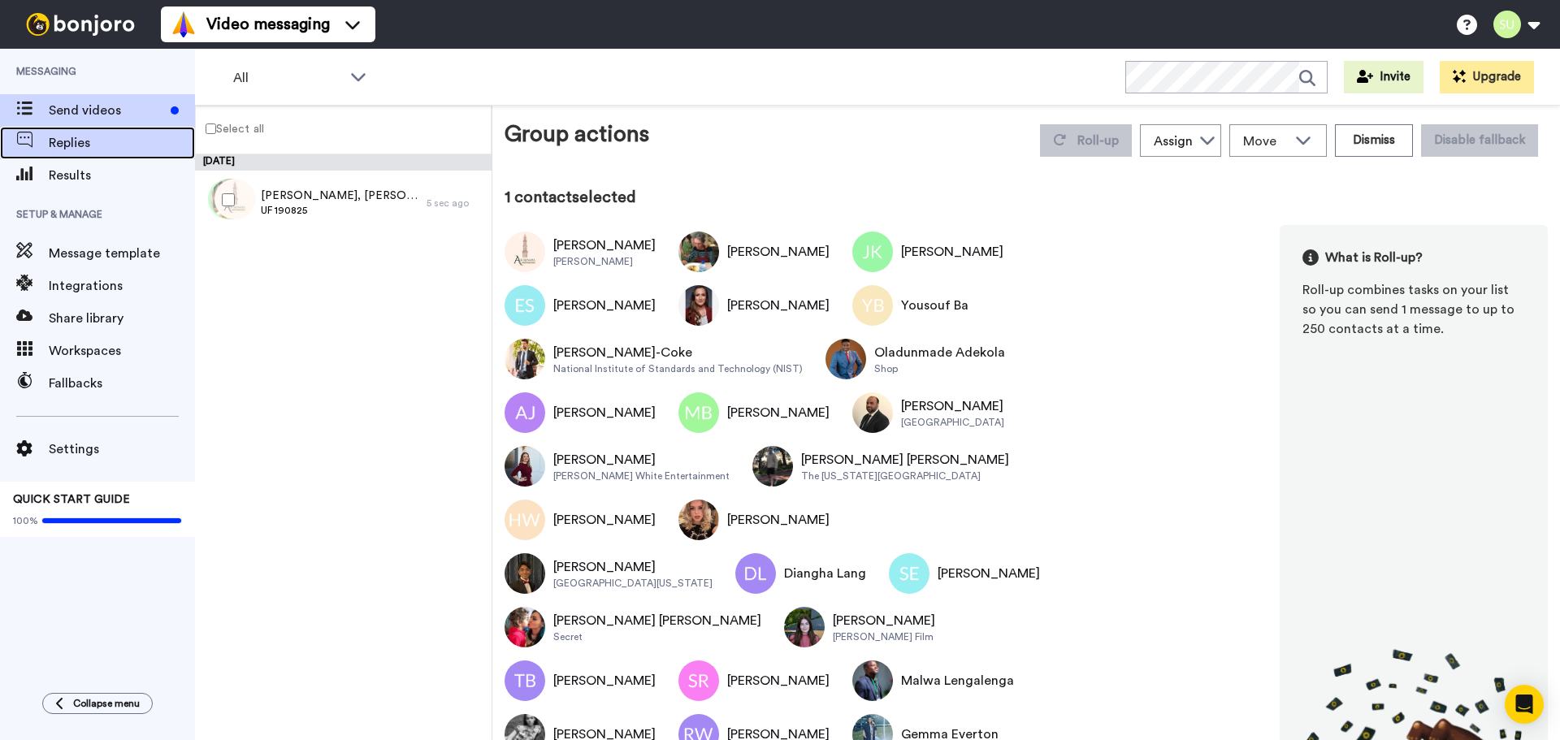
click at [97, 137] on span "Replies" at bounding box center [122, 143] width 146 height 20
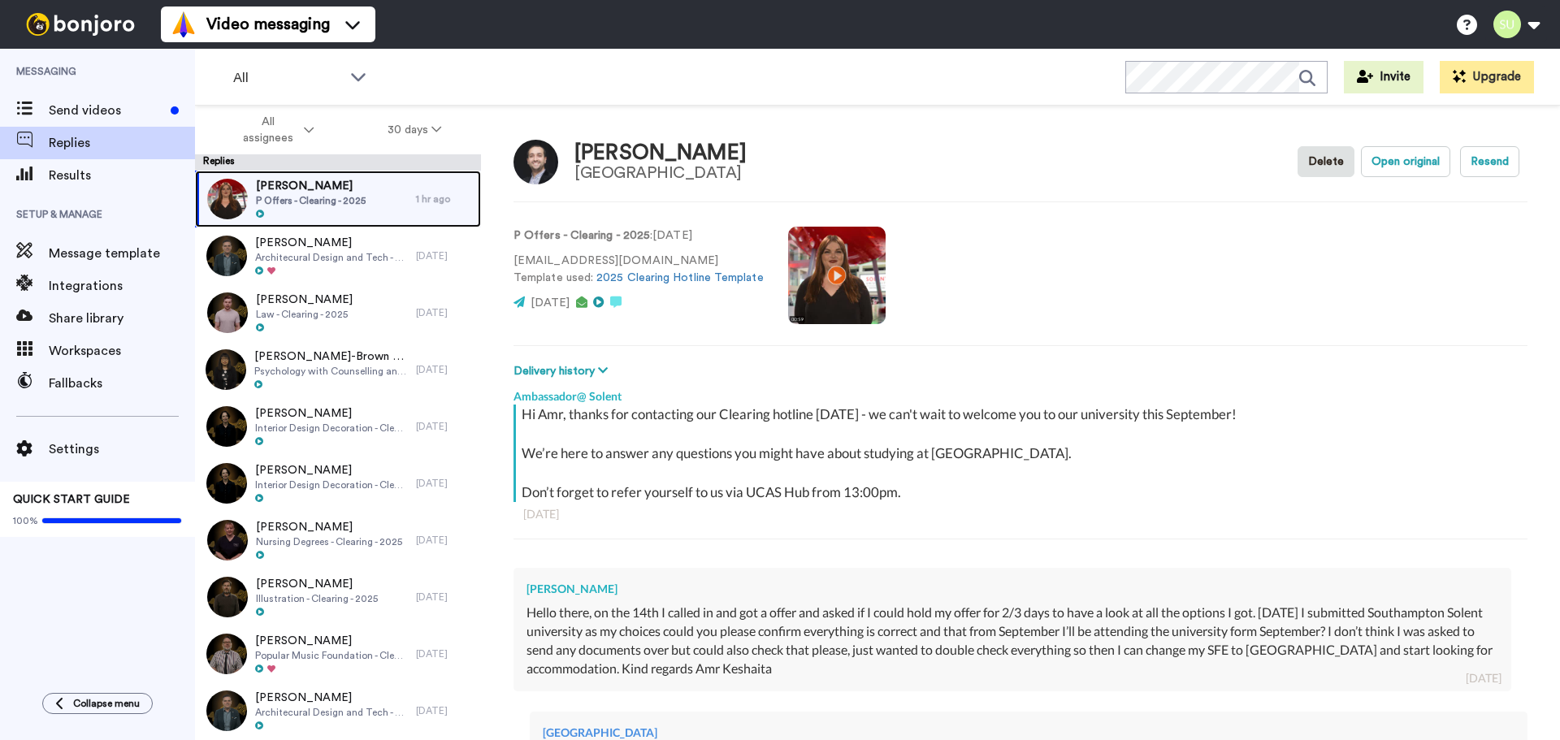
click at [366, 210] on div "Amr Keshaita P Offers - Clearing - 2025" at bounding box center [305, 199] width 221 height 57
type textarea "x"
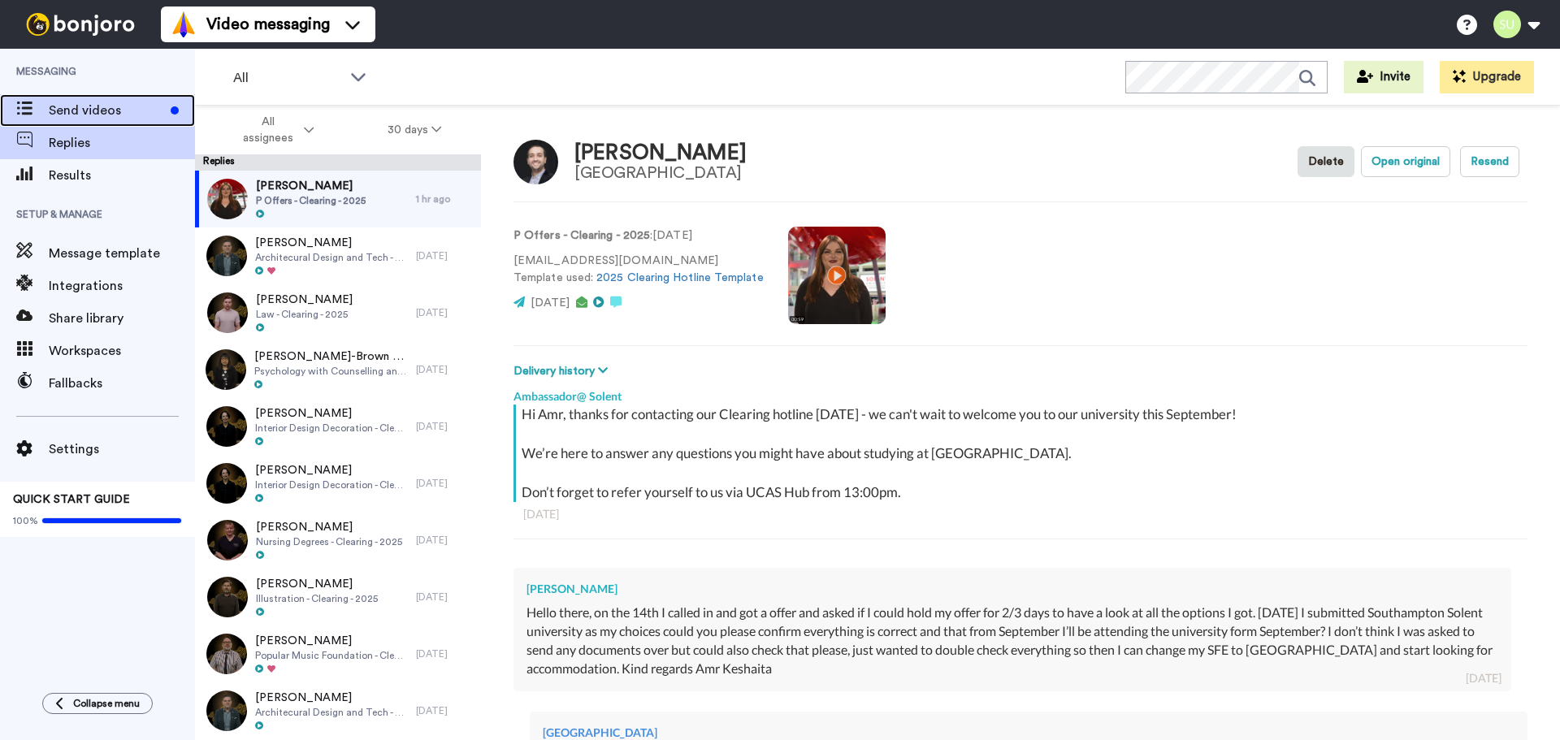
click at [132, 108] on span "Send videos" at bounding box center [106, 111] width 115 height 20
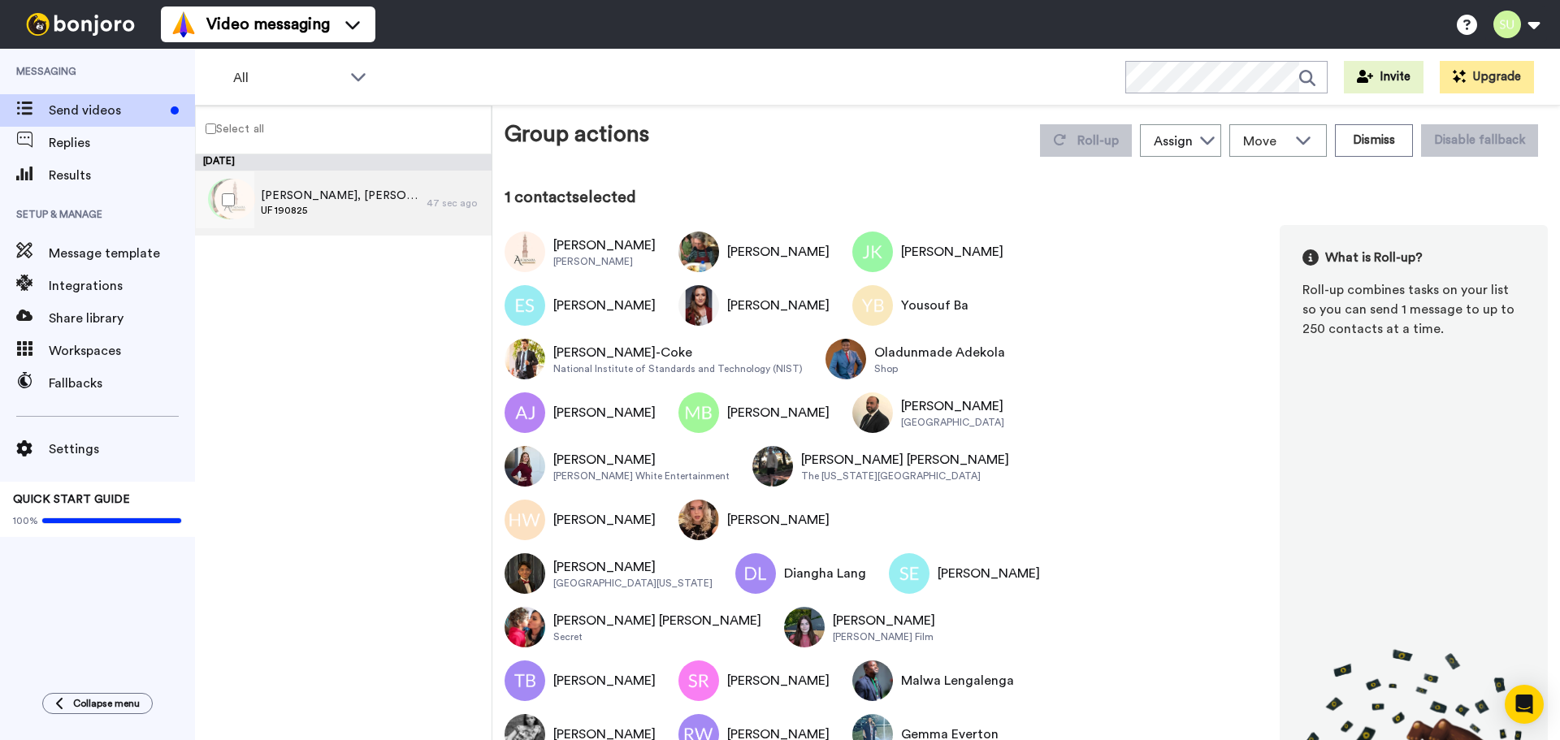
click at [297, 181] on div "[PERSON_NAME], [PERSON_NAME] & 35 others UF 190825" at bounding box center [311, 203] width 232 height 65
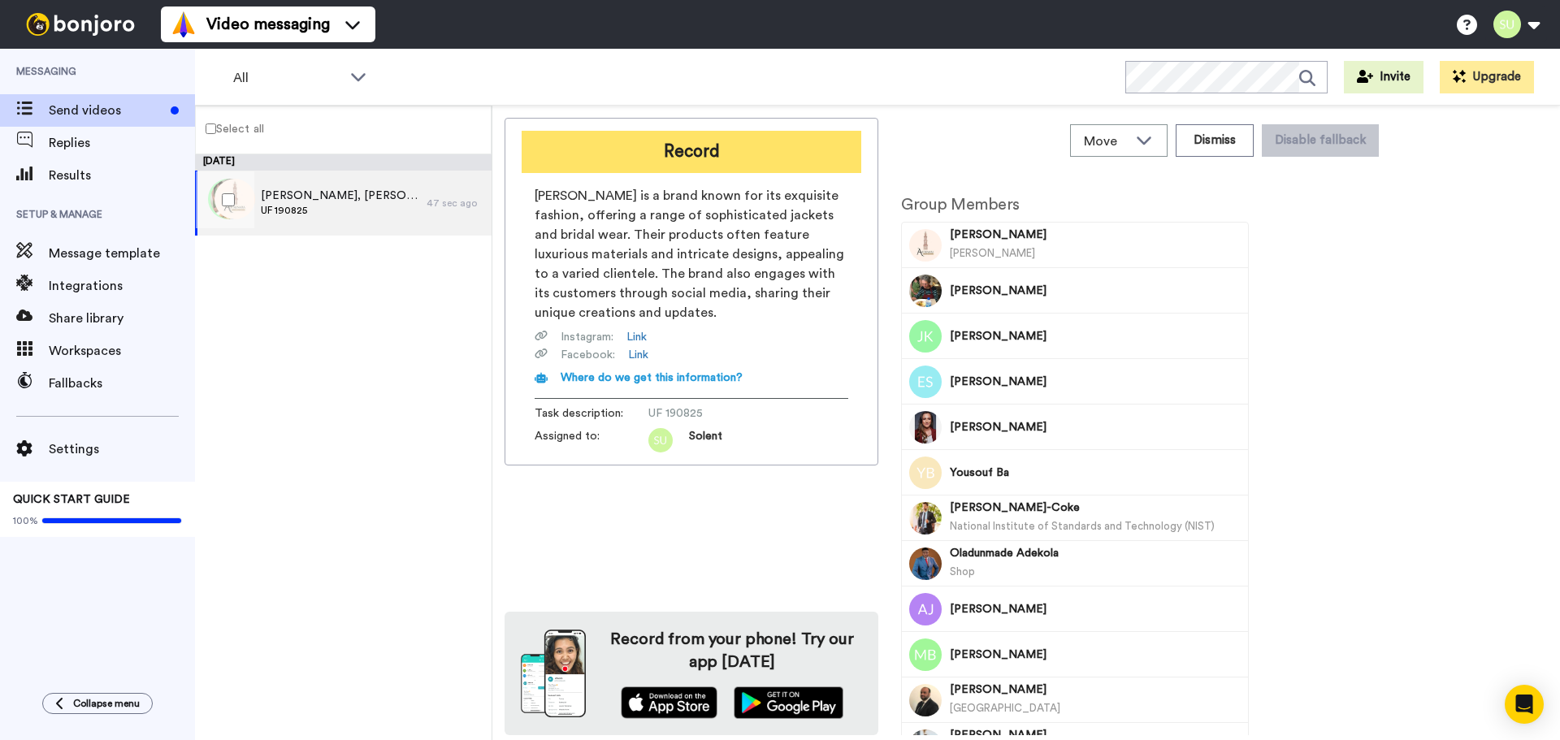
click at [682, 151] on button "Record" at bounding box center [692, 152] width 340 height 42
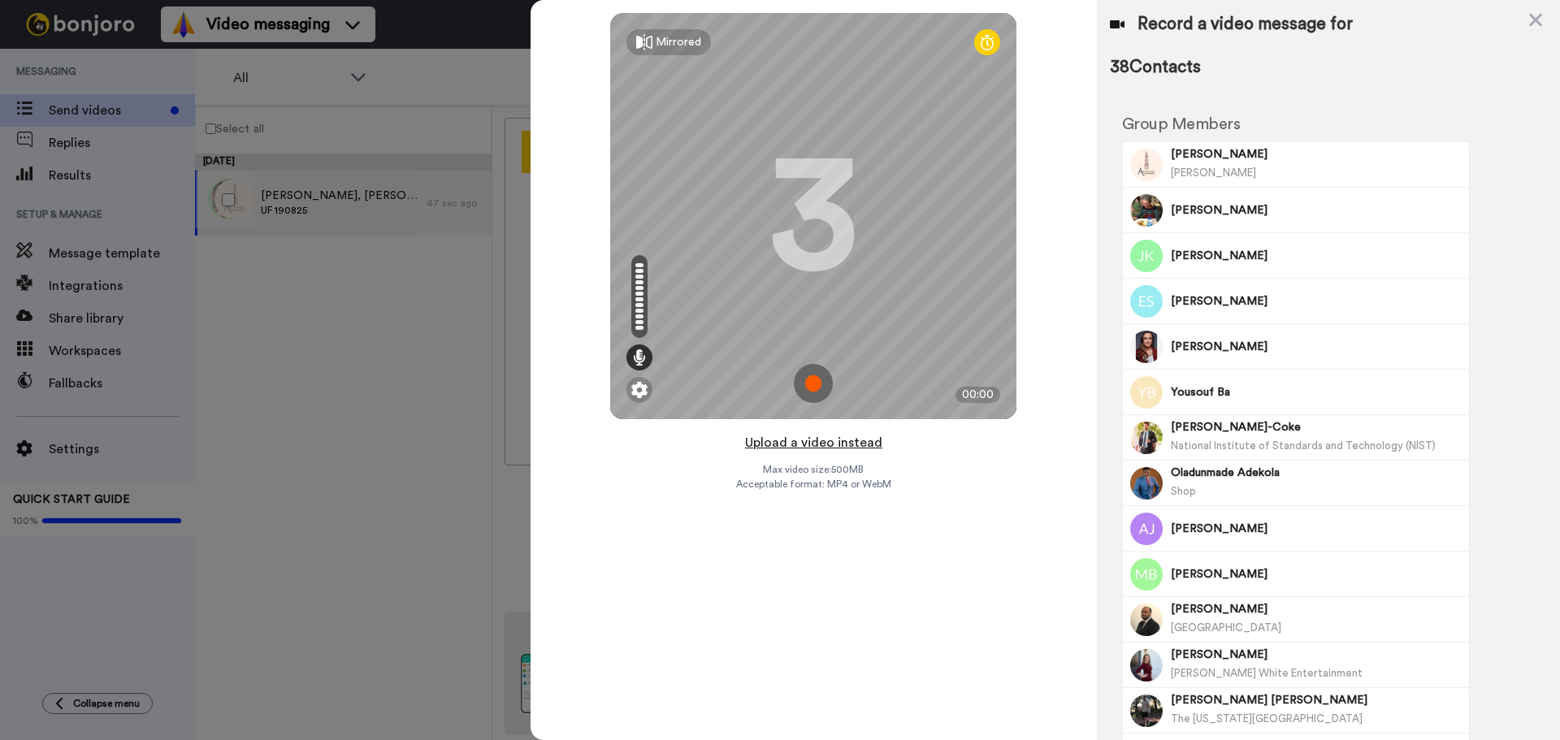
click at [819, 444] on button "Upload a video instead" at bounding box center [813, 442] width 147 height 21
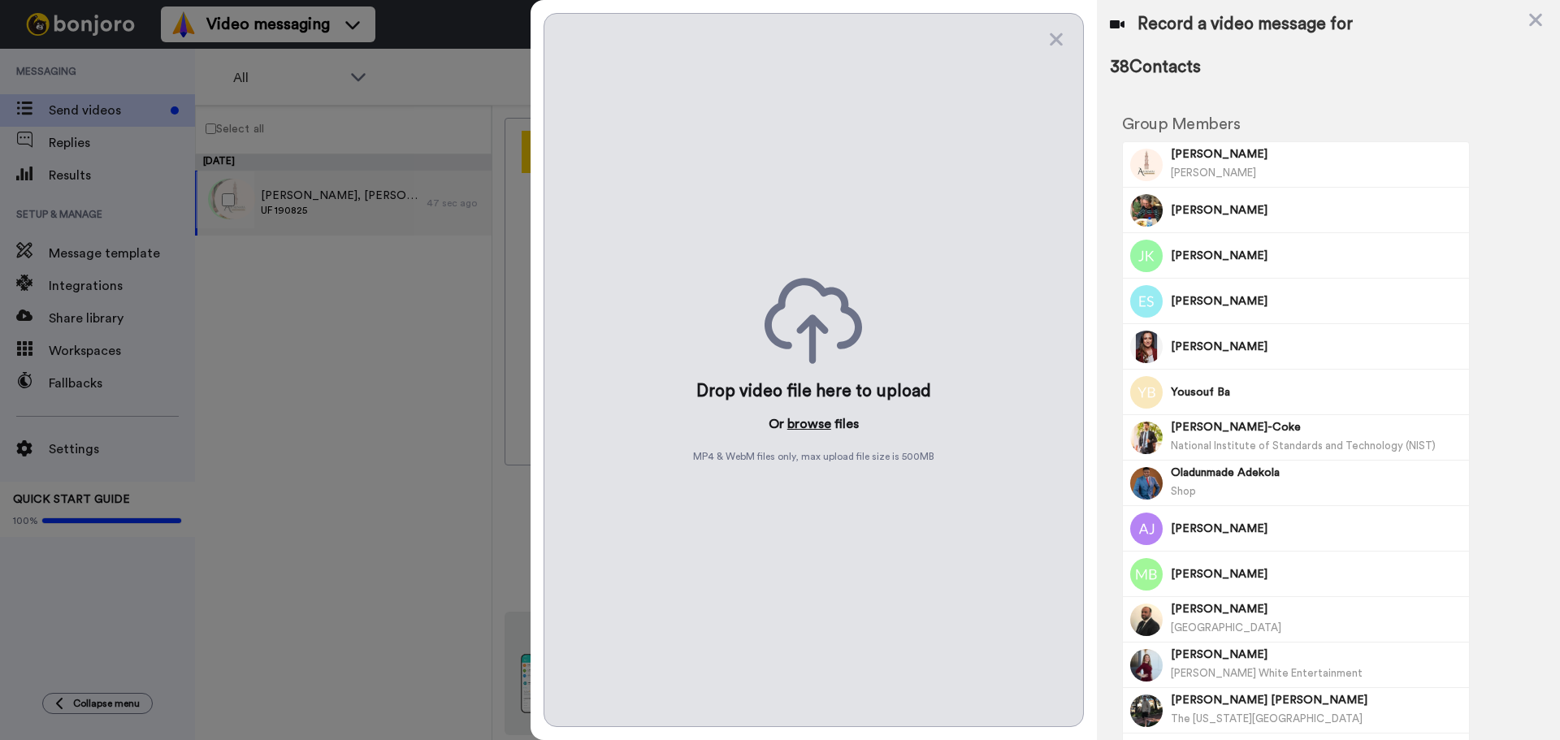
click at [813, 432] on button "browse" at bounding box center [809, 424] width 44 height 20
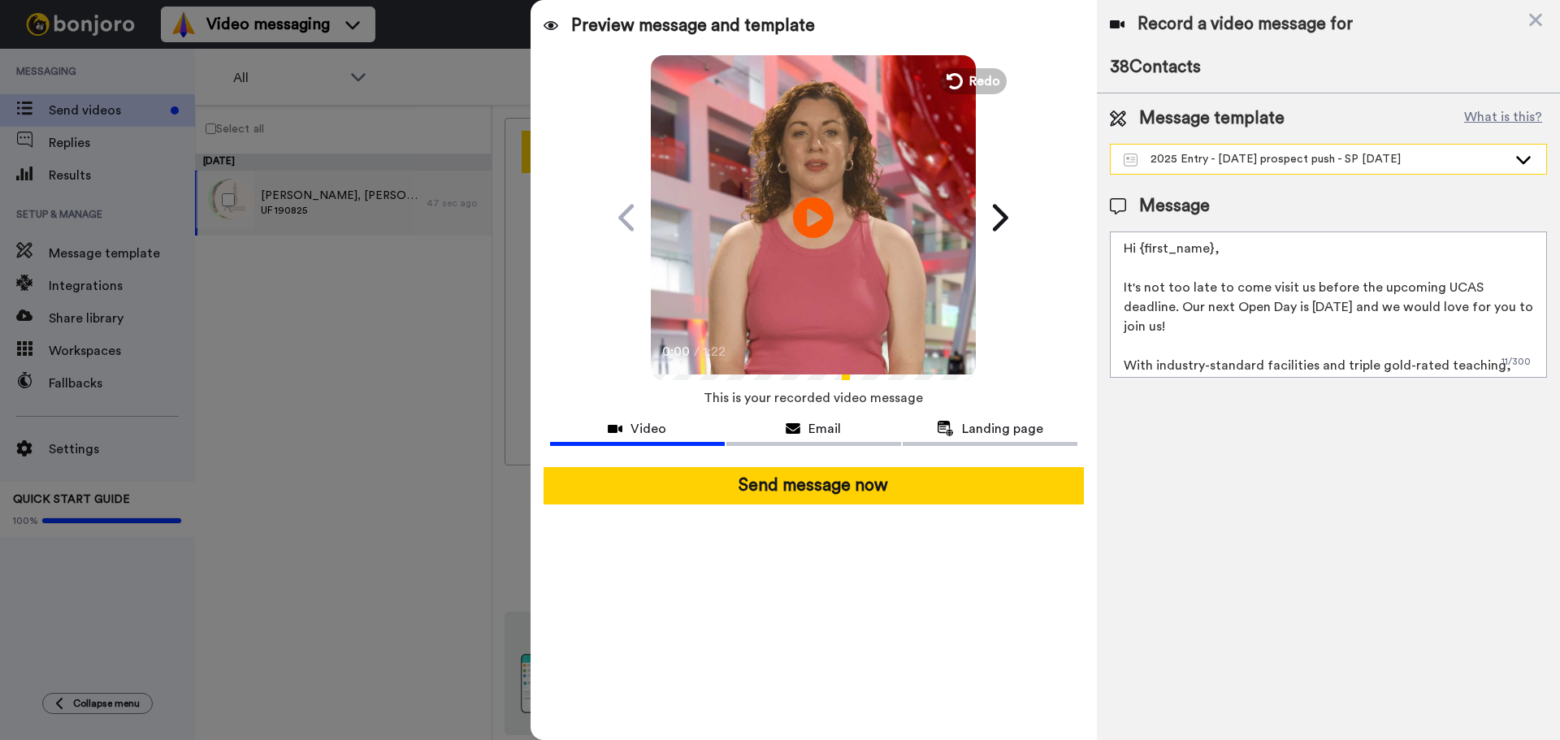
click at [1216, 157] on div "2025 Entry - January 2025 prospect push - SP 08.01.25" at bounding box center [1316, 159] width 384 height 16
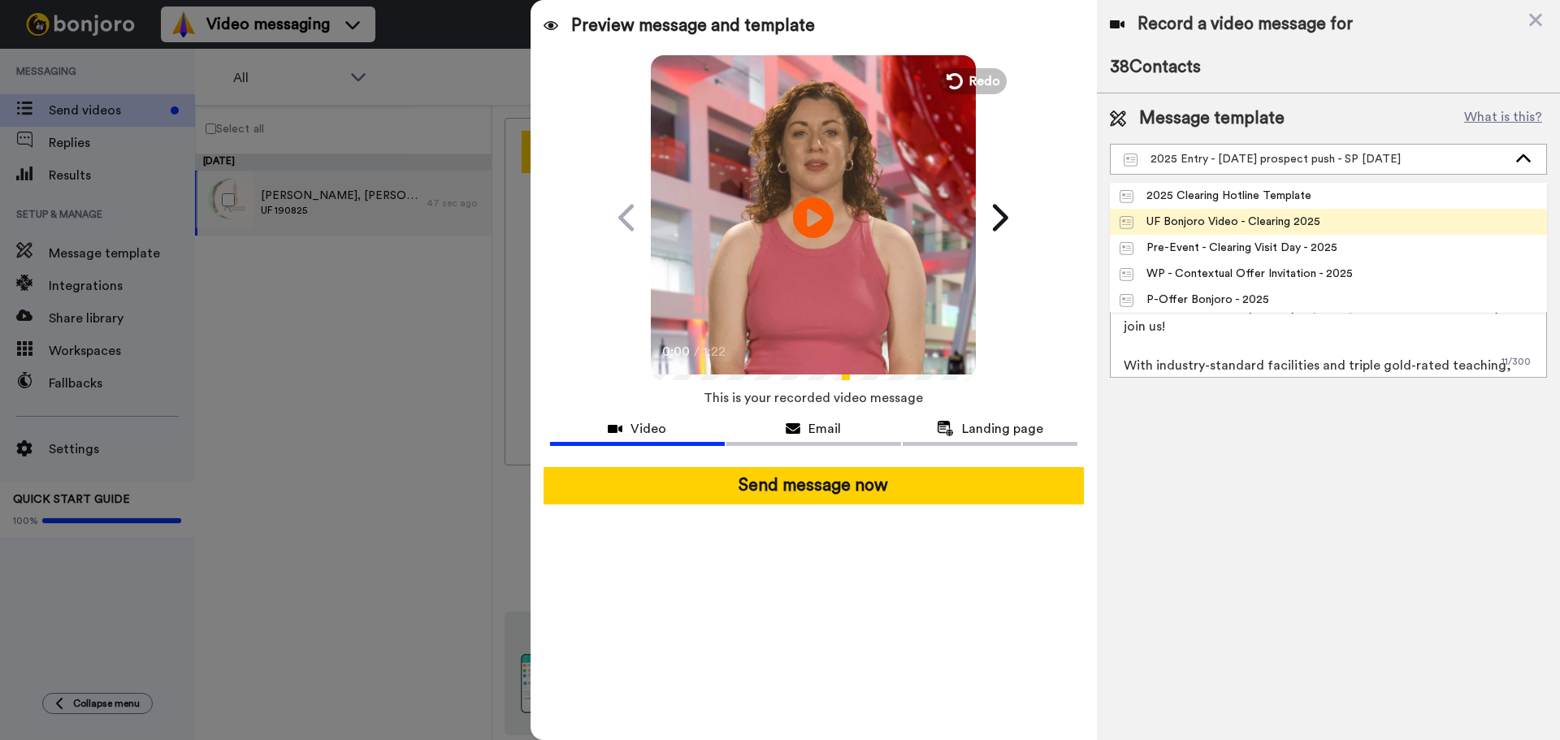
click at [1220, 225] on div "UF Bonjoro Video - Clearing 2025" at bounding box center [1220, 222] width 201 height 16
type textarea "Hi {first_name|there}, Congratulations on your Unconditional Firm offer to Sout…"
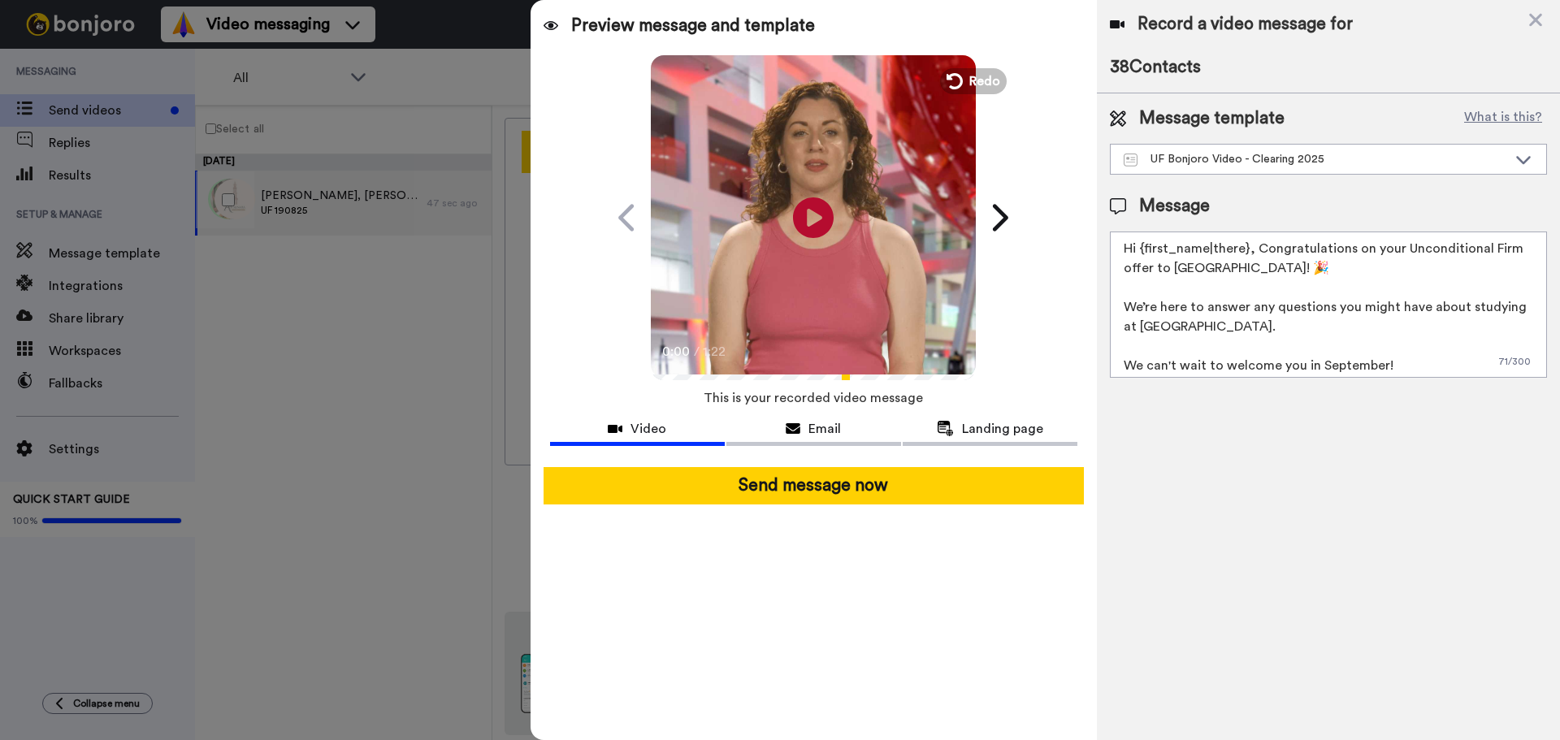
scroll to position [5, 0]
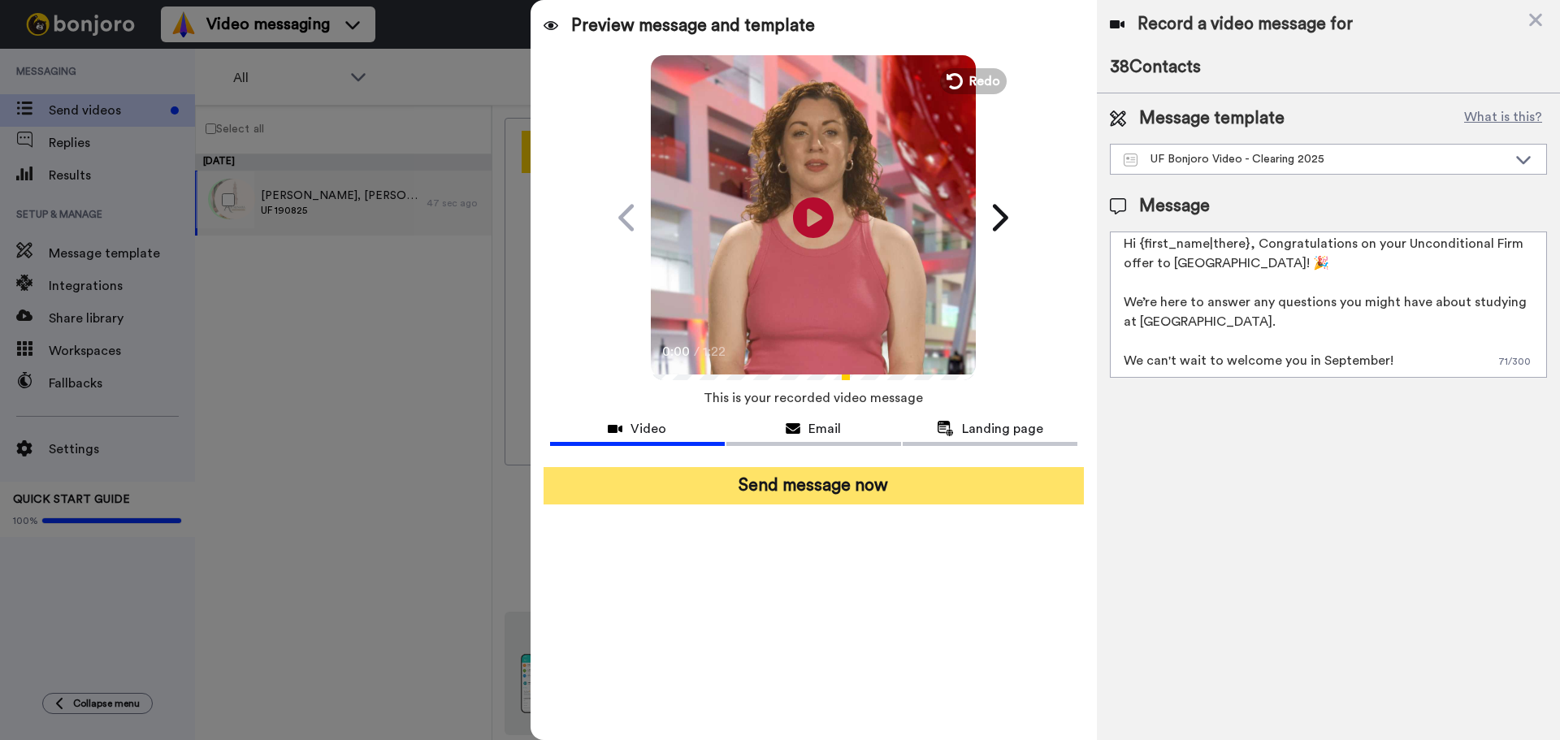
click at [769, 488] on button "Send message now" at bounding box center [814, 485] width 540 height 37
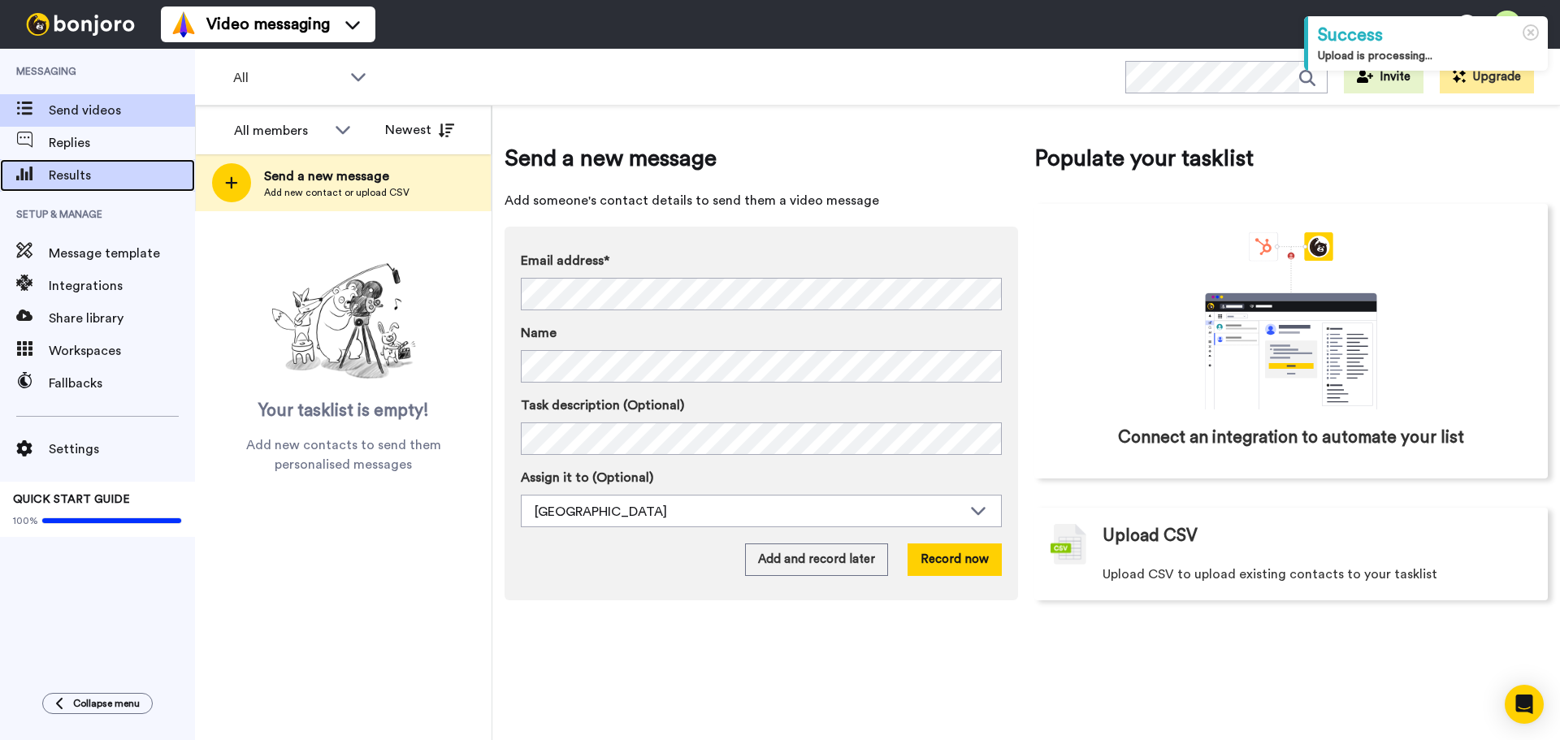
click at [65, 166] on span "Results" at bounding box center [122, 176] width 146 height 20
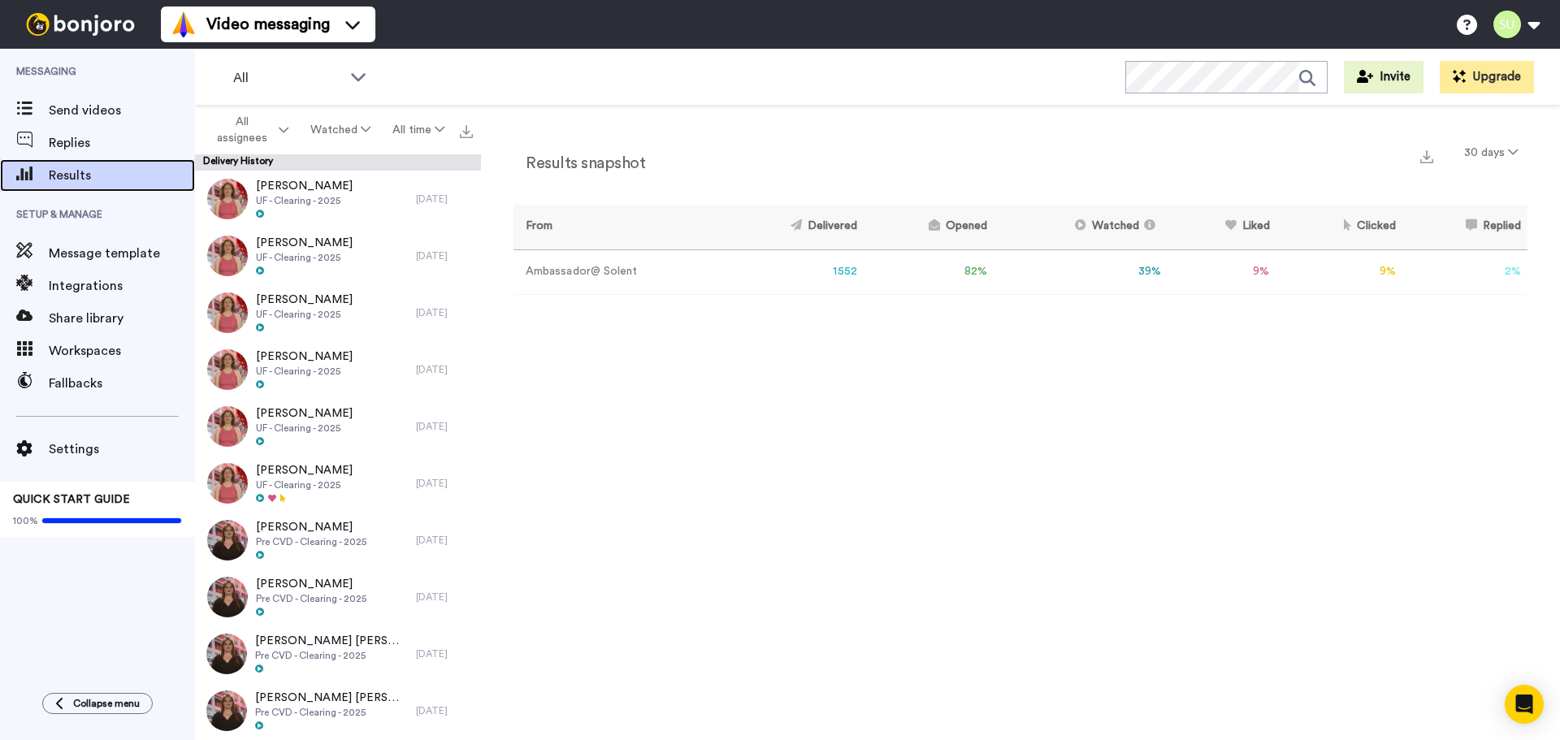
click at [102, 180] on span "Results" at bounding box center [122, 176] width 146 height 20
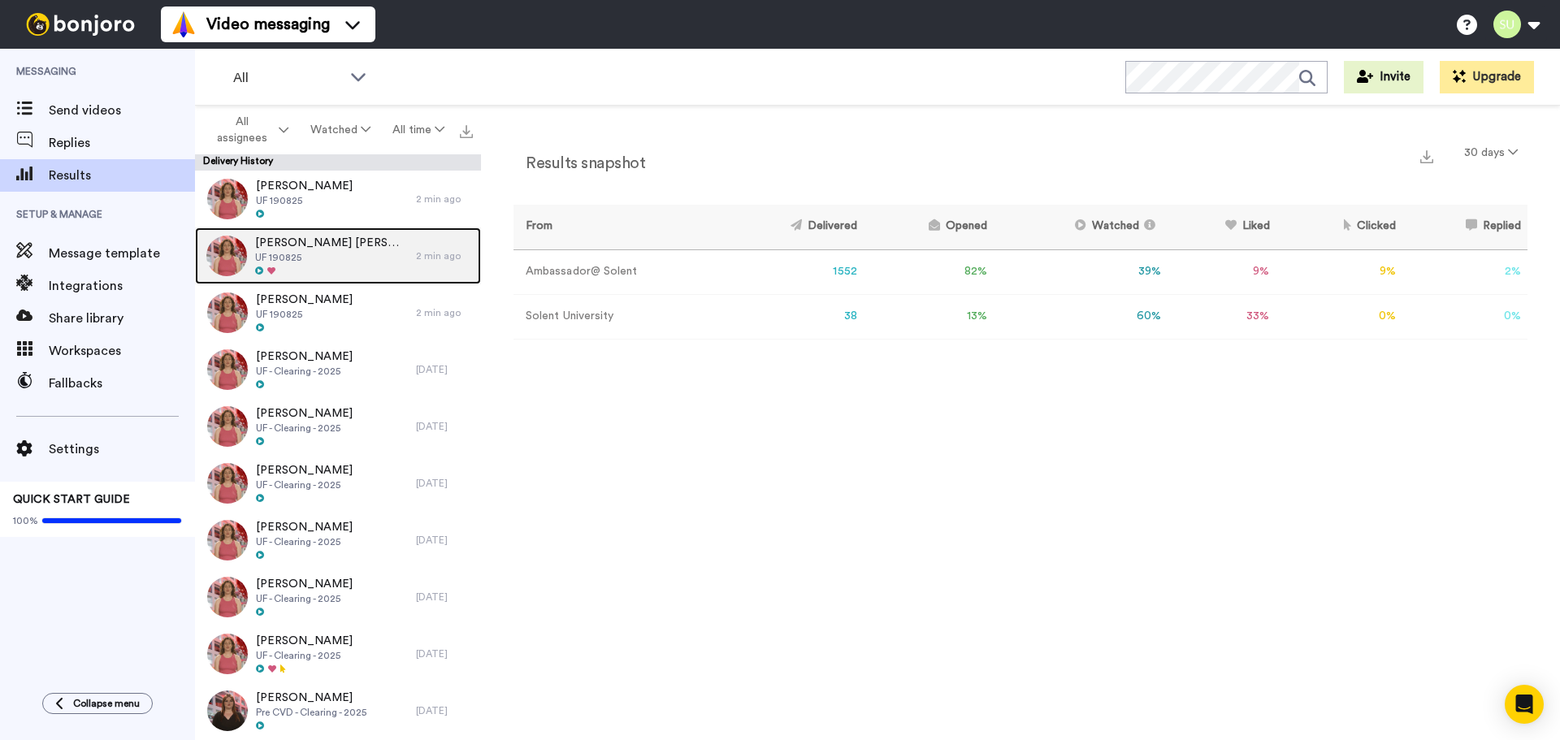
click at [342, 250] on div "Raisa Stan UF 190825" at bounding box center [305, 256] width 221 height 57
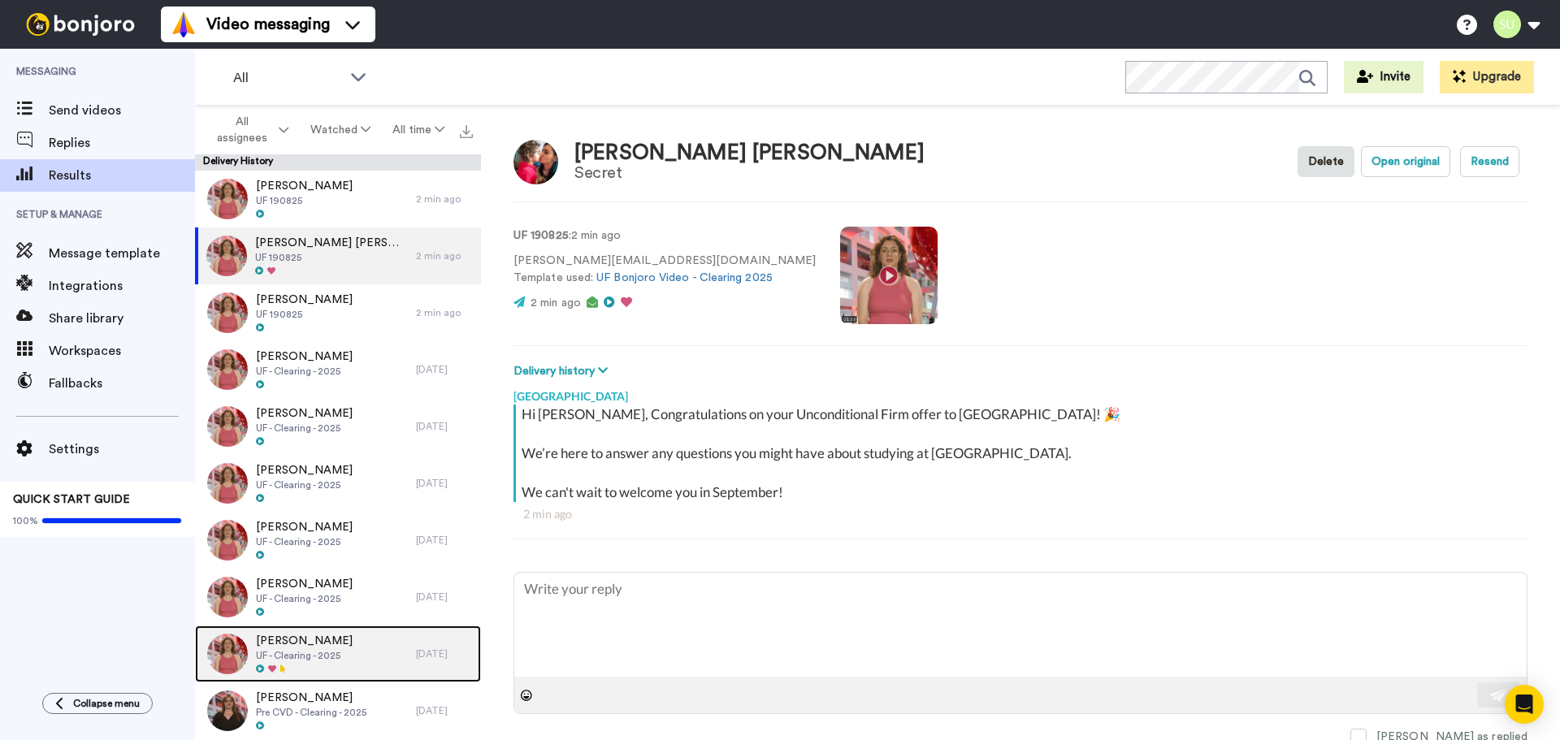
click at [347, 643] on div "Amaria Degale UF - Clearing - 2025" at bounding box center [305, 654] width 221 height 57
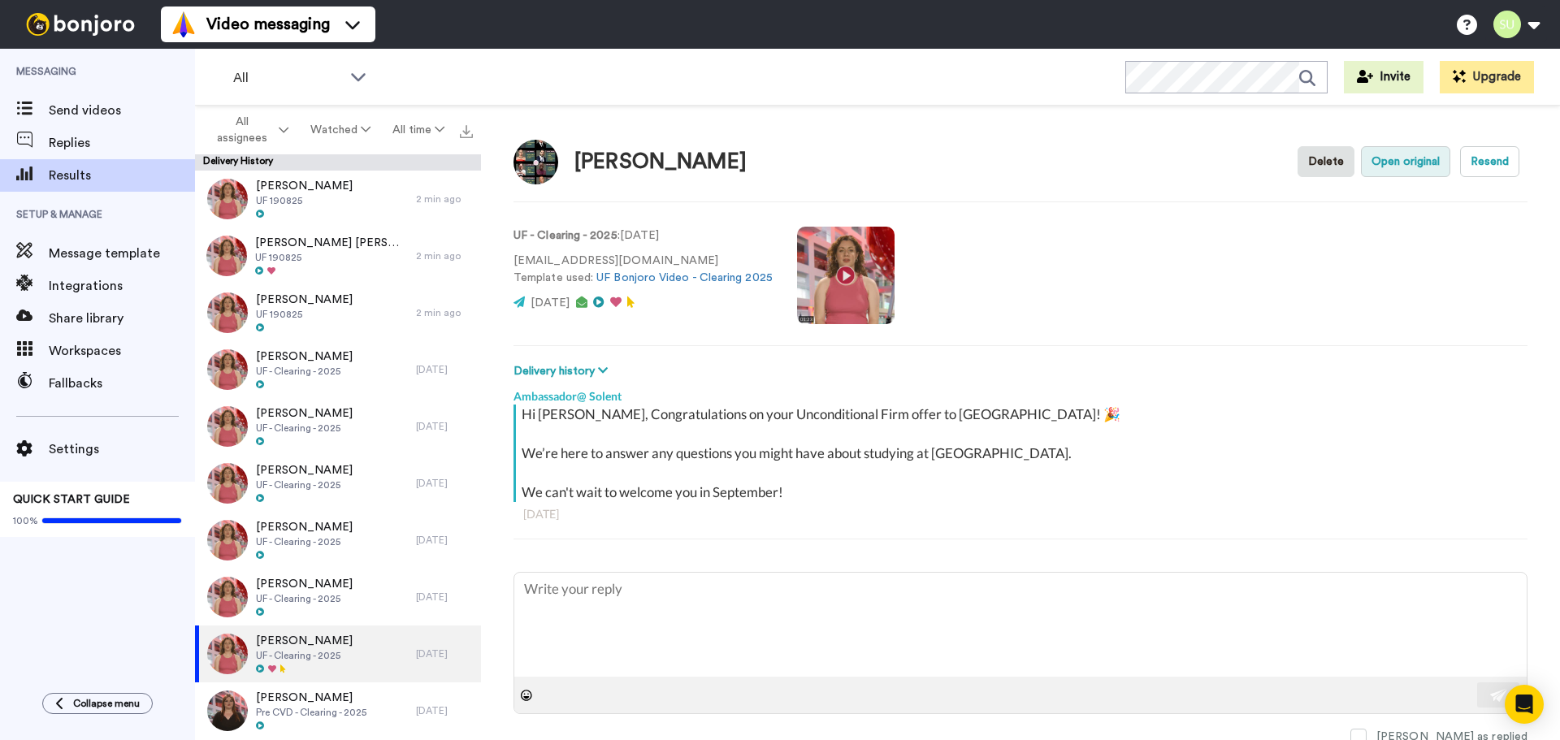
click at [1423, 163] on button "Open original" at bounding box center [1405, 161] width 89 height 31
type textarea "x"
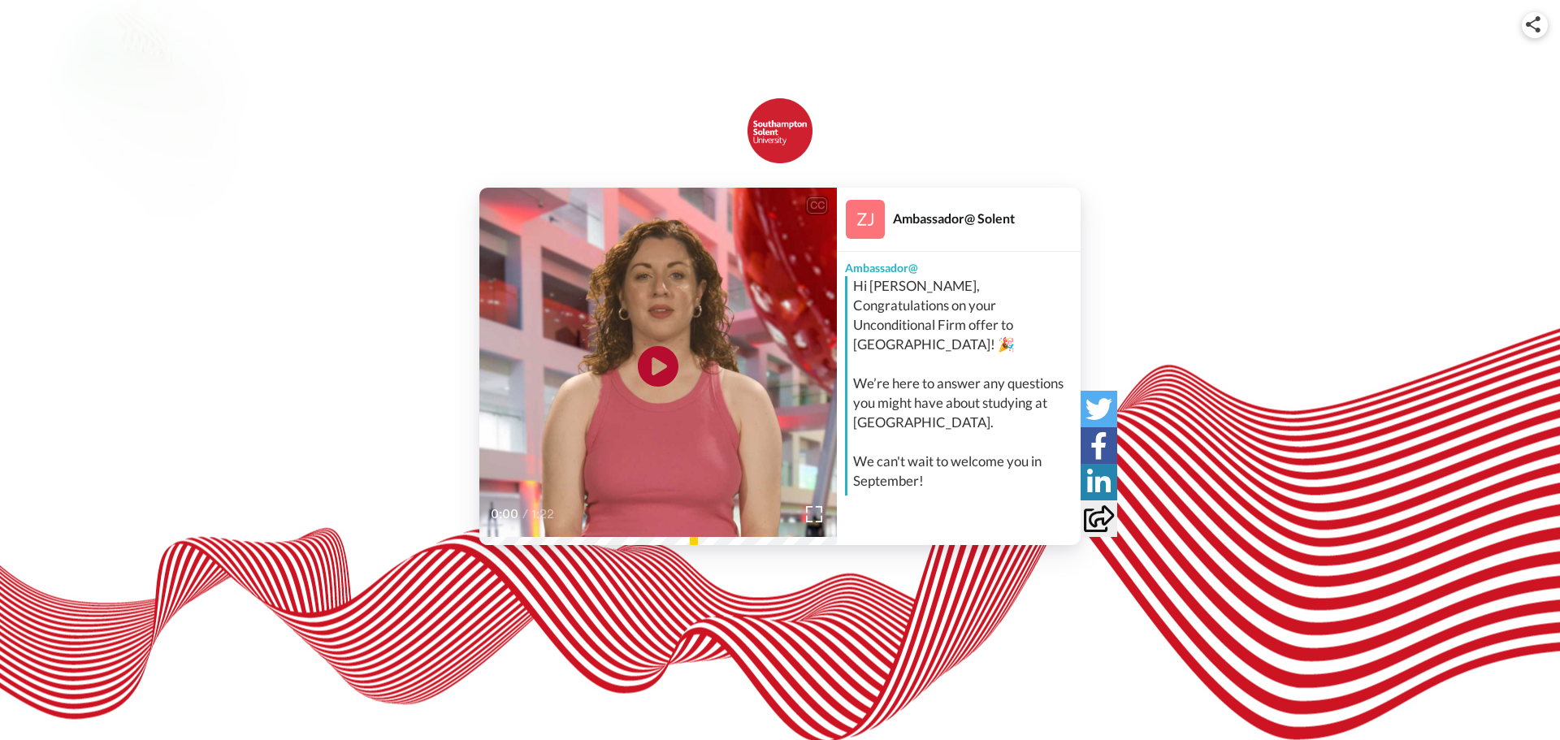
scroll to position [67, 0]
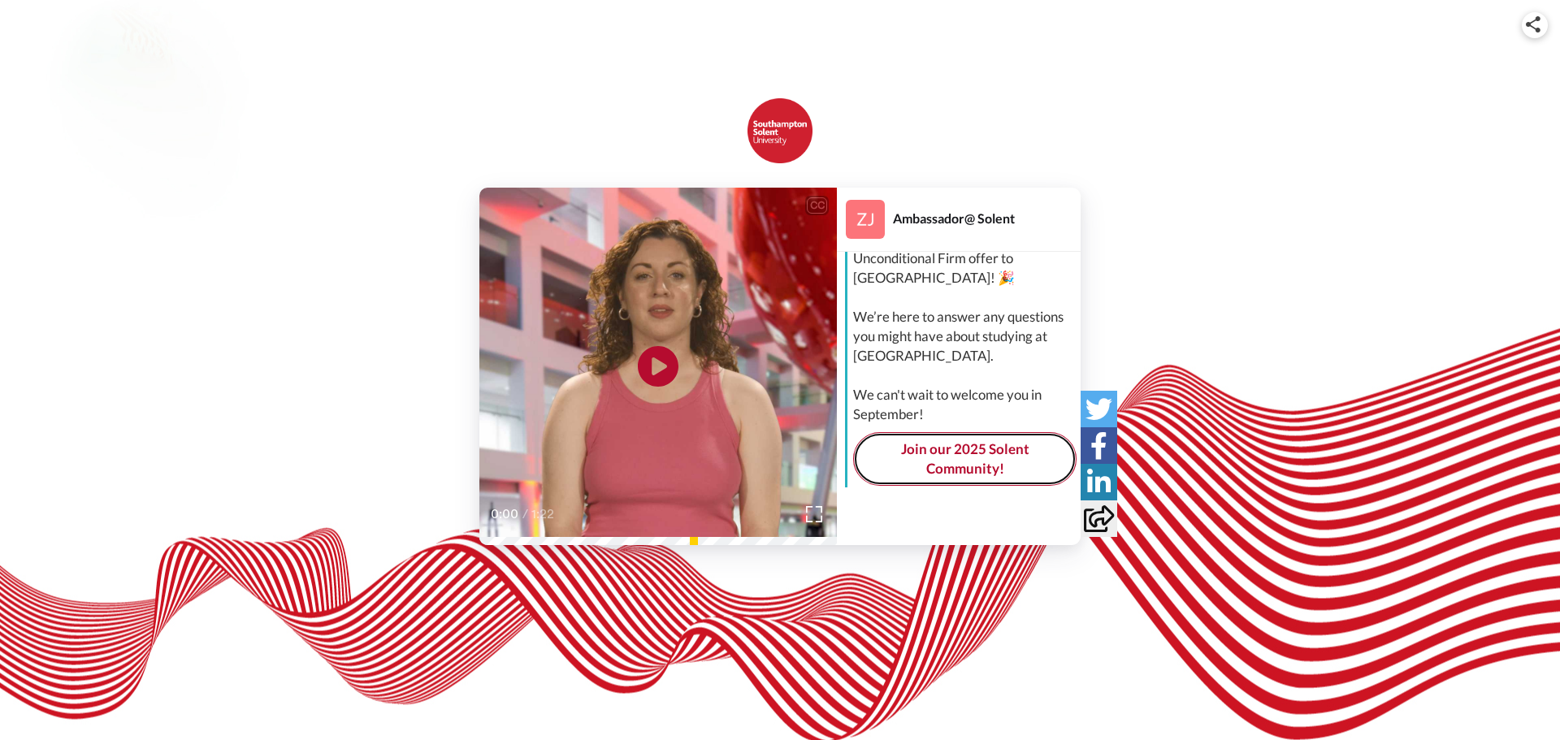
click at [962, 456] on link "Join our 2025 Solent Community!" at bounding box center [964, 459] width 223 height 54
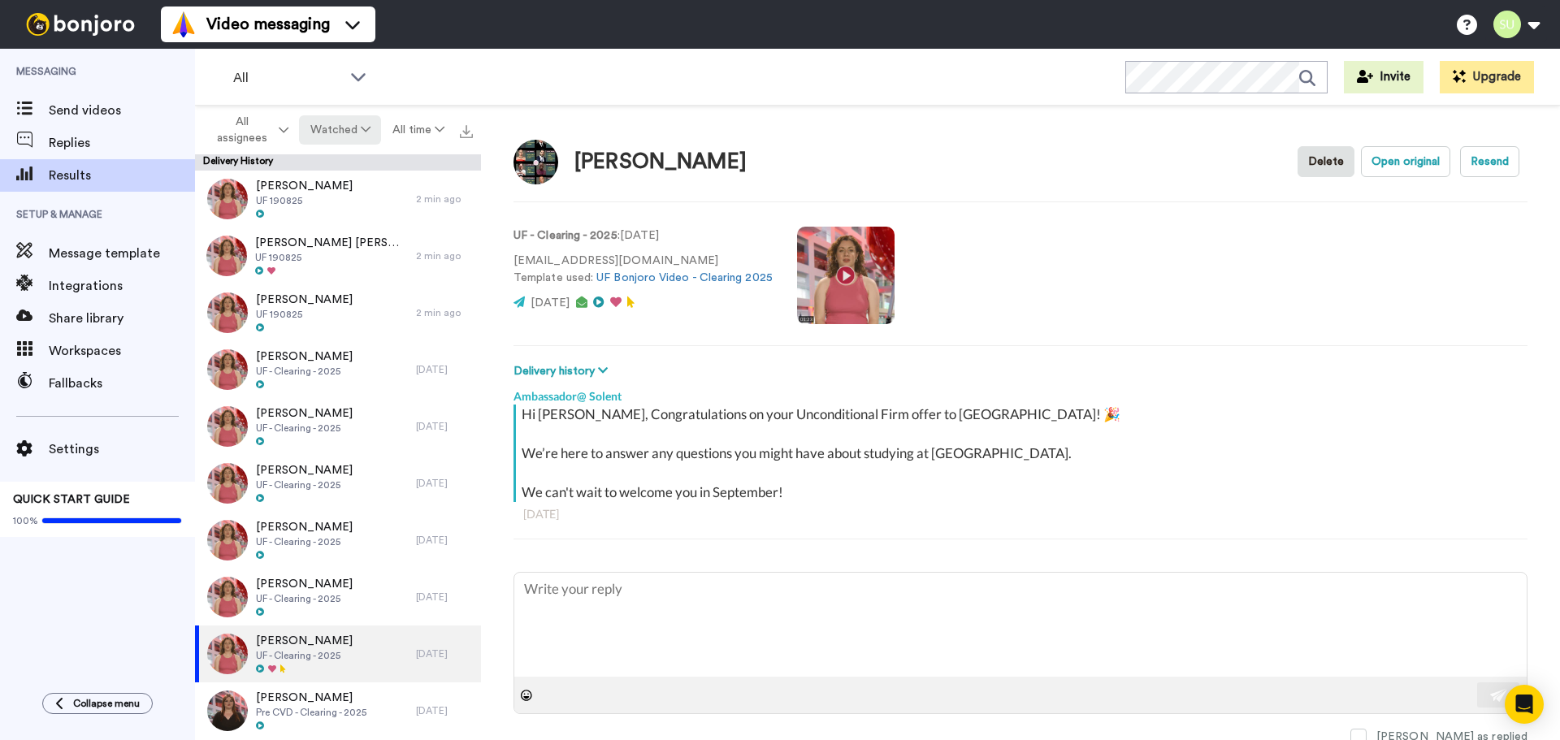
click at [371, 131] on button "Watched" at bounding box center [340, 129] width 82 height 29
click at [345, 170] on div "Delivered" at bounding box center [341, 163] width 76 height 18
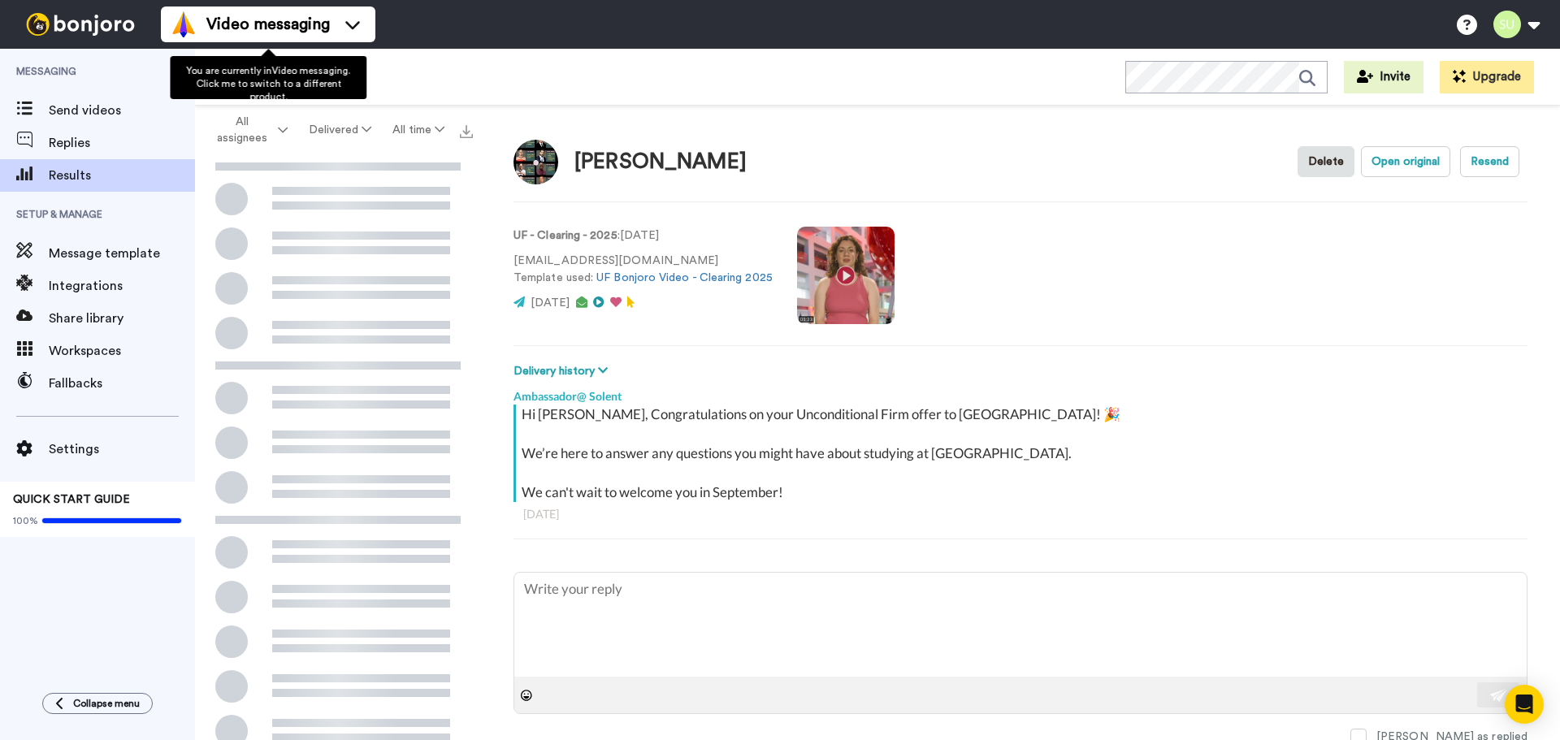
click at [333, 109] on body "Video messaging Help docs Settings Messaging Send videos Replies Results Setup …" at bounding box center [780, 370] width 1560 height 740
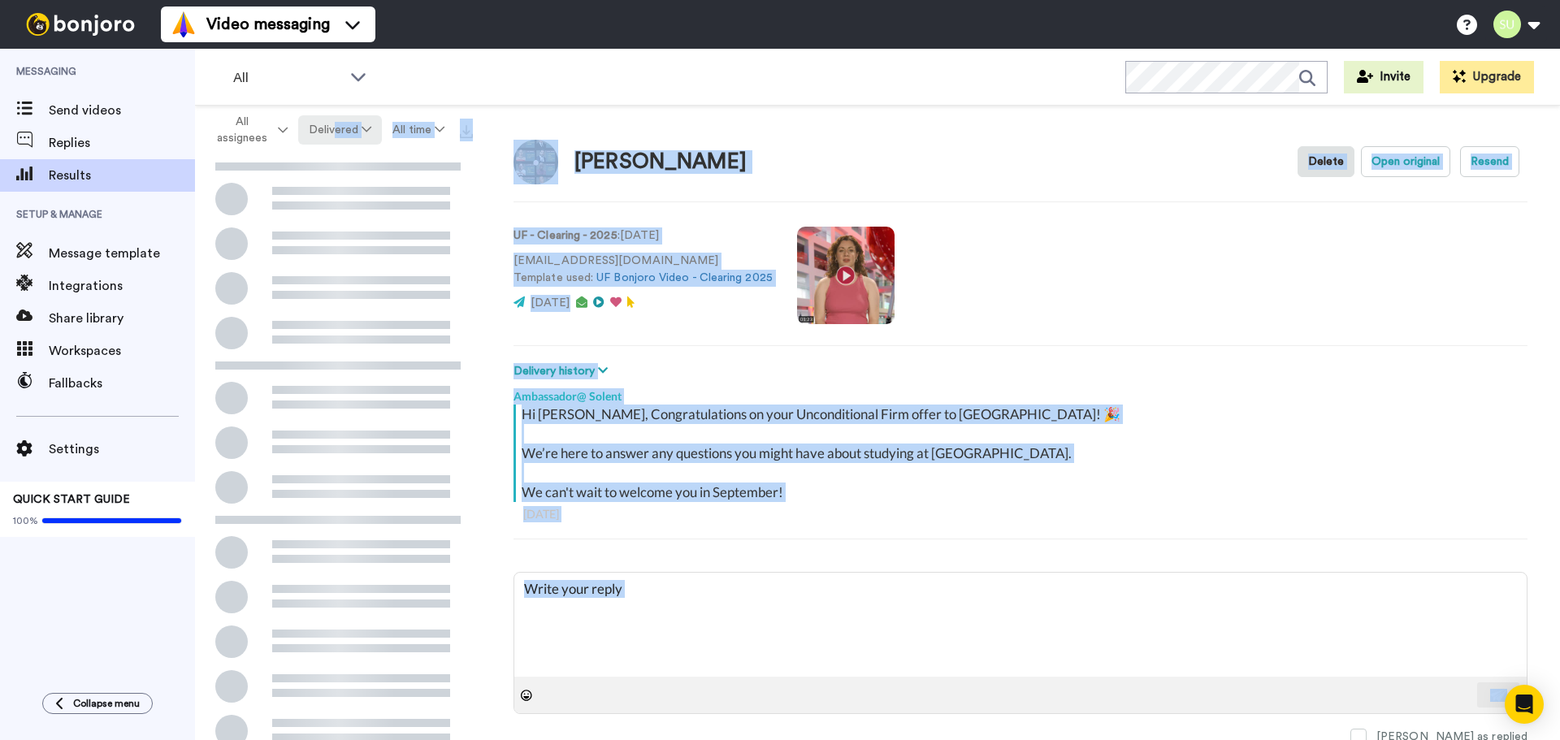
click at [341, 118] on button "Delivered" at bounding box center [340, 129] width 84 height 29
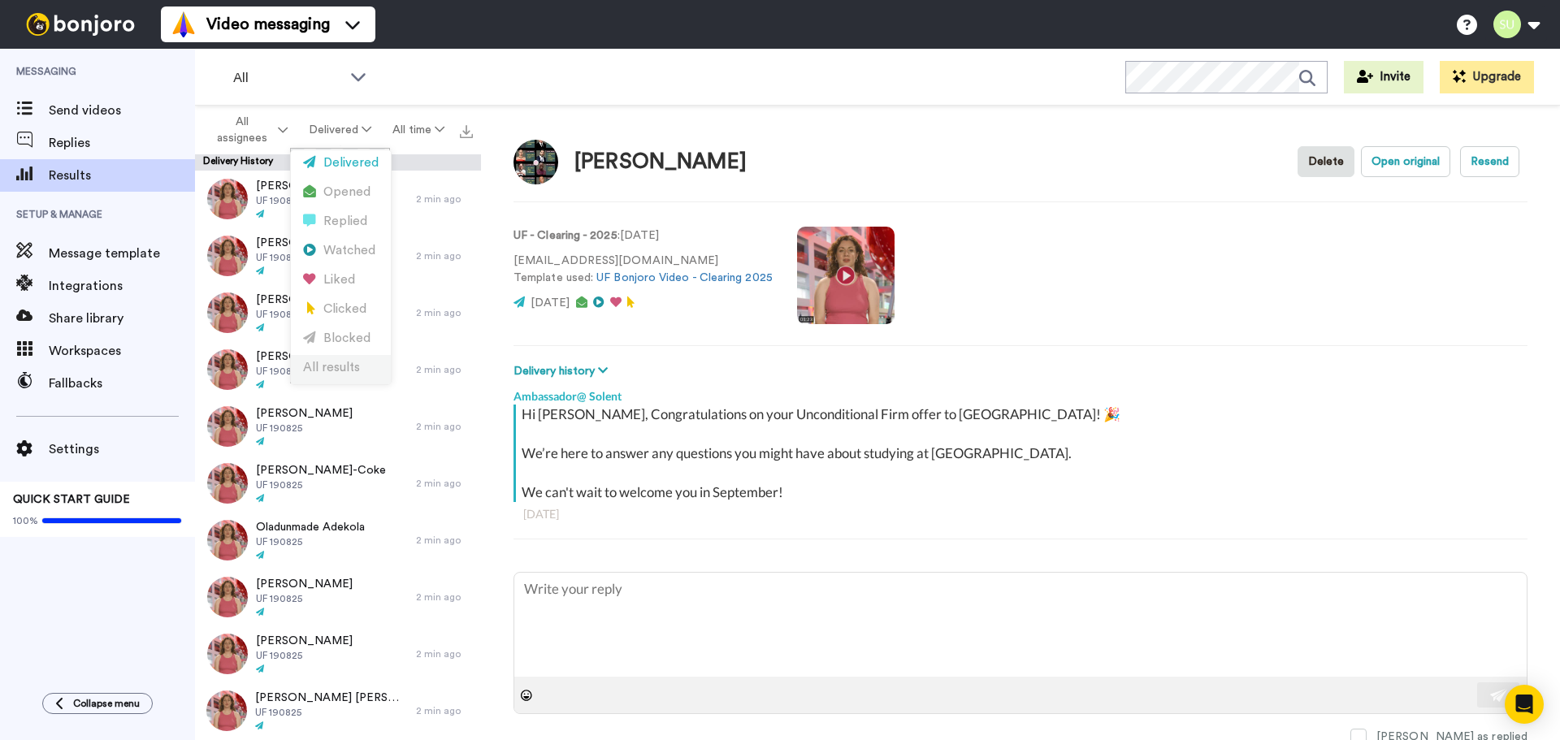
click at [339, 362] on div "All results" at bounding box center [341, 368] width 76 height 18
type textarea "x"
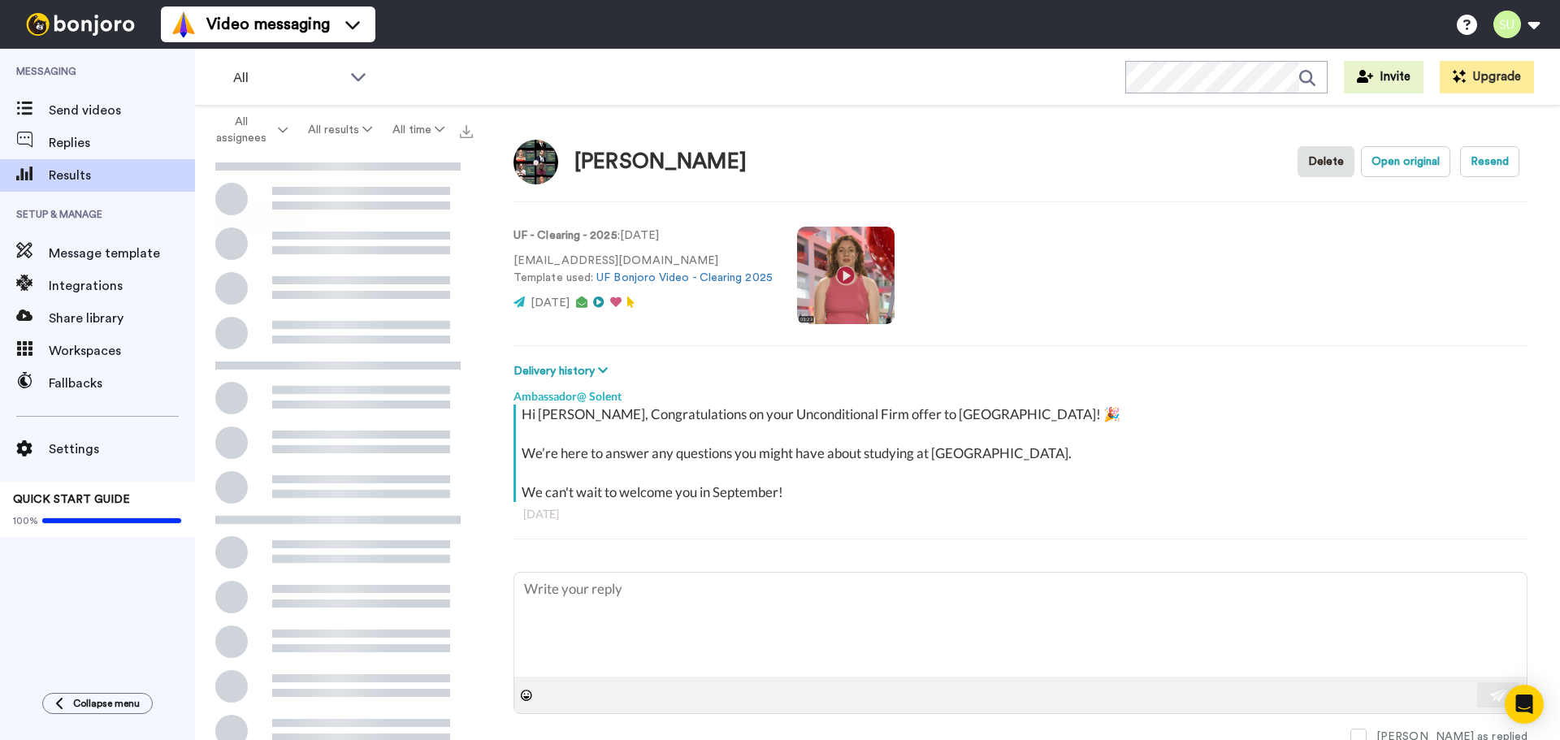
click at [701, 95] on div "All WORKSPACES View all All Default MA Applications + Add a new workspace Invit…" at bounding box center [877, 77] width 1365 height 57
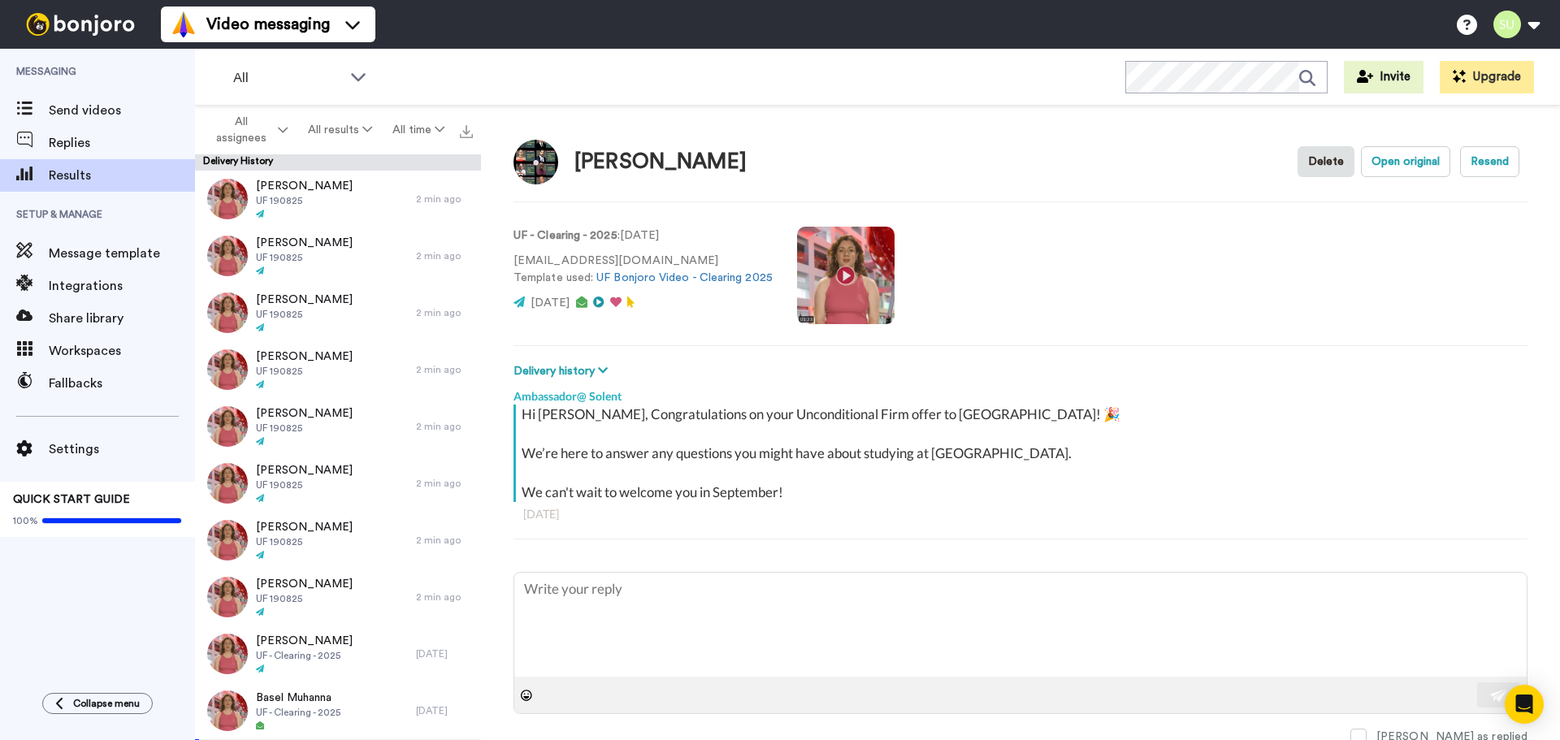
scroll to position [2194, 0]
